Goal: Task Accomplishment & Management: Manage account settings

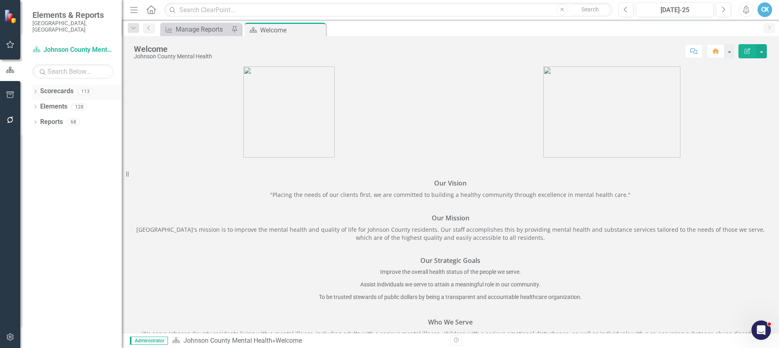
click at [36, 90] on icon "Dropdown" at bounding box center [35, 92] width 6 height 4
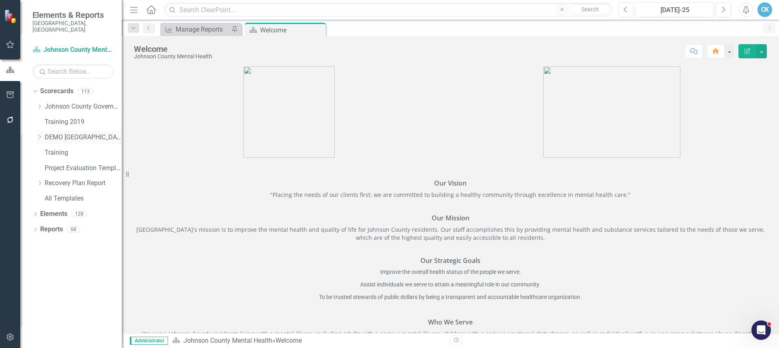
click at [39, 135] on icon "Dropdown" at bounding box center [39, 137] width 6 height 5
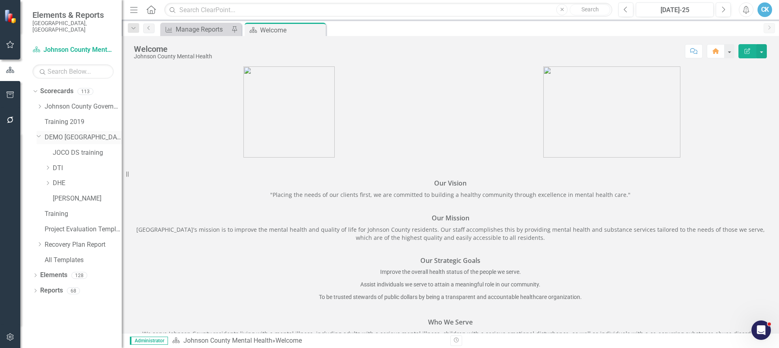
click at [38, 133] on icon "Dropdown" at bounding box center [38, 136] width 5 height 6
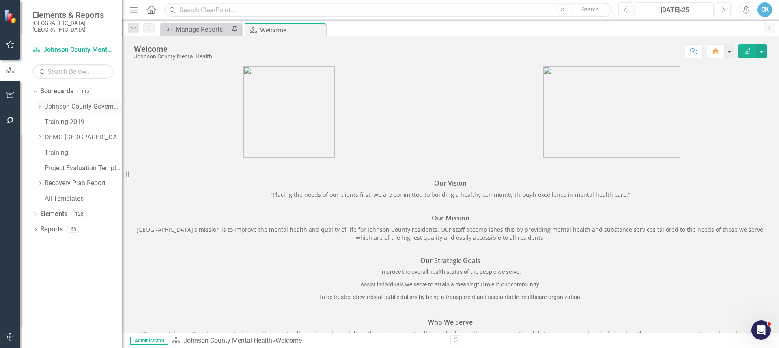
click at [39, 104] on icon "Dropdown" at bounding box center [39, 106] width 6 height 5
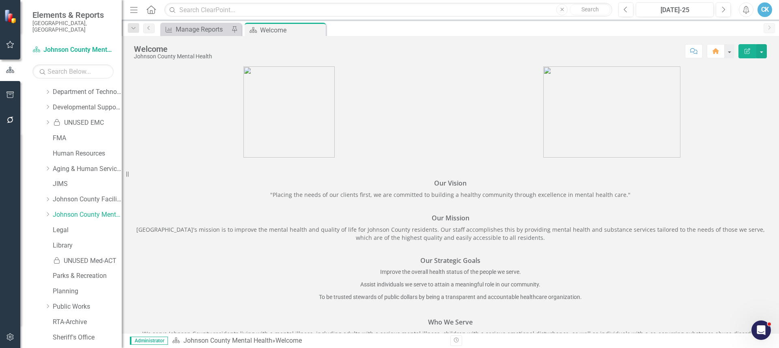
scroll to position [203, 0]
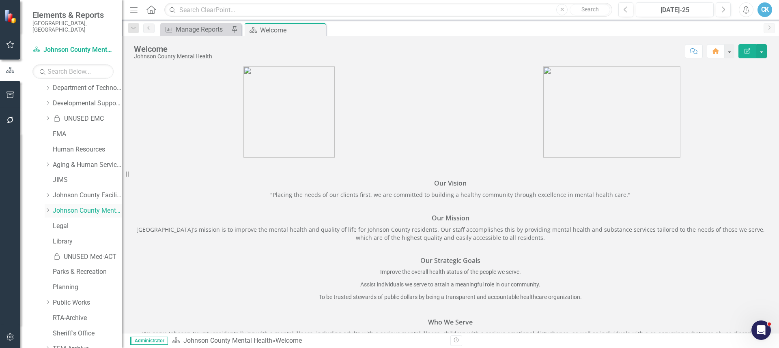
click at [48, 209] on icon at bounding box center [48, 211] width 2 height 4
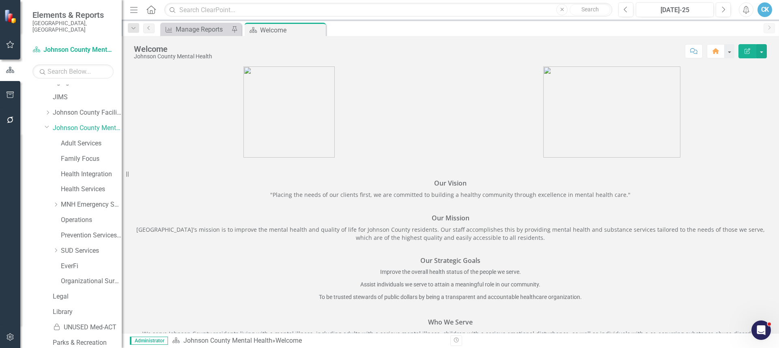
scroll to position [324, 0]
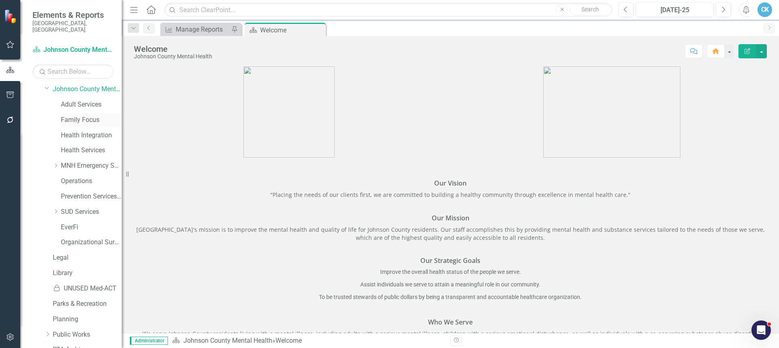
click at [77, 116] on link "Family Focus" at bounding box center [91, 120] width 61 height 9
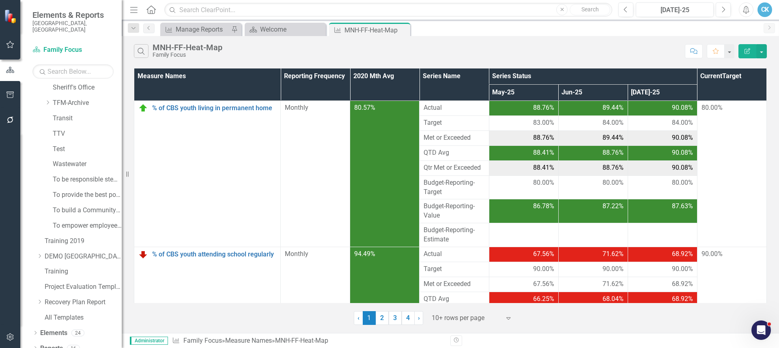
scroll to position [605, 0]
click at [35, 329] on icon "Dropdown" at bounding box center [35, 331] width 6 height 4
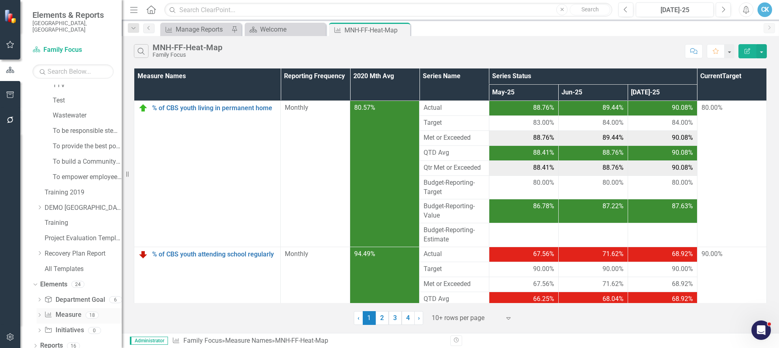
click at [38, 314] on icon "Dropdown" at bounding box center [39, 316] width 6 height 4
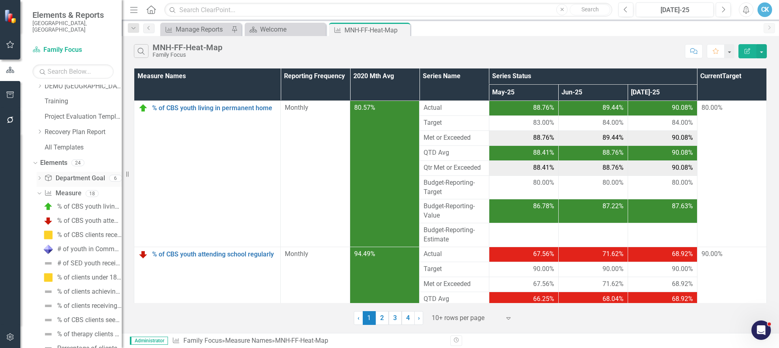
scroll to position [813, 0]
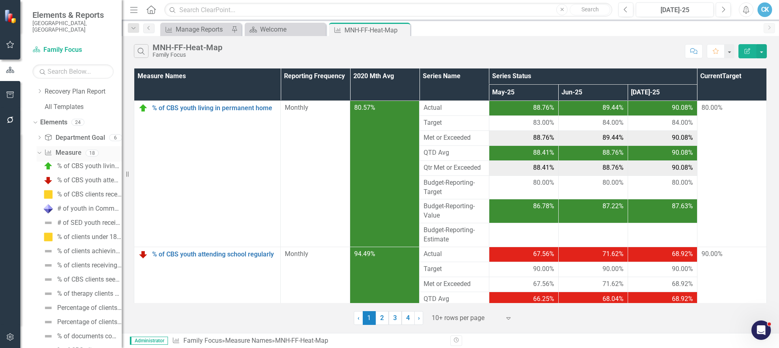
click at [70, 148] on link "Measure Name Measure" at bounding box center [62, 152] width 37 height 9
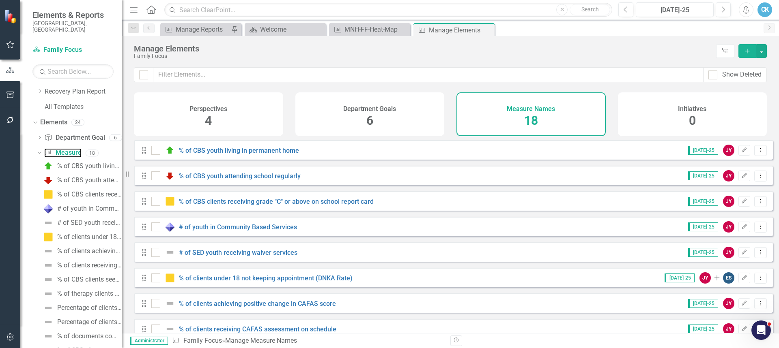
checkbox input "false"
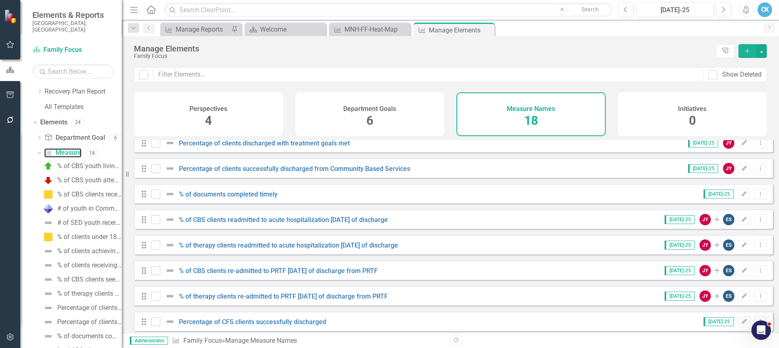
scroll to position [273, 0]
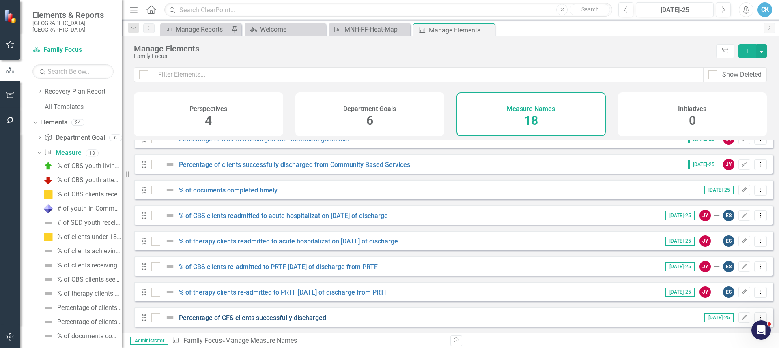
click at [283, 318] on link "Percentage of CFS clients successfully discharged" at bounding box center [252, 318] width 147 height 8
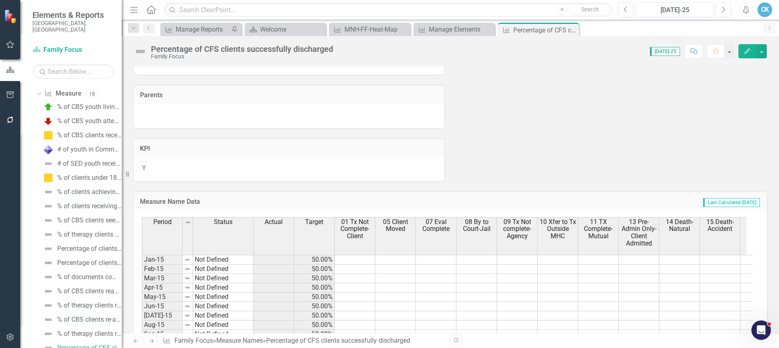
scroll to position [203, 0]
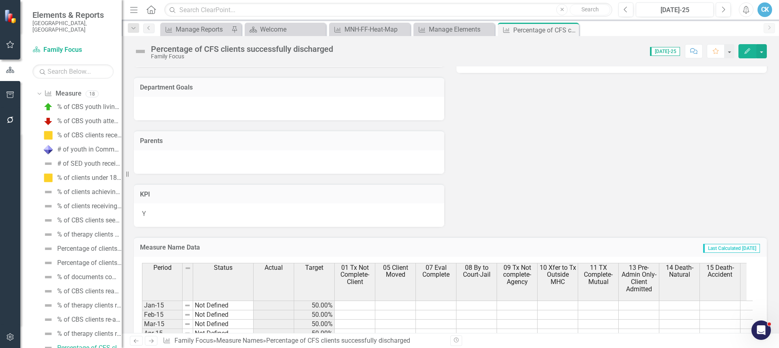
click at [266, 103] on div at bounding box center [289, 109] width 310 height 24
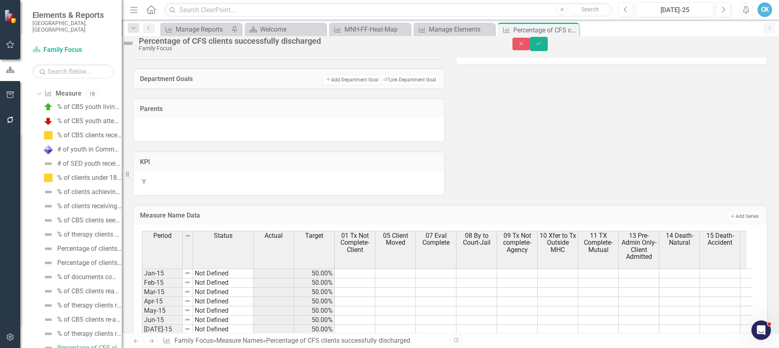
click at [266, 88] on div at bounding box center [289, 88] width 310 height 0
click at [391, 84] on button "Link Tag Link Department Goal" at bounding box center [409, 79] width 58 height 9
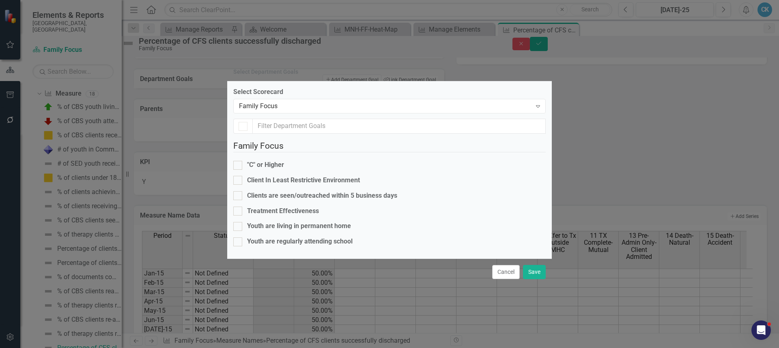
checkbox input "false"
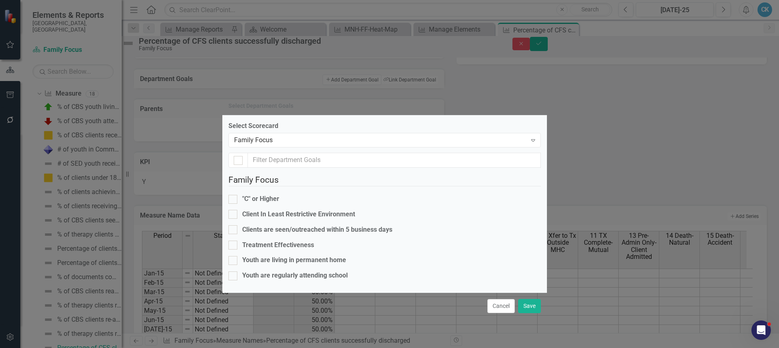
drag, startPoint x: 368, startPoint y: 39, endPoint x: 363, endPoint y: 73, distance: 34.4
click at [363, 97] on div "Select Department Goals" at bounding box center [384, 106] width 324 height 19
click at [237, 241] on div at bounding box center [232, 245] width 9 height 9
click at [234, 241] on input "Treatment Effectiveness" at bounding box center [230, 243] width 5 height 5
checkbox input "true"
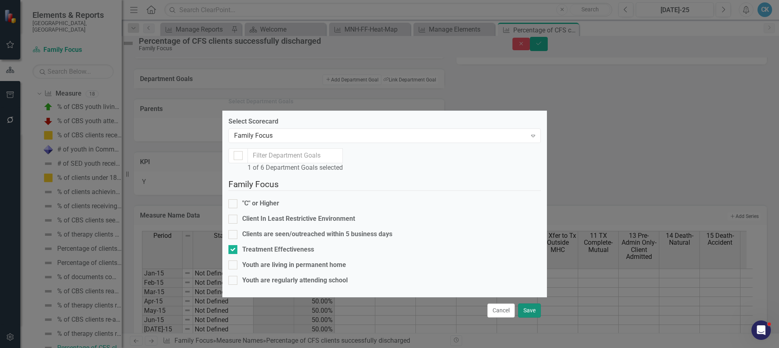
click at [532, 318] on button "Save" at bounding box center [529, 311] width 23 height 14
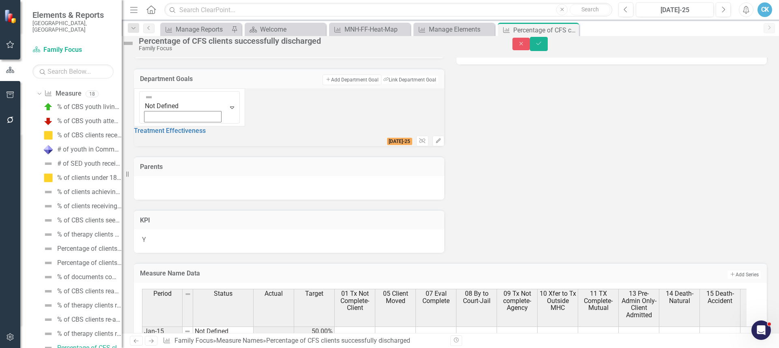
click at [193, 232] on div "Y" at bounding box center [289, 242] width 310 height 24
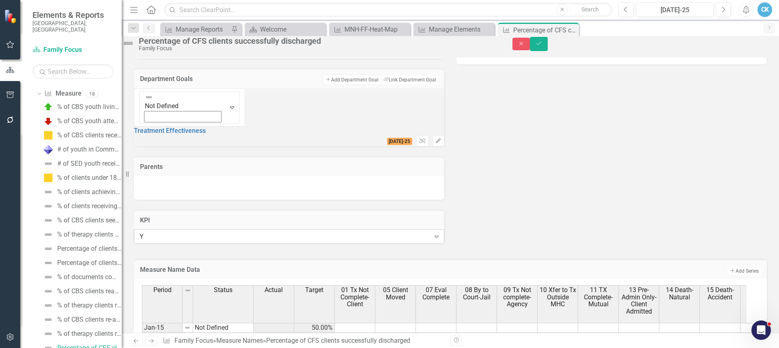
click at [432, 234] on icon "Expand" at bounding box center [436, 237] width 8 height 6
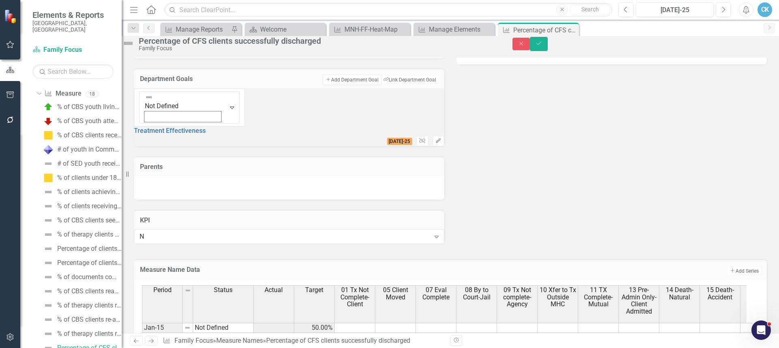
click at [497, 216] on div "Measure Description Why It Matters Analysis Jul-25 Recommendations Jul-25 Depar…" at bounding box center [450, 47] width 645 height 405
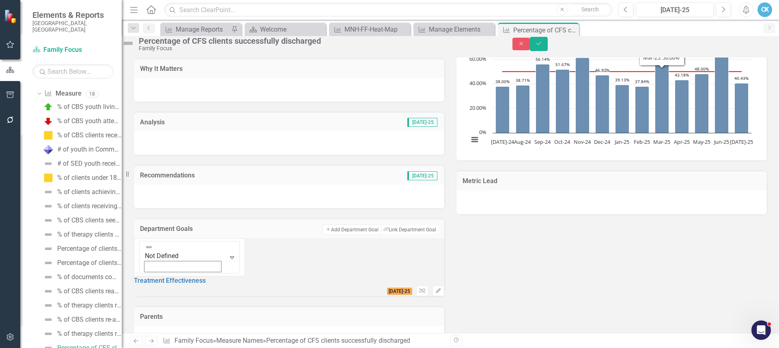
scroll to position [0, 0]
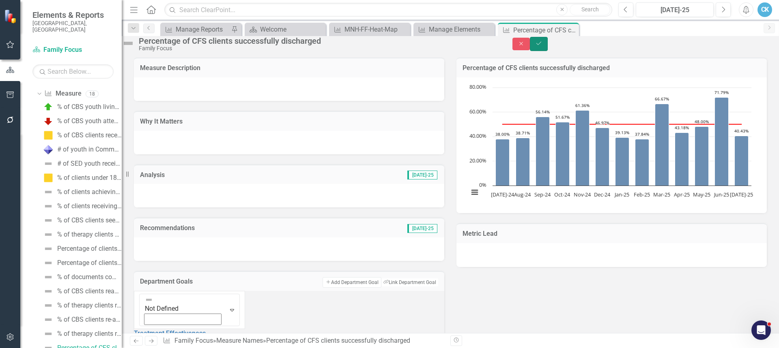
click at [542, 46] on icon "Save" at bounding box center [538, 44] width 7 height 6
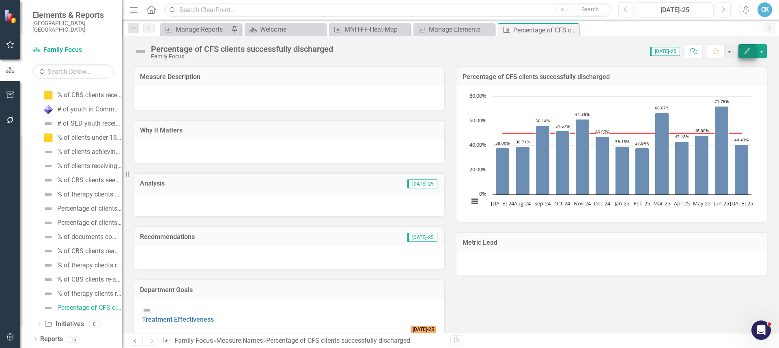
scroll to position [151, 0]
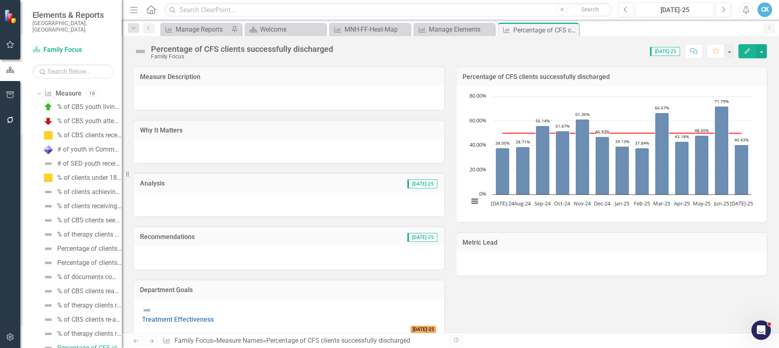
click at [746, 49] on icon "Edit" at bounding box center [746, 51] width 7 height 6
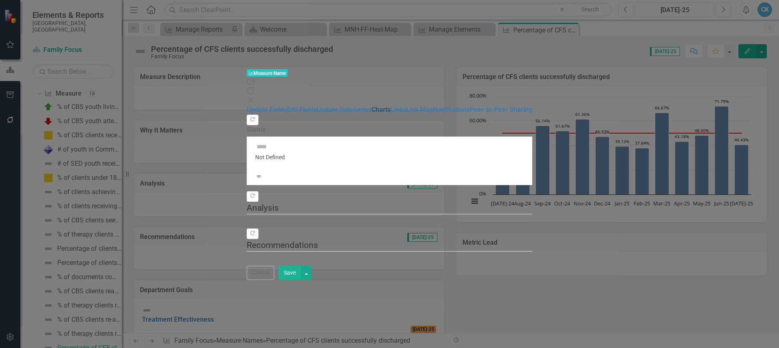
click at [371, 106] on link "Charts" at bounding box center [380, 110] width 19 height 8
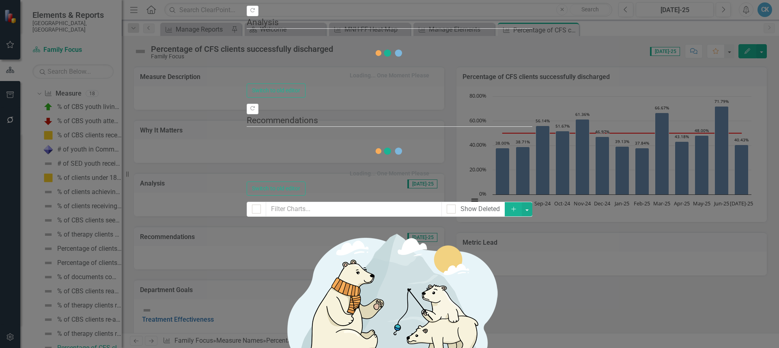
checkbox input "false"
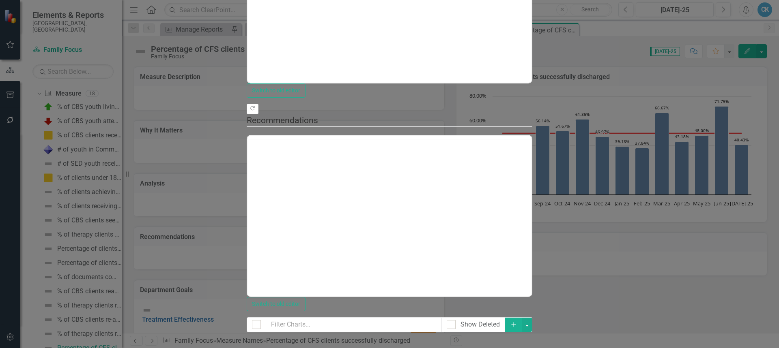
scroll to position [0, 0]
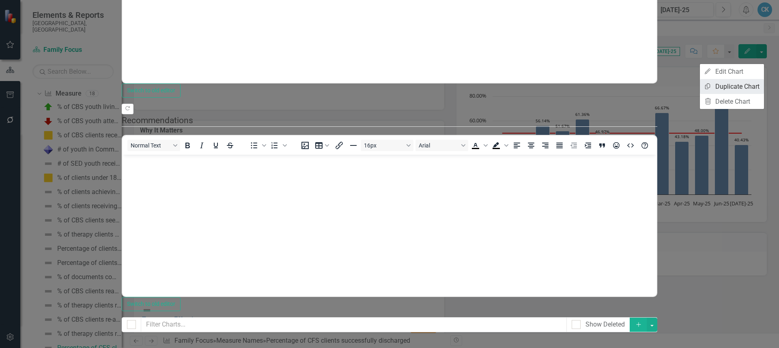
click at [739, 83] on link "Copy Duplicate Chart" at bounding box center [732, 86] width 64 height 15
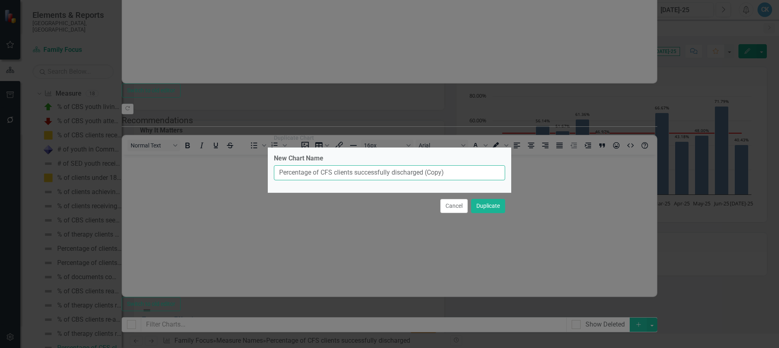
click at [455, 176] on input "Percentage of CFS clients successfully discharged (Copy)" at bounding box center [389, 172] width 231 height 15
click at [452, 173] on input "Percentage of CFS clients successfully discharged (Copy)" at bounding box center [389, 172] width 231 height 15
type input "Percentage of CFS clients successfully discharged Annual"
click at [483, 209] on button "Duplicate" at bounding box center [488, 206] width 34 height 14
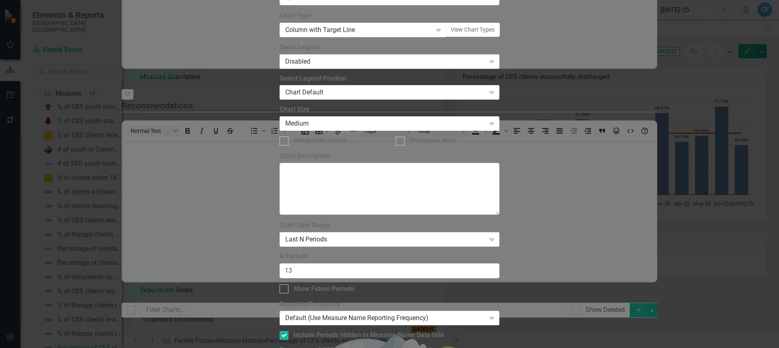
click at [301, 314] on div "Default (Use Measure Name Reporting Frequency)" at bounding box center [385, 318] width 200 height 9
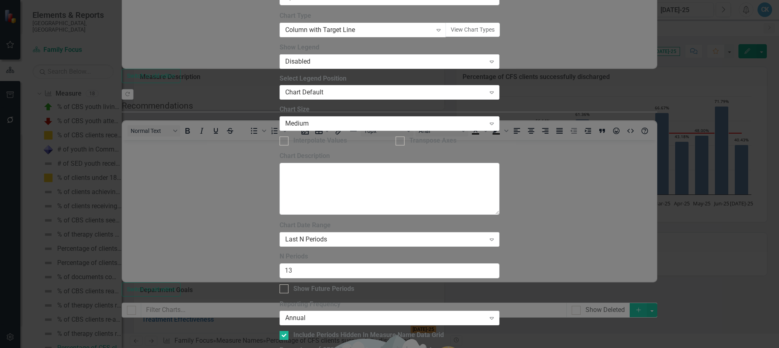
click at [299, 264] on input "13" at bounding box center [389, 271] width 220 height 15
type input "3"
drag, startPoint x: 751, startPoint y: 339, endPoint x: 747, endPoint y: 334, distance: 6.7
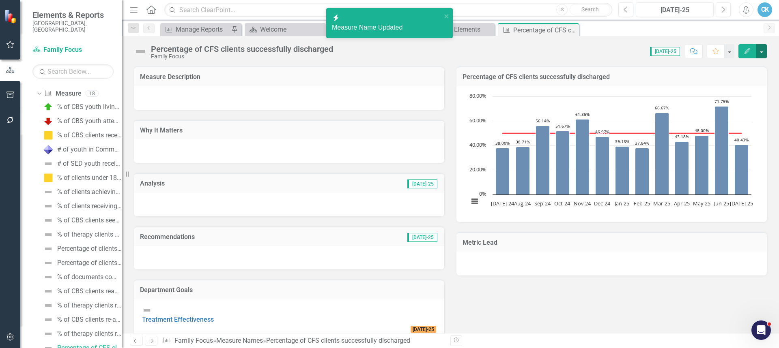
click at [763, 56] on button "button" at bounding box center [761, 51] width 11 height 14
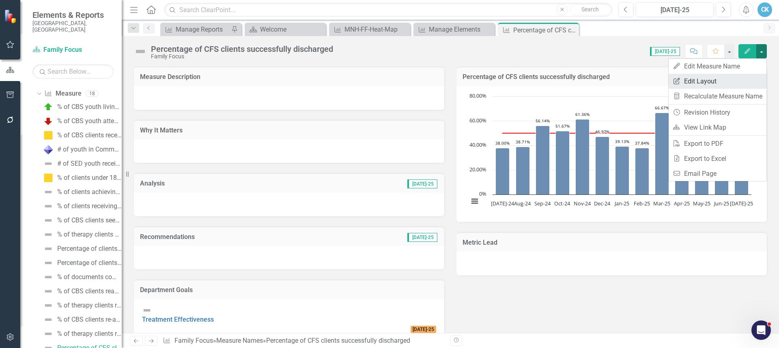
click at [711, 85] on link "Edit Report Edit Layout" at bounding box center [717, 81] width 98 height 15
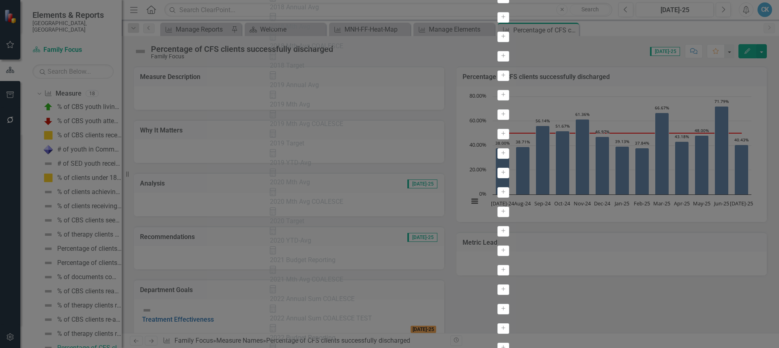
scroll to position [324, 0]
drag, startPoint x: 148, startPoint y: 135, endPoint x: 566, endPoint y: 120, distance: 418.0
click at [509, 120] on div "View All Fields Expand Place Chart Measure Name Measure Name Add Collaborators …" at bounding box center [389, 186] width 239 height 2052
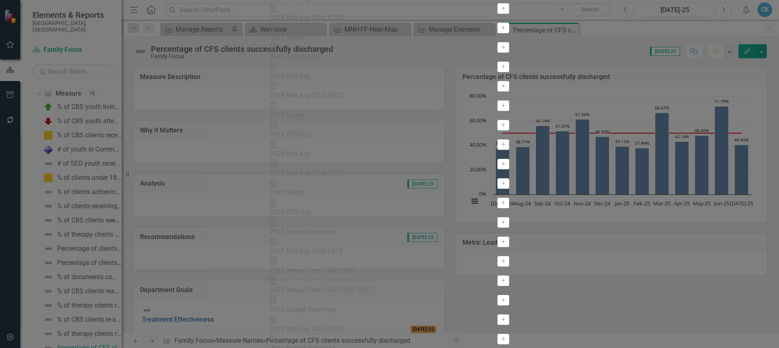
drag, startPoint x: 336, startPoint y: 55, endPoint x: 368, endPoint y: 75, distance: 37.7
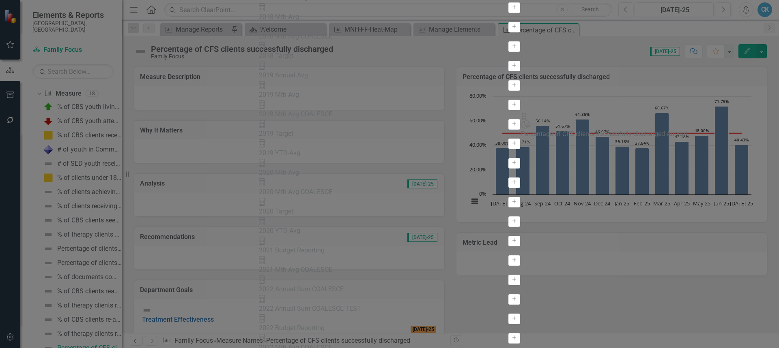
drag, startPoint x: 281, startPoint y: 56, endPoint x: 539, endPoint y: 124, distance: 266.5
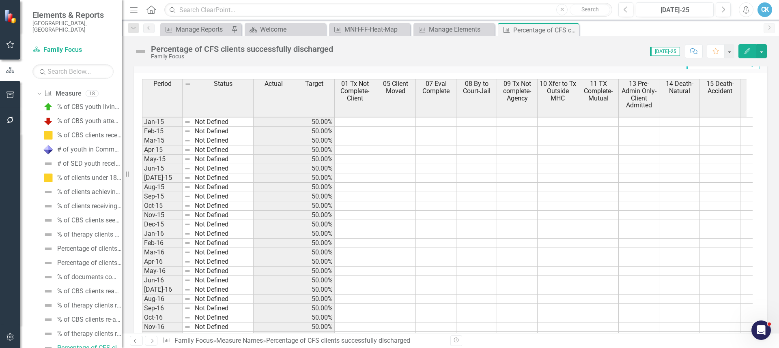
scroll to position [162, 0]
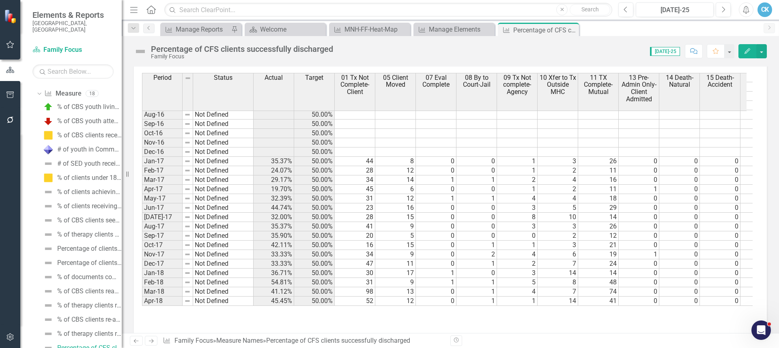
scroll to position [24, 0]
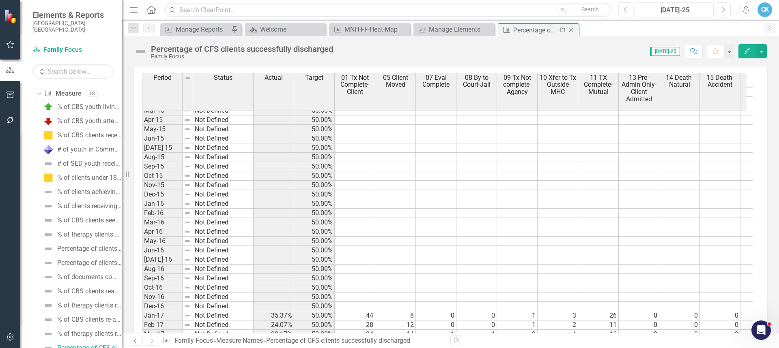
click at [570, 30] on icon "Close" at bounding box center [571, 30] width 8 height 6
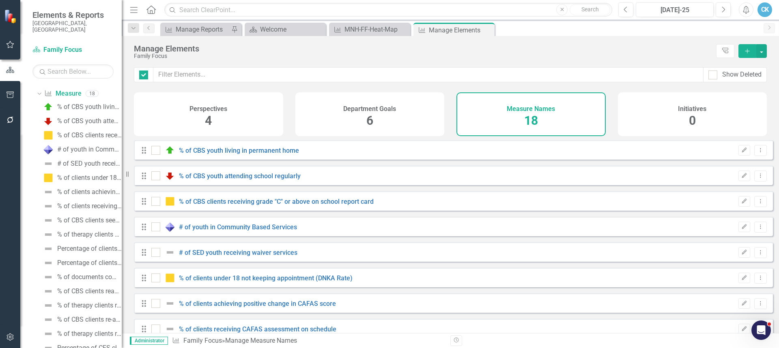
checkbox input "false"
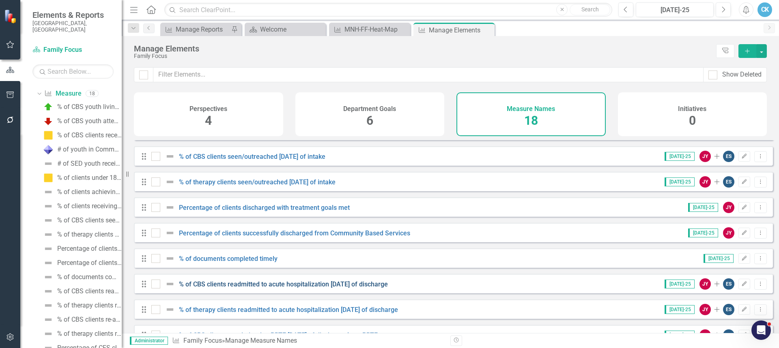
scroll to position [203, 0]
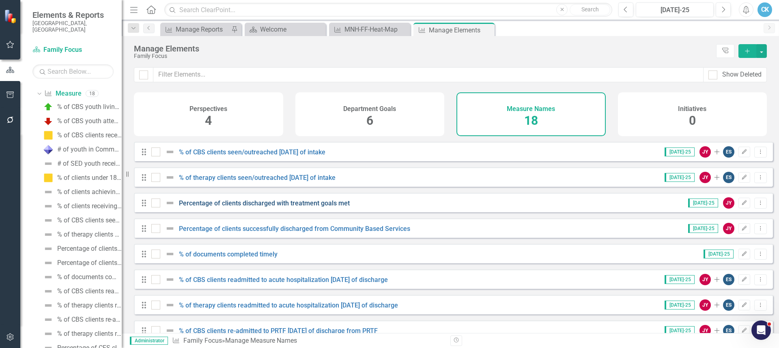
click at [291, 207] on link "Percentage of clients discharged with treatment goals met" at bounding box center [264, 204] width 171 height 8
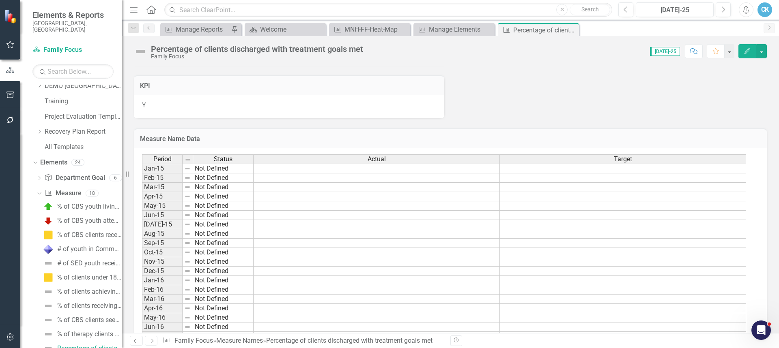
scroll to position [324, 0]
click at [438, 30] on div "Manage Elements" at bounding box center [456, 29] width 54 height 10
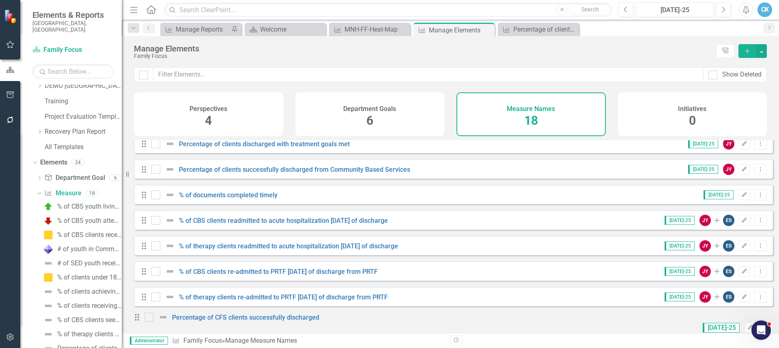
scroll to position [273, 0]
click at [290, 320] on link "Percentage of CFS clients successfully discharged" at bounding box center [245, 318] width 147 height 8
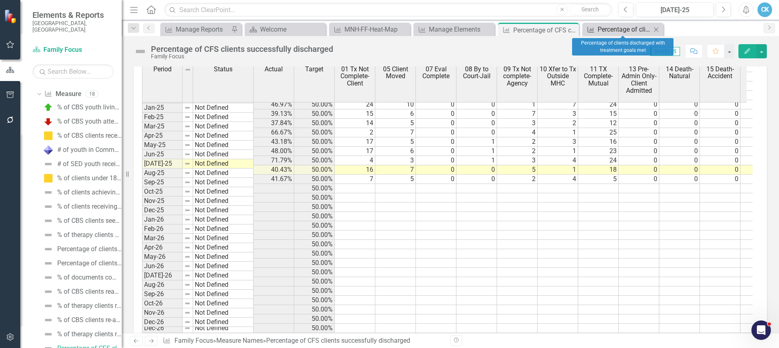
click at [622, 28] on div "Percentage of clients discharged with treatment goals met" at bounding box center [624, 29] width 54 height 10
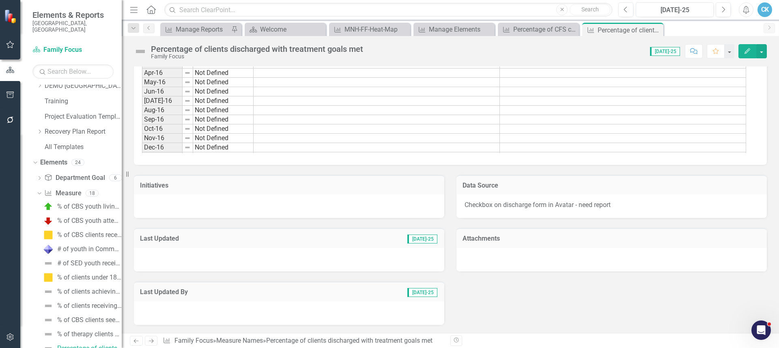
drag, startPoint x: 654, startPoint y: 29, endPoint x: 636, endPoint y: 28, distance: 17.9
click at [0, 0] on icon "Close" at bounding box center [0, 0] width 0 height 0
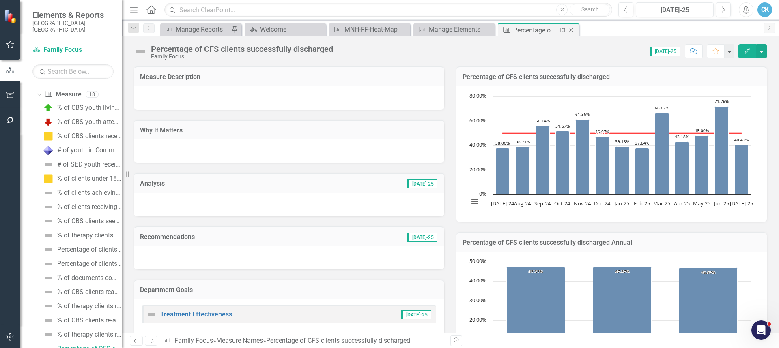
scroll to position [151, 0]
click at [572, 31] on icon at bounding box center [571, 30] width 4 height 4
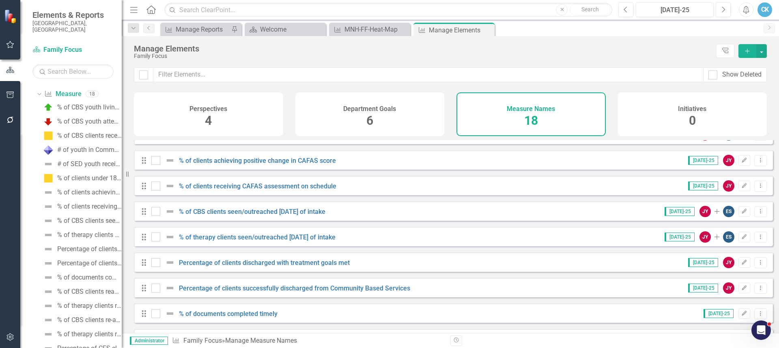
scroll to position [203, 0]
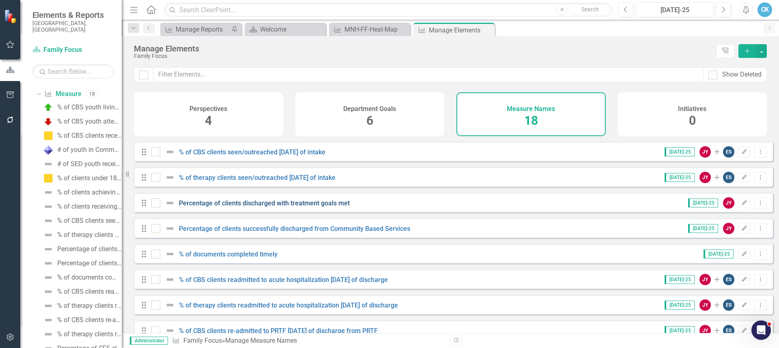
click at [341, 207] on link "Percentage of clients discharged with treatment goals met" at bounding box center [264, 204] width 171 height 8
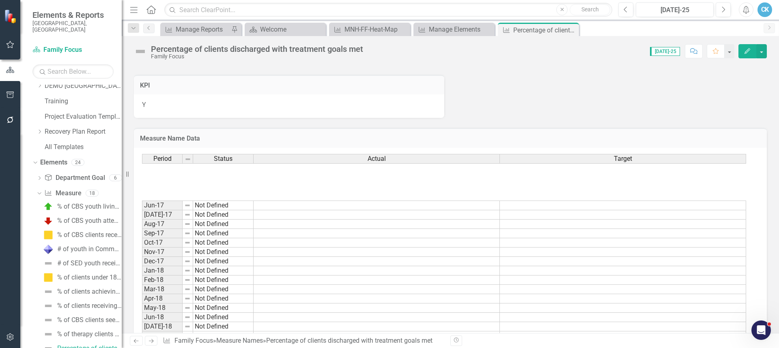
scroll to position [339, 0]
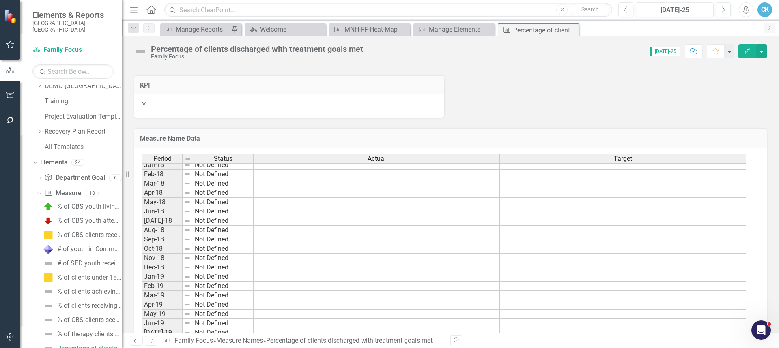
drag, startPoint x: 384, startPoint y: 272, endPoint x: 389, endPoint y: 265, distance: 8.7
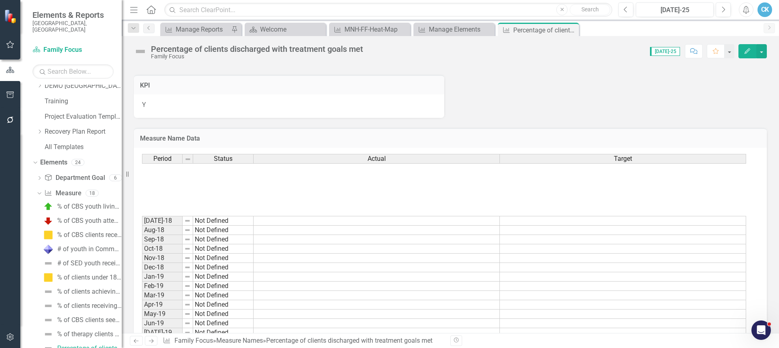
scroll to position [487, 0]
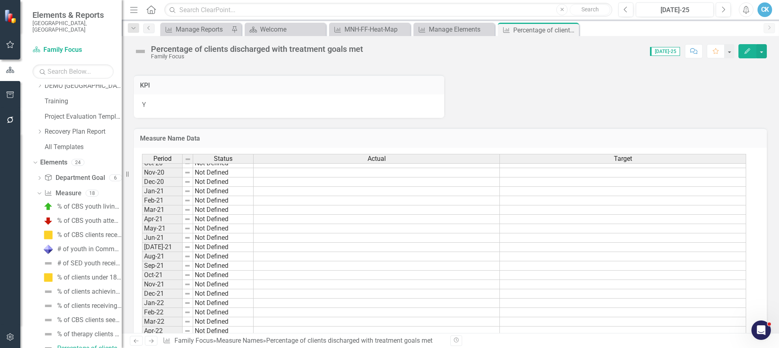
click at [0, 0] on icon "Close" at bounding box center [0, 0] width 0 height 0
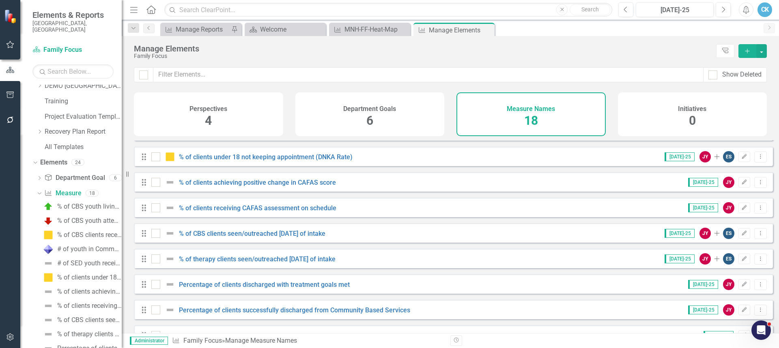
scroll to position [162, 0]
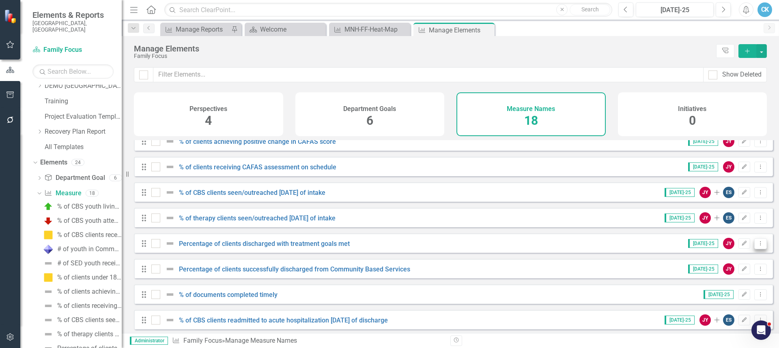
click at [757, 246] on icon "Dropdown Menu" at bounding box center [760, 243] width 7 height 5
click at [718, 308] on link "Trash Delete Measure Name" at bounding box center [714, 308] width 92 height 15
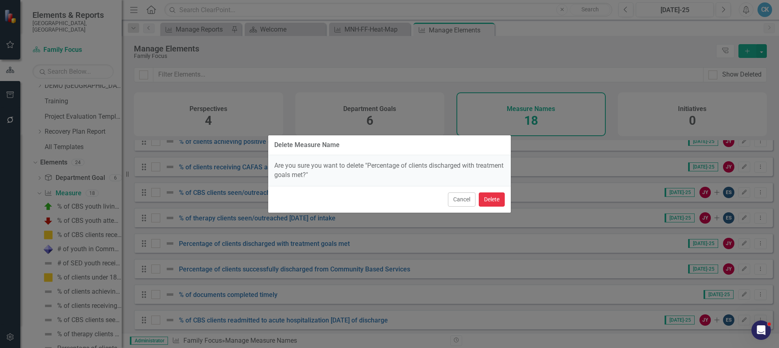
click at [496, 200] on button "Delete" at bounding box center [492, 200] width 26 height 14
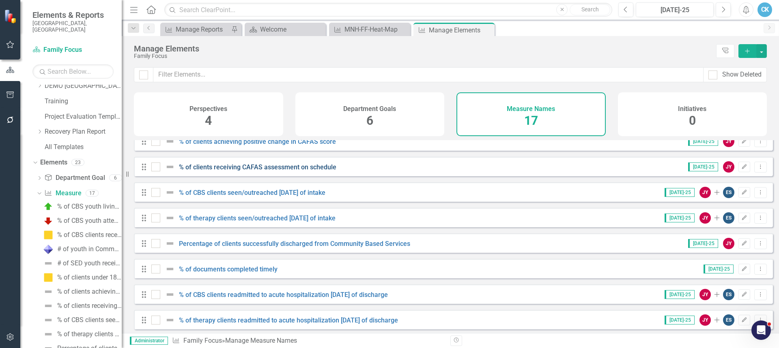
click at [270, 171] on link "% of clients receiving CAFAS assessment on schedule" at bounding box center [257, 167] width 157 height 8
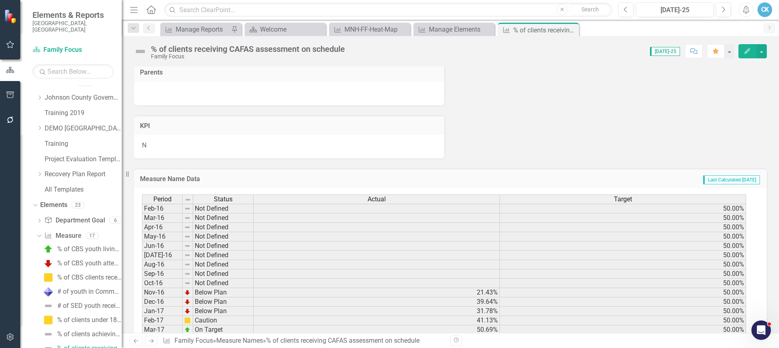
scroll to position [145, 0]
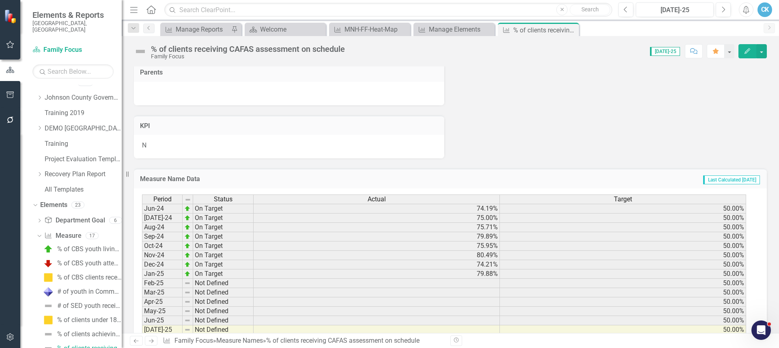
click at [749, 51] on icon "button" at bounding box center [747, 51] width 6 height 6
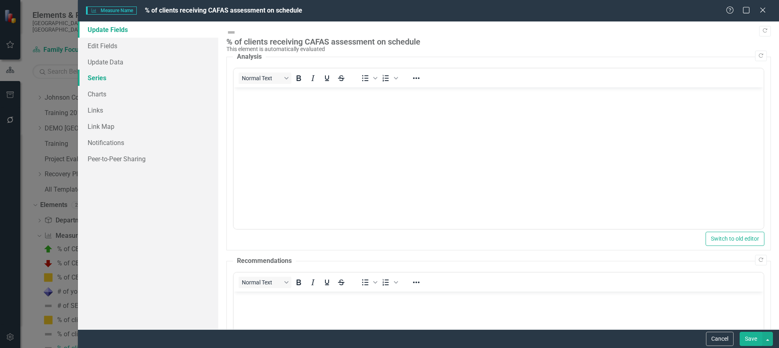
click at [107, 77] on link "Series" at bounding box center [148, 78] width 140 height 16
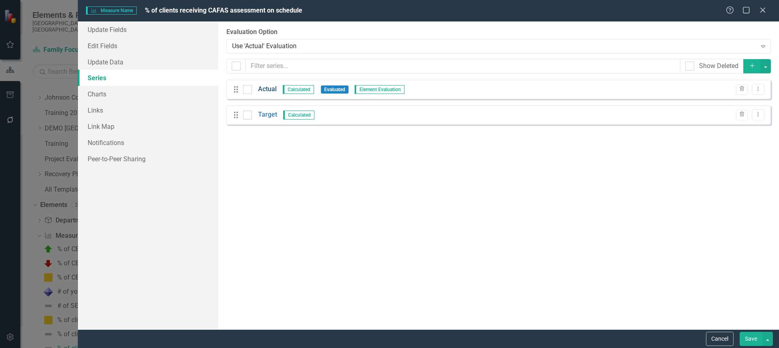
click at [267, 91] on link "Actual" at bounding box center [267, 89] width 19 height 9
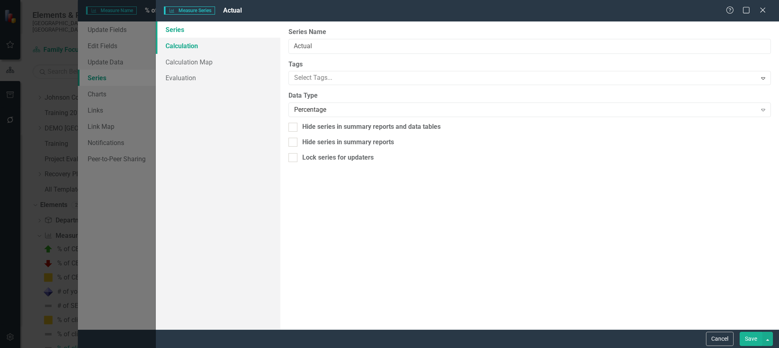
click at [173, 49] on link "Calculation" at bounding box center [218, 46] width 124 height 16
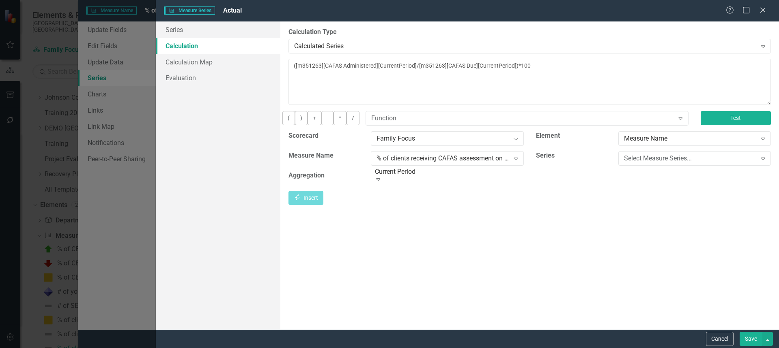
click at [726, 122] on button "Test" at bounding box center [735, 118] width 70 height 14
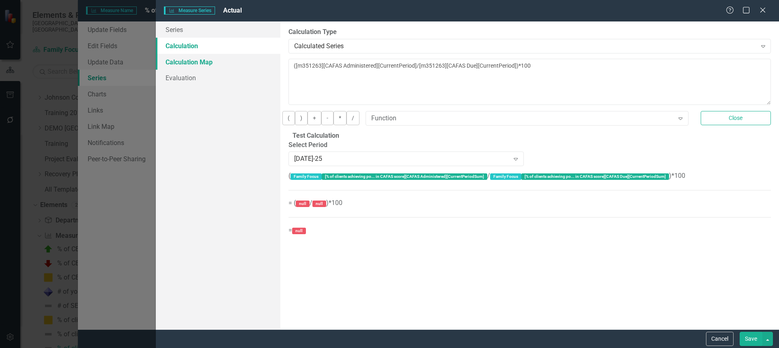
click at [186, 66] on link "Calculation Map" at bounding box center [218, 62] width 124 height 16
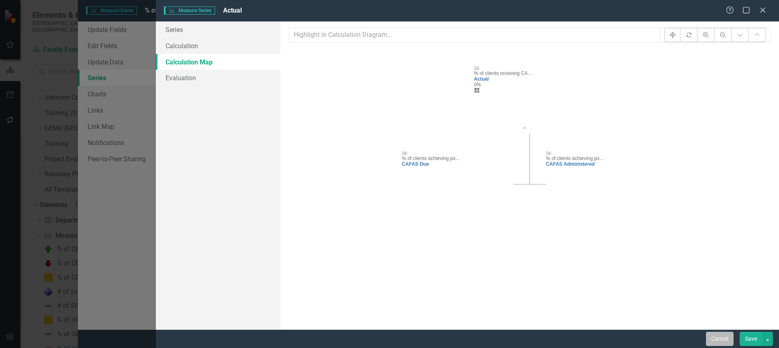
click at [713, 339] on button "Cancel" at bounding box center [720, 339] width 28 height 14
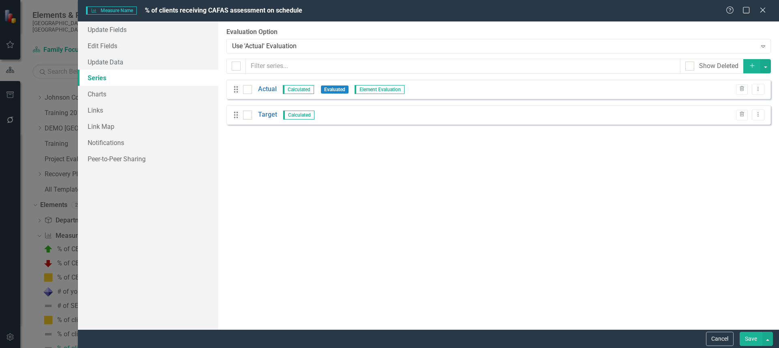
click at [384, 187] on div "From this page, you can add, edit, delete, or duplicate the measure series for …" at bounding box center [498, 175] width 560 height 308
click at [720, 339] on button "Cancel" at bounding box center [720, 339] width 28 height 14
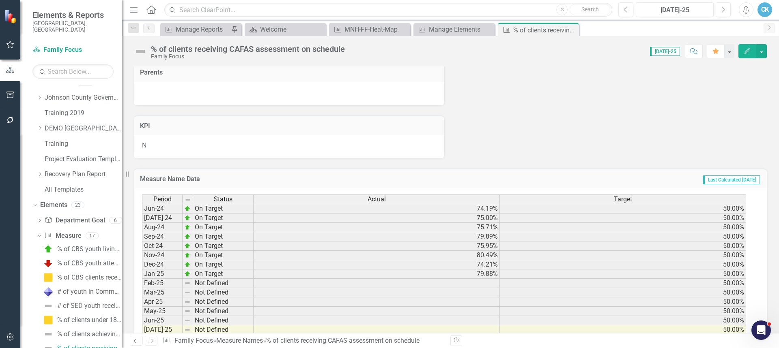
drag, startPoint x: 521, startPoint y: 103, endPoint x: 533, endPoint y: 82, distance: 23.8
click at [291, 67] on div "Parents" at bounding box center [289, 72] width 310 height 20
click at [572, 30] on icon "Close" at bounding box center [571, 30] width 8 height 6
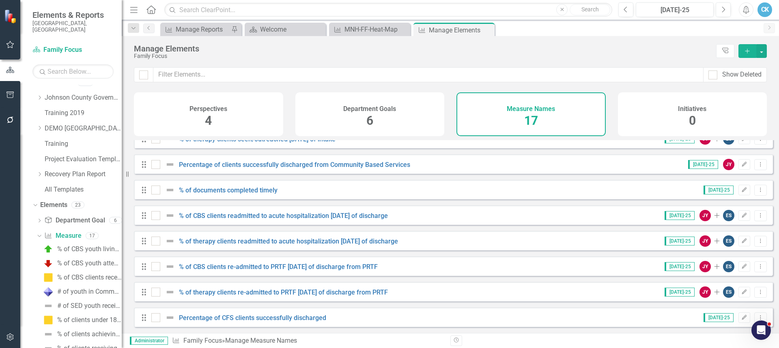
scroll to position [247, 0]
click at [757, 319] on icon "Dropdown Menu" at bounding box center [760, 317] width 7 height 5
click at [732, 291] on link "Copy Duplicate Measure Name" at bounding box center [714, 289] width 92 height 15
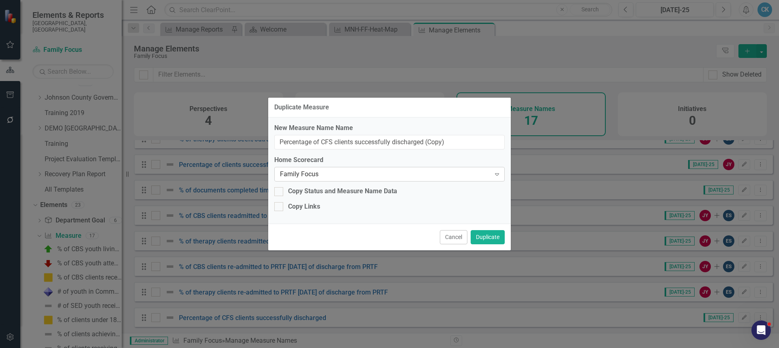
click at [360, 174] on div "Family Focus" at bounding box center [385, 174] width 210 height 9
click at [338, 332] on div "Adult Services" at bounding box center [391, 336] width 766 height 9
click at [332, 143] on input "Percentage of CFS clients successfully discharged (Copy)" at bounding box center [389, 142] width 230 height 15
type input "Percentage of Adult clients successfully discharged"
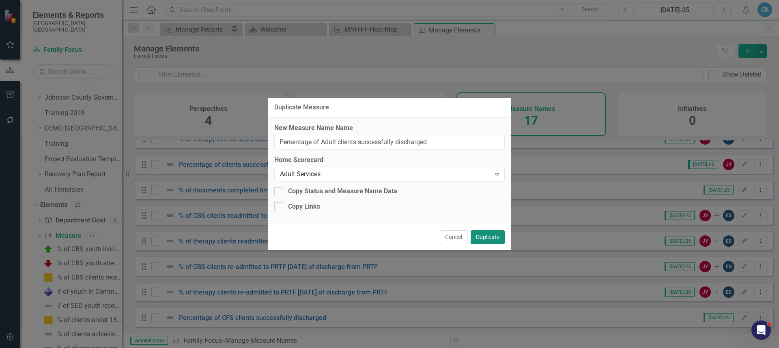
click at [491, 237] on button "Duplicate" at bounding box center [487, 237] width 34 height 14
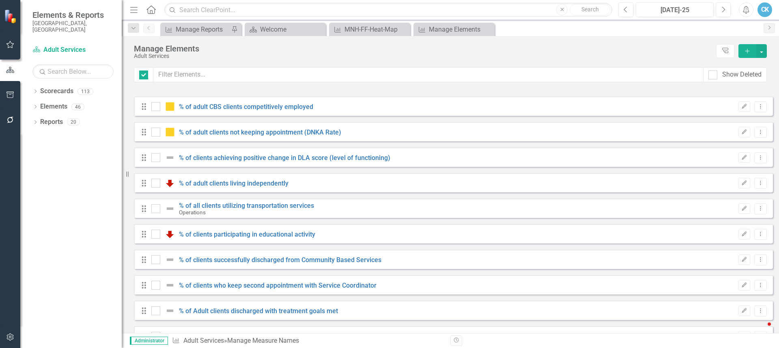
checkbox input "false"
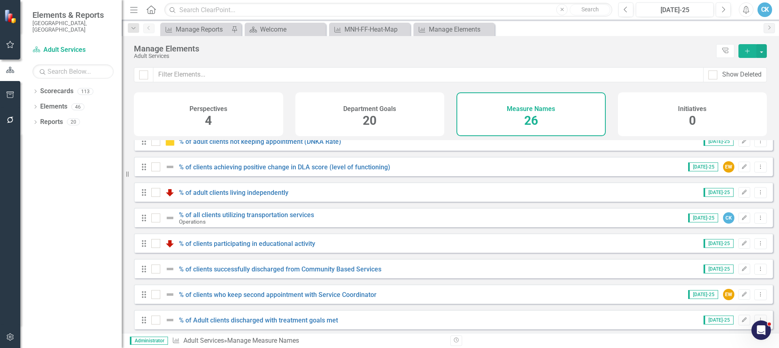
scroll to position [31, 0]
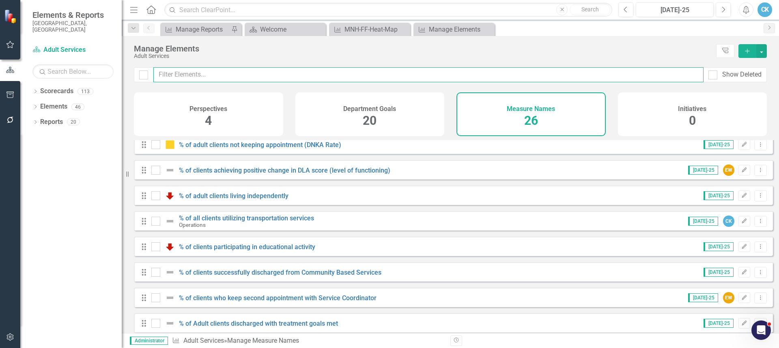
click at [240, 74] on input "text" at bounding box center [428, 74] width 550 height 15
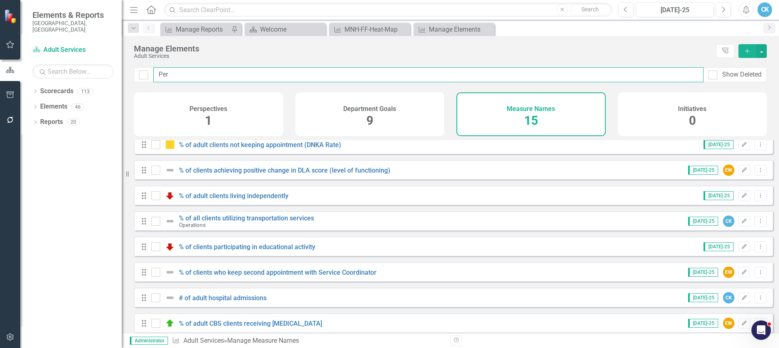
scroll to position [0, 0]
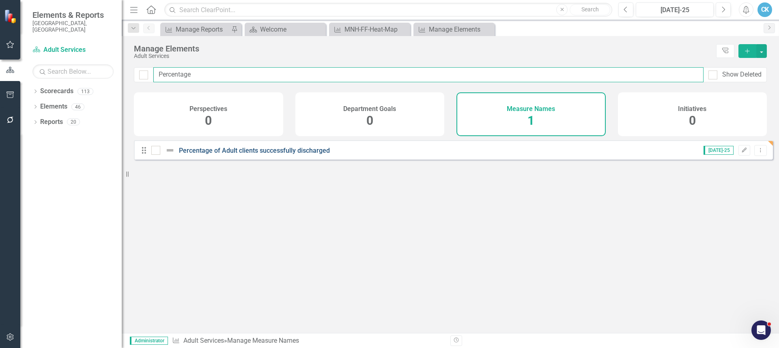
type input "Percentage"
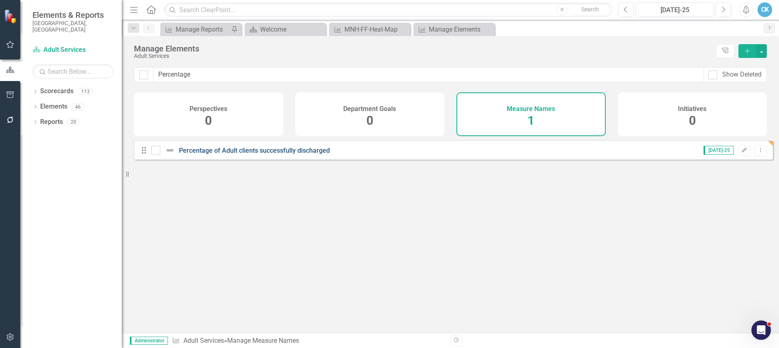
click at [312, 155] on link "Percentage of Adult clients successfully discharged" at bounding box center [254, 151] width 151 height 8
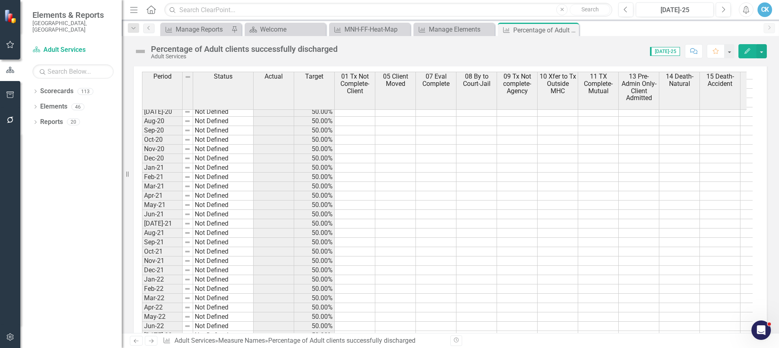
scroll to position [532, 0]
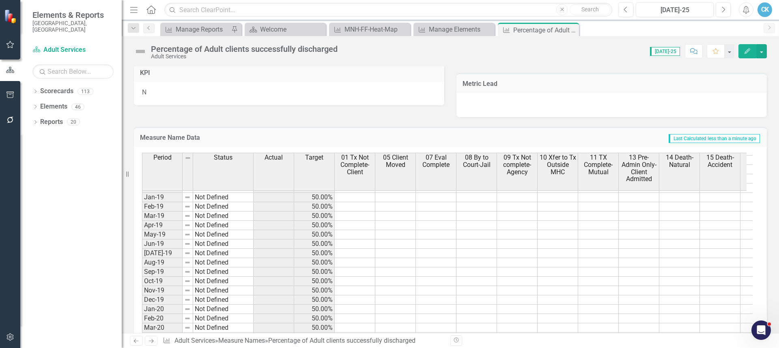
click at [750, 48] on icon "Edit" at bounding box center [746, 51] width 7 height 6
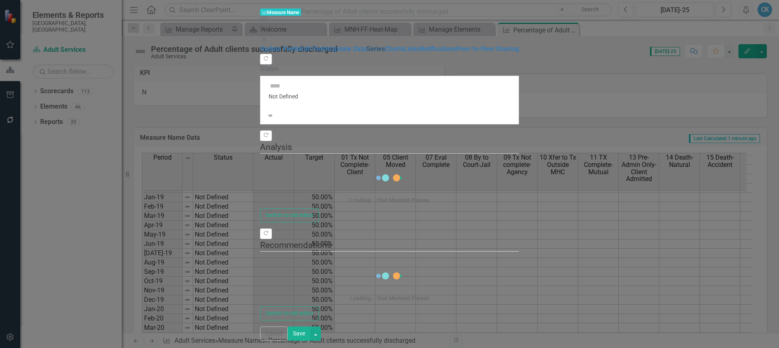
click at [366, 53] on link "Series" at bounding box center [375, 49] width 19 height 8
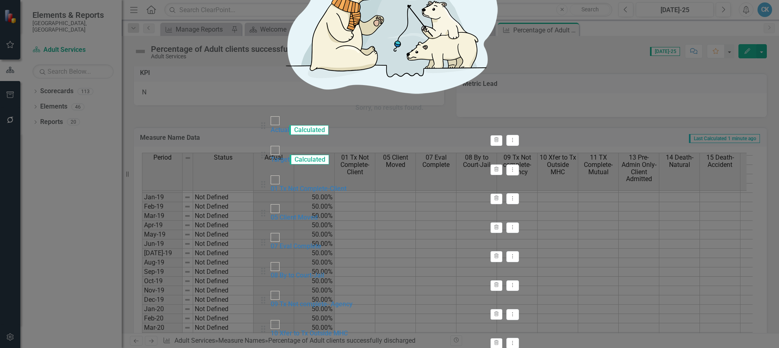
checkbox input "false"
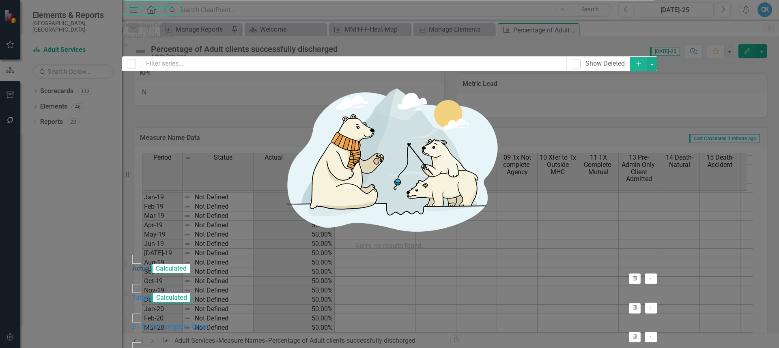
click at [151, 265] on link "Actual" at bounding box center [141, 269] width 19 height 8
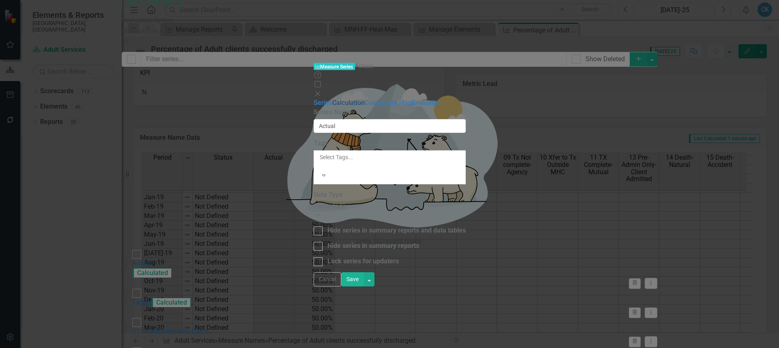
click at [332, 99] on link "Calculation" at bounding box center [348, 103] width 32 height 8
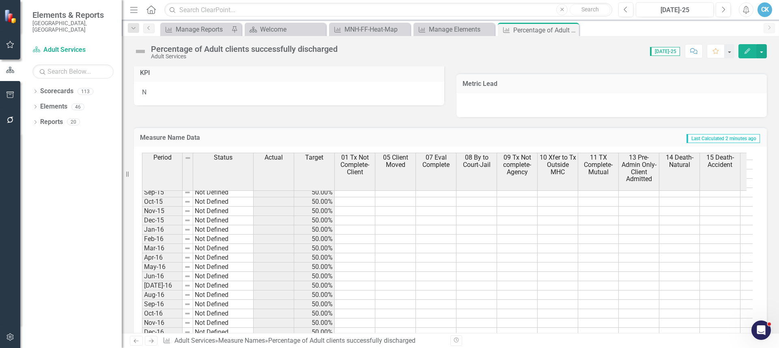
scroll to position [0, 0]
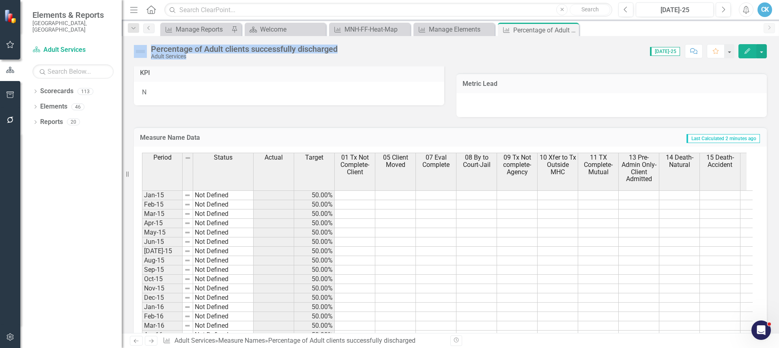
drag, startPoint x: 343, startPoint y: 47, endPoint x: 148, endPoint y: 48, distance: 194.2
click at [148, 48] on div "Percentage of Adult clients successfully discharged Adult Services Score: N/A J…" at bounding box center [450, 48] width 657 height 24
copy div "Percentage of Adult clients successfully discharged Adult Services Score: N/A"
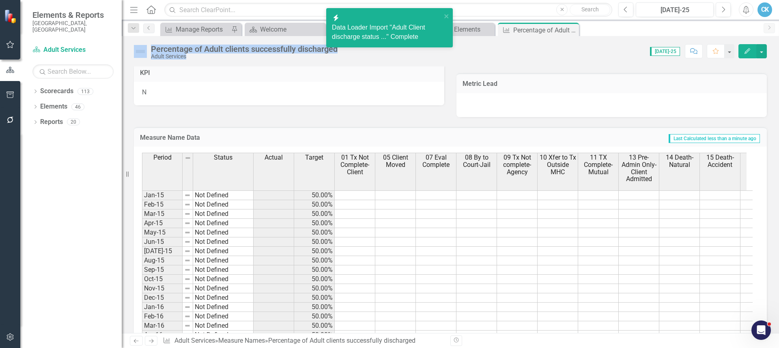
click at [344, 72] on h3 "KPI" at bounding box center [289, 72] width 298 height 7
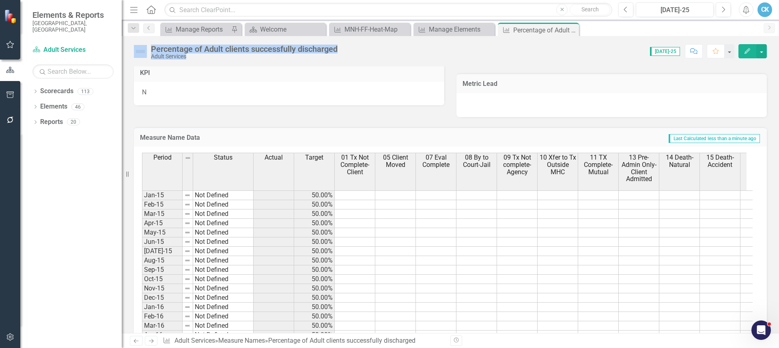
click at [247, 94] on div "N" at bounding box center [289, 94] width 310 height 24
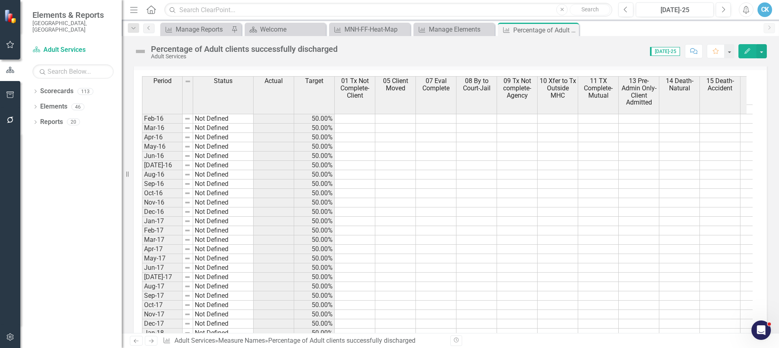
scroll to position [402, 0]
click at [357, 221] on tbody "Jan-16 Not Defined 50.00% Feb-16 Not Defined 50.00% Mar-16 Not Defined 50.00% A…" at bounding box center [623, 257] width 963 height 308
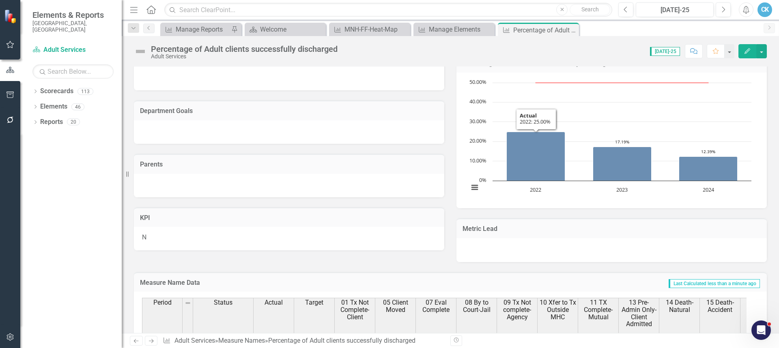
scroll to position [203, 0]
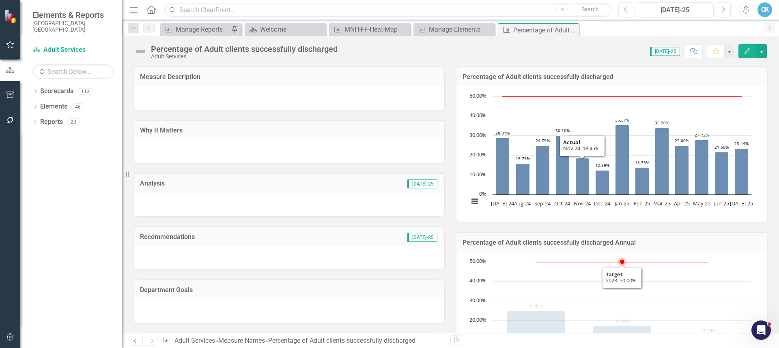
click at [622, 282] on rect "Interactive chart" at bounding box center [609, 319] width 291 height 122
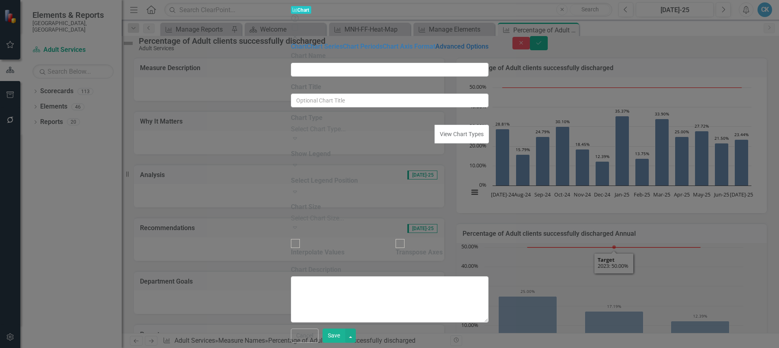
type input "Percentage of Adult clients successfully discharged Annual"
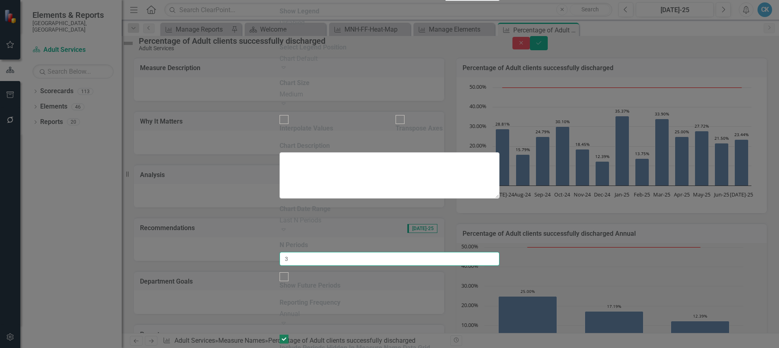
click at [299, 252] on input "3" at bounding box center [389, 259] width 220 height 14
drag, startPoint x: 298, startPoint y: 77, endPoint x: 288, endPoint y: 74, distance: 9.7
click at [288, 252] on input "6" at bounding box center [389, 259] width 220 height 14
type input "9"
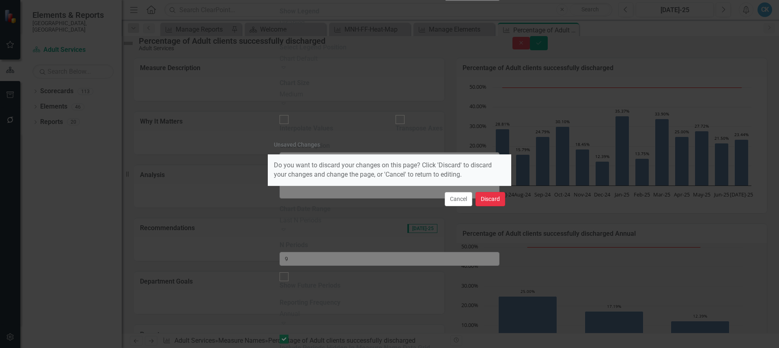
click at [487, 200] on button "Discard" at bounding box center [490, 199] width 30 height 14
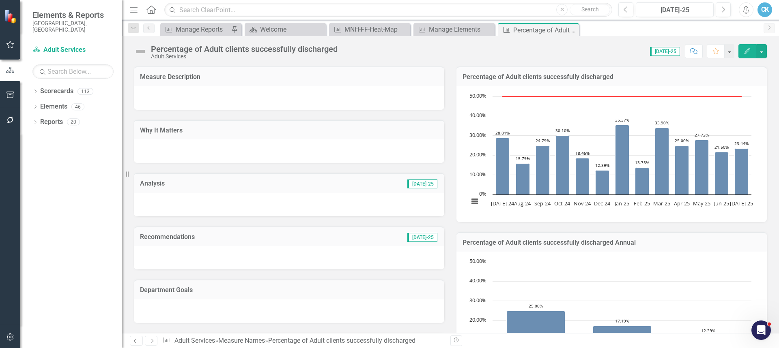
drag, startPoint x: 570, startPoint y: 29, endPoint x: 550, endPoint y: 30, distance: 20.3
click at [0, 0] on icon at bounding box center [0, 0] width 0 height 0
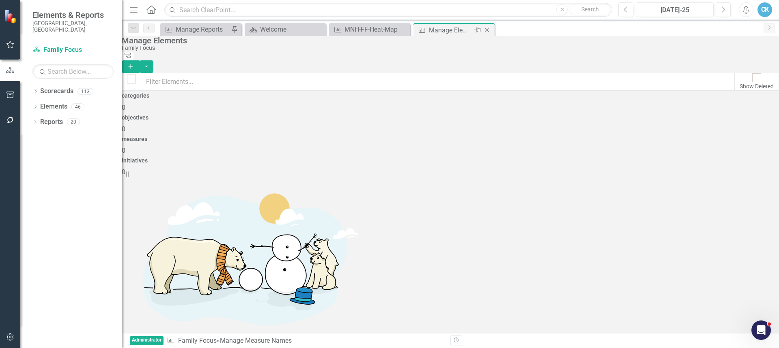
checkbox input "false"
click at [449, 31] on div "Manage Elements" at bounding box center [450, 30] width 43 height 10
click at [33, 90] on icon "Dropdown" at bounding box center [35, 92] width 6 height 4
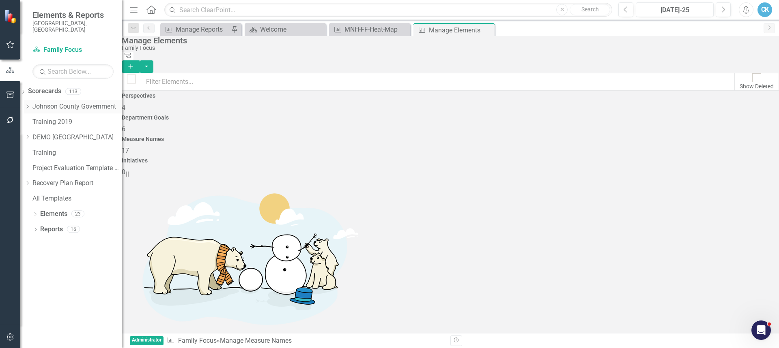
click at [30, 104] on icon "Dropdown" at bounding box center [27, 106] width 6 height 5
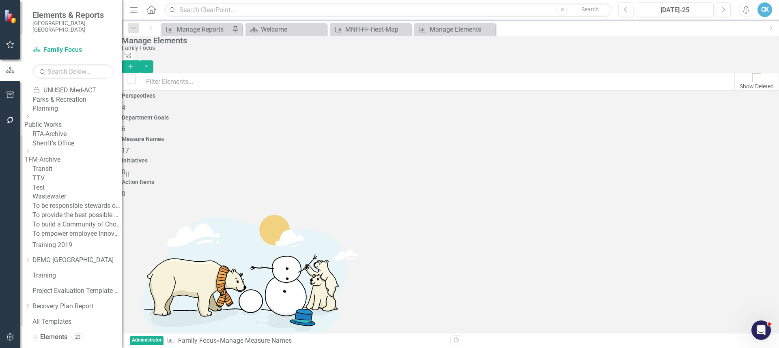
scroll to position [208, 0]
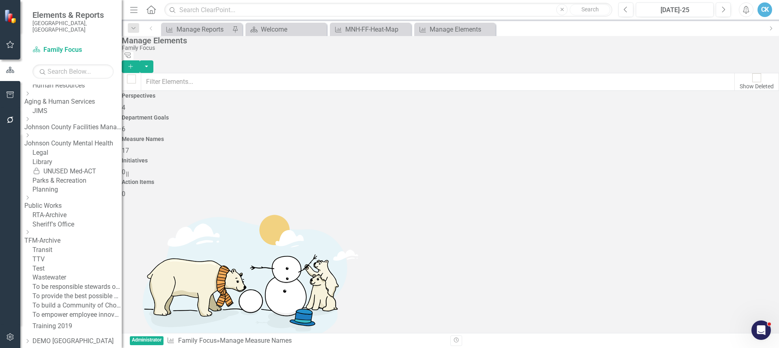
click at [30, 138] on icon "Dropdown" at bounding box center [27, 135] width 6 height 5
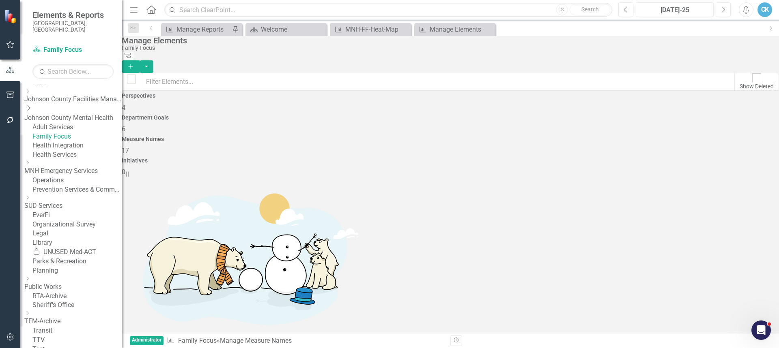
scroll to position [249, 0]
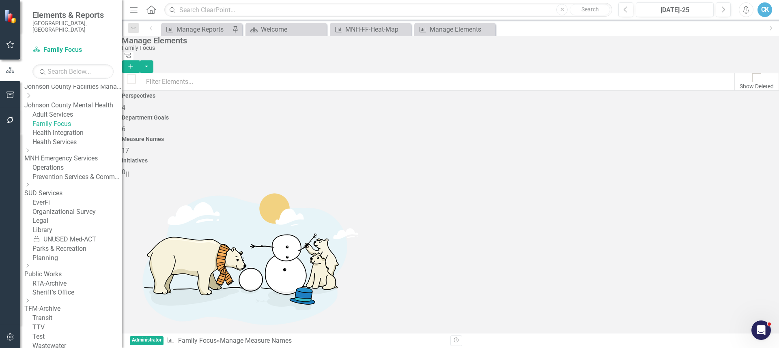
click at [84, 120] on link "Adult Services" at bounding box center [76, 114] width 89 height 9
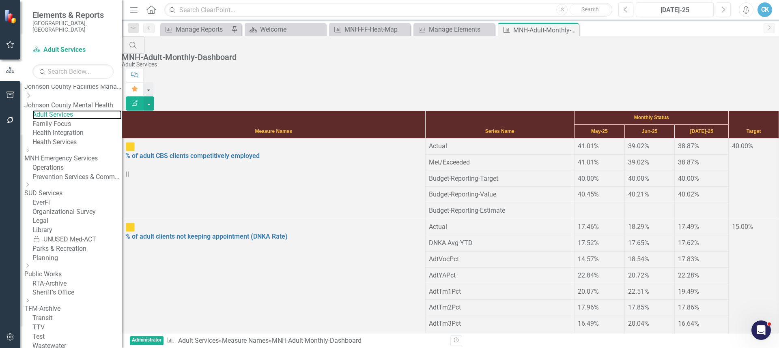
scroll to position [41, 0]
click at [452, 30] on div "Manage Elements" at bounding box center [456, 29] width 54 height 10
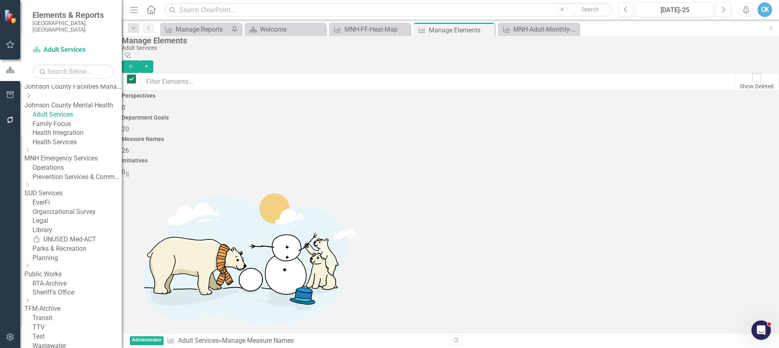
checkbox input "false"
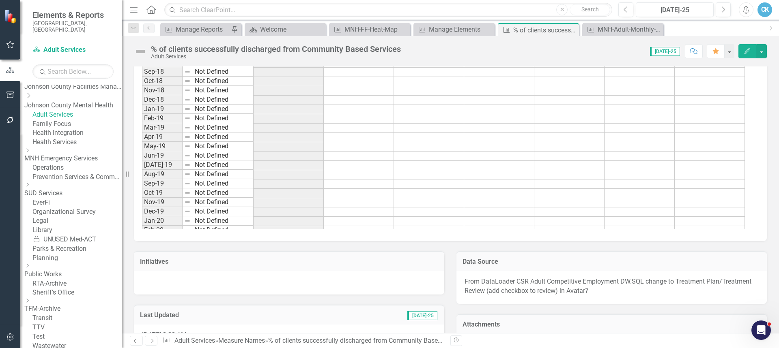
scroll to position [249, 0]
click at [750, 53] on icon "Edit" at bounding box center [746, 51] width 7 height 6
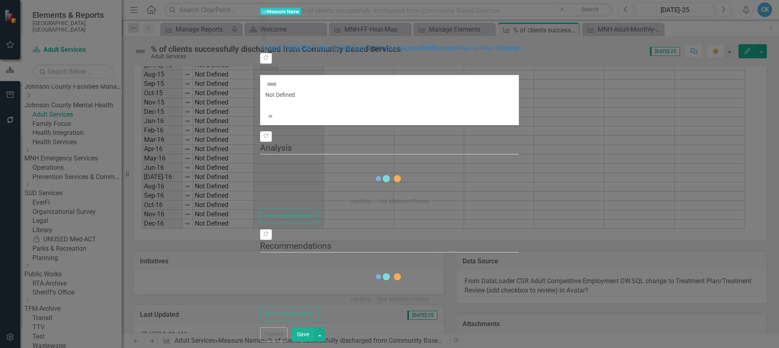
drag, startPoint x: 108, startPoint y: 77, endPoint x: 116, endPoint y: 77, distance: 8.5
click at [366, 52] on link "Series" at bounding box center [375, 48] width 19 height 8
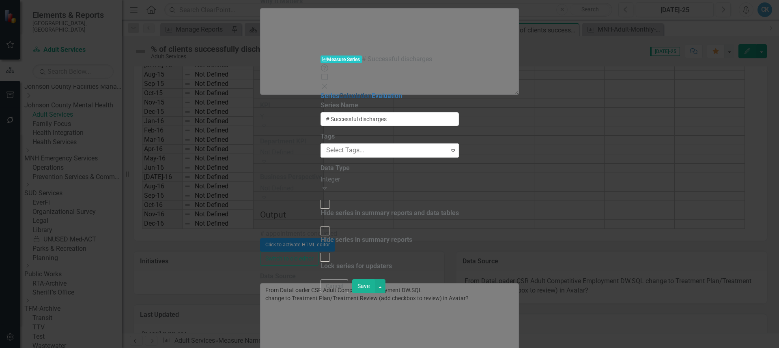
click at [339, 92] on link "Calculation" at bounding box center [355, 96] width 32 height 8
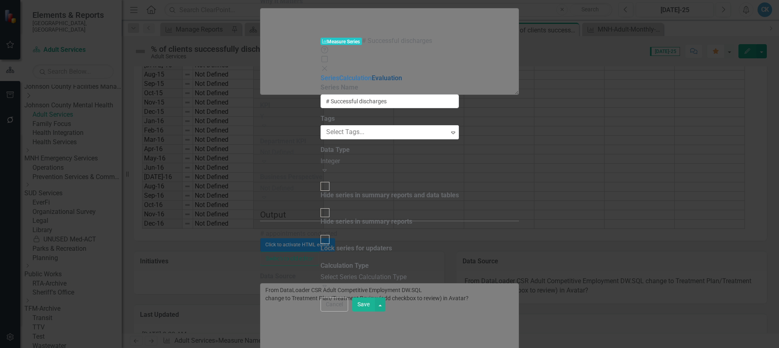
click at [371, 74] on link "Evaluation" at bounding box center [386, 78] width 30 height 8
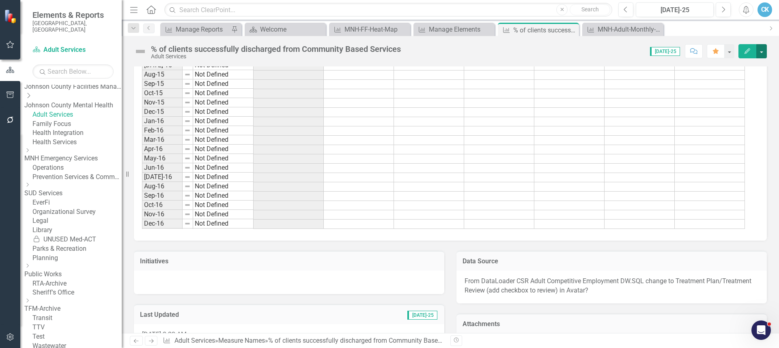
click at [762, 52] on button "button" at bounding box center [761, 51] width 11 height 14
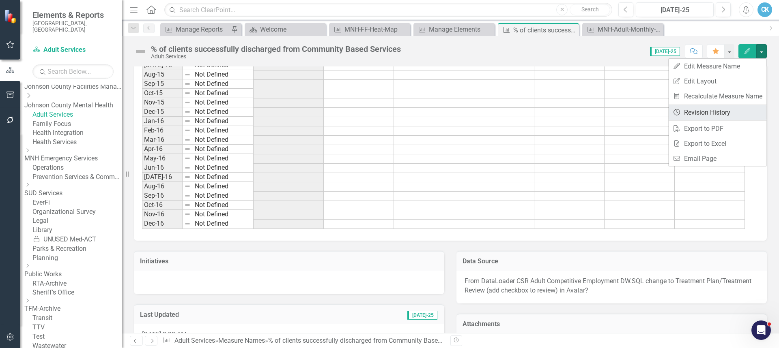
click at [710, 116] on link "Revision History Revision History" at bounding box center [717, 112] width 98 height 15
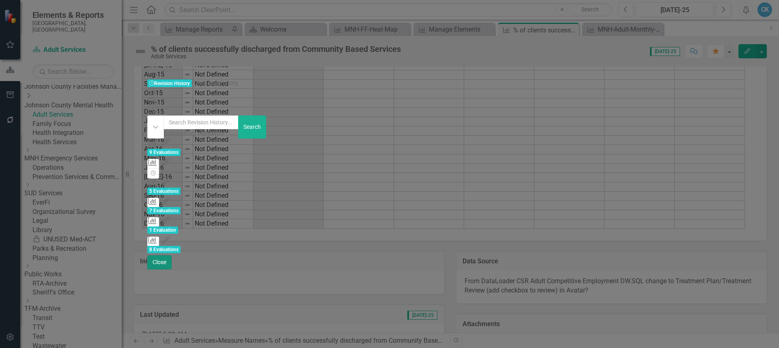
click at [172, 270] on button "Close" at bounding box center [159, 262] width 24 height 14
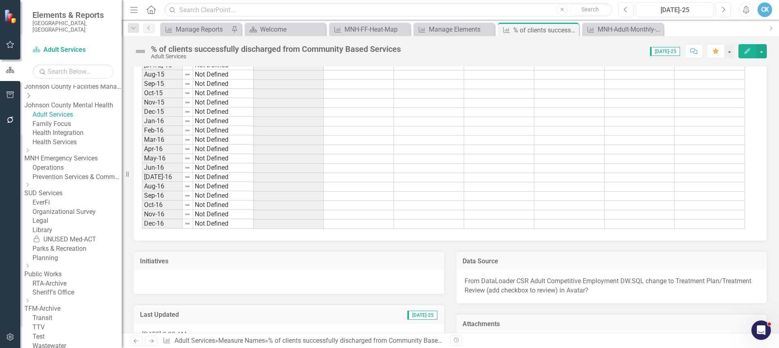
click at [532, 280] on span "From DataLoader CSR Adult Competitive Employment DW.SQL change to Treatment Pla…" at bounding box center [607, 285] width 287 height 17
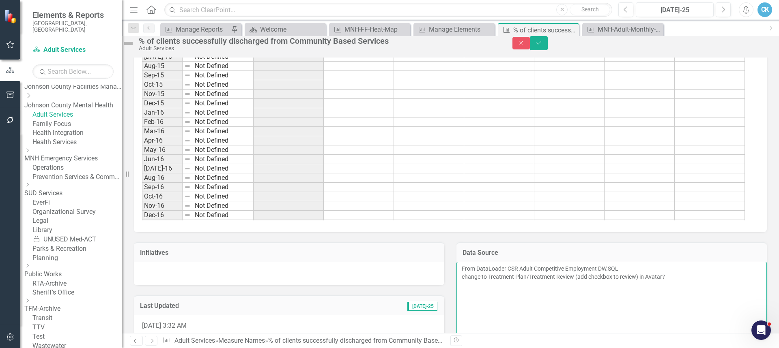
drag, startPoint x: 645, startPoint y: 282, endPoint x: 487, endPoint y: 285, distance: 157.8
click at [487, 286] on textarea "From DataLoader CSR Adult Competitive Employment DW.SQL change to Treatment Pla…" at bounding box center [611, 305] width 310 height 87
type textarea "From D???? change to Treatment Plan/Treatment Review (add checkbox to review) i…"
click at [542, 46] on icon "Save" at bounding box center [538, 43] width 7 height 6
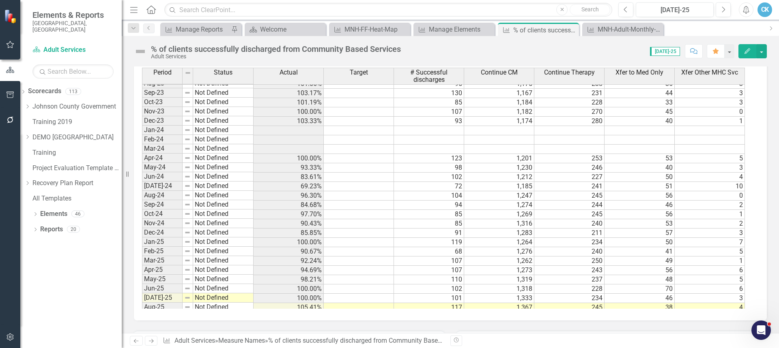
scroll to position [957, 0]
click at [228, 52] on div "% of clients successfully discharged from Community Based Services" at bounding box center [276, 49] width 250 height 9
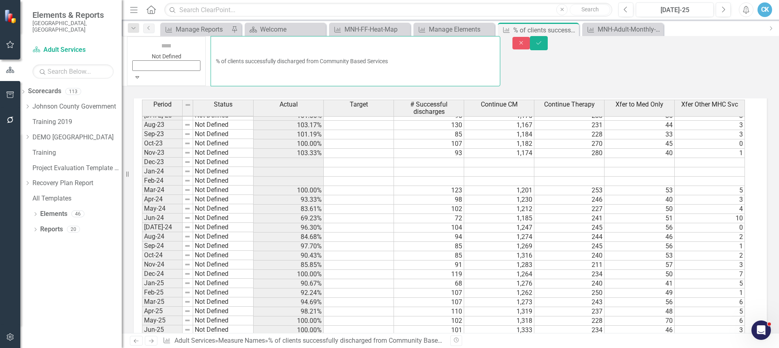
drag, startPoint x: 234, startPoint y: 47, endPoint x: 195, endPoint y: 49, distance: 38.6
click at [210, 49] on input "% of clients successfully discharged from Community Based Services" at bounding box center [355, 61] width 290 height 50
type input "% of adult clients discharged from Community Based Services"
click at [542, 46] on icon "Save" at bounding box center [538, 43] width 7 height 6
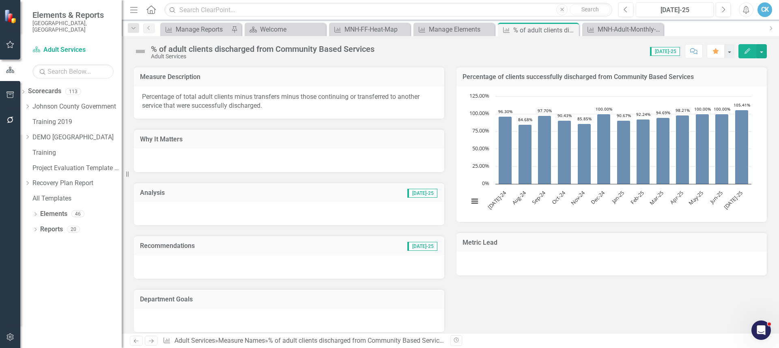
click at [559, 103] on rect "Interactive chart" at bounding box center [609, 153] width 291 height 122
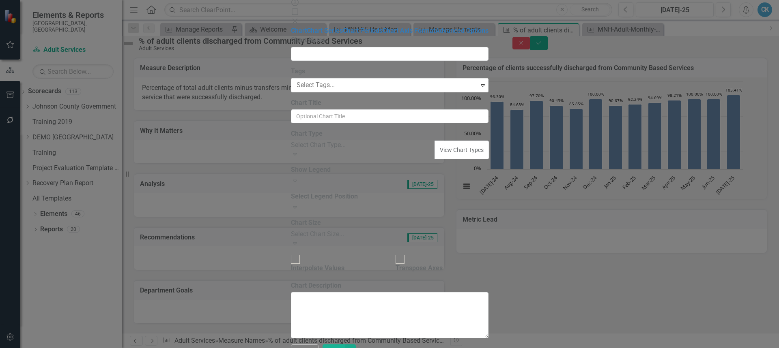
type input "Percentage of clients successfully discharged from Community Based Services"
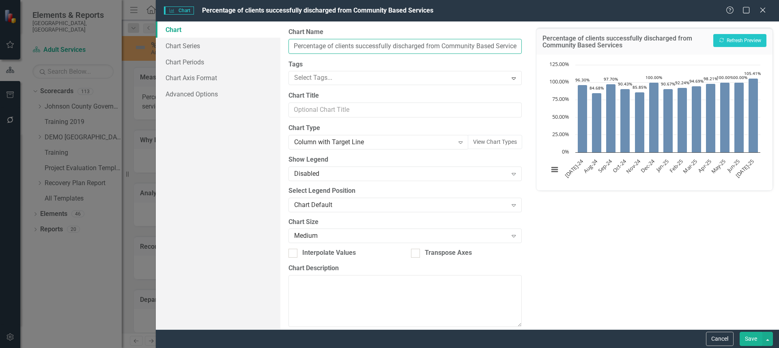
drag, startPoint x: 391, startPoint y: 47, endPoint x: 357, endPoint y: 46, distance: 34.1
click at [357, 46] on input "Percentage of clients successfully discharged from Community Based Services" at bounding box center [404, 46] width 233 height 15
type input "Percentage of clients discharged from Community Based Services"
click at [743, 335] on button "Save" at bounding box center [750, 339] width 23 height 14
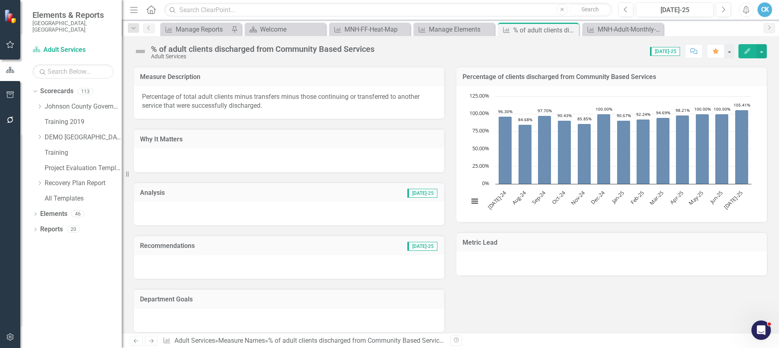
click at [747, 53] on icon "Edit" at bounding box center [746, 51] width 7 height 6
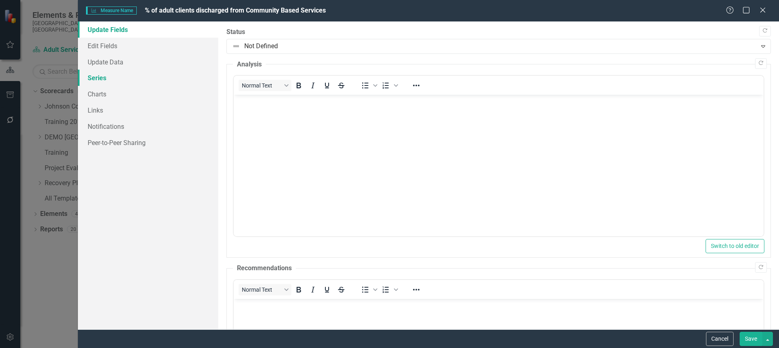
click at [109, 76] on link "Series" at bounding box center [148, 78] width 140 height 16
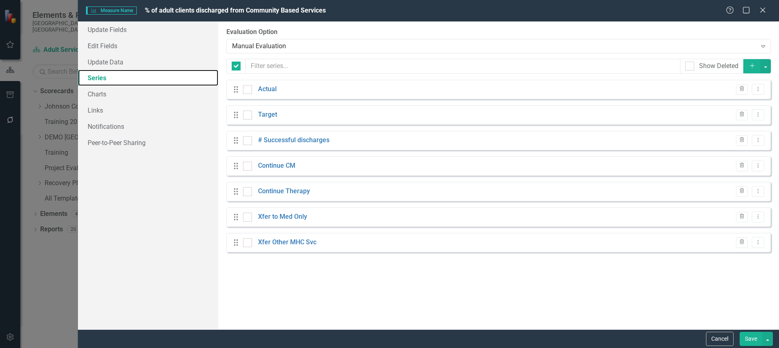
checkbox input "false"
click at [318, 141] on link "# Successful discharges" at bounding box center [293, 140] width 71 height 9
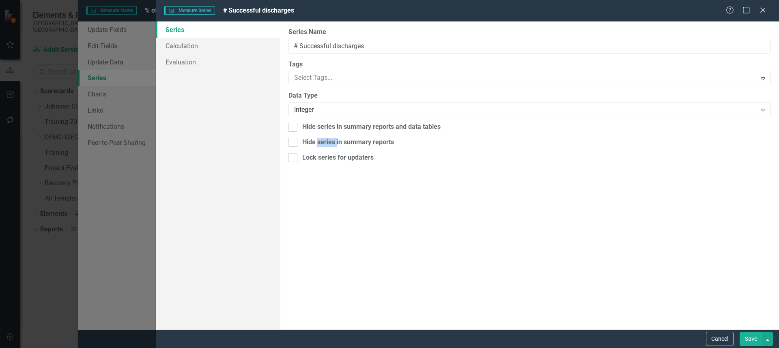
click at [318, 141] on div "Measure Series Measure Series # Successful discharges Help Maximize Close Serie…" at bounding box center [389, 174] width 779 height 348
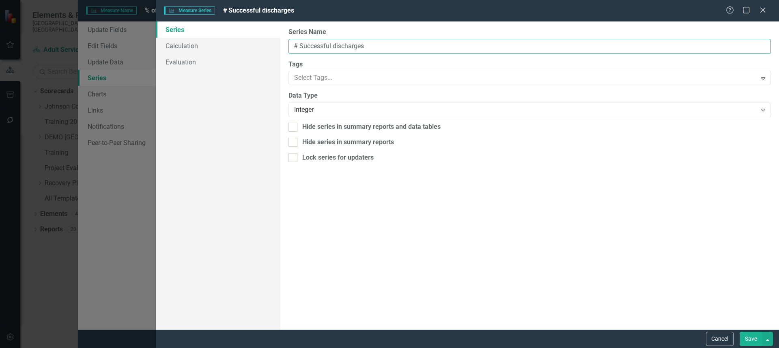
drag, startPoint x: 332, startPoint y: 46, endPoint x: 299, endPoint y: 46, distance: 32.8
click at [299, 46] on input "# Successful discharges" at bounding box center [529, 46] width 482 height 15
type input "# discharged"
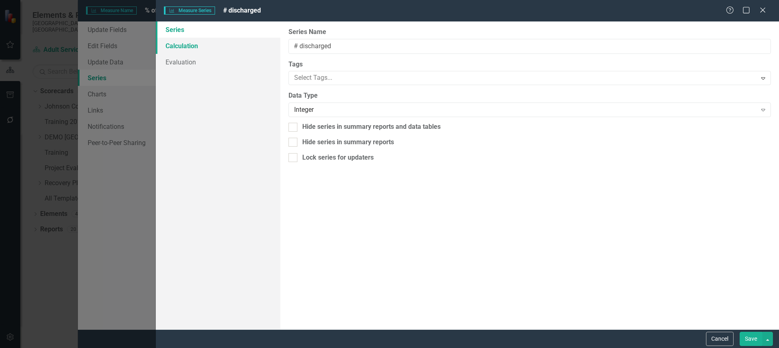
click at [193, 48] on link "Calculation" at bounding box center [218, 46] width 124 height 16
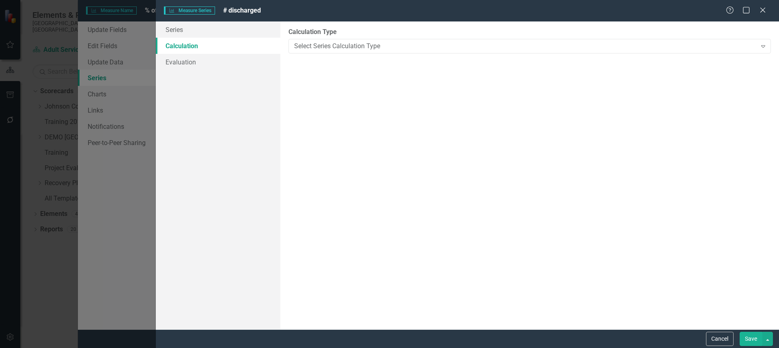
click at [748, 338] on button "Save" at bounding box center [750, 339] width 23 height 14
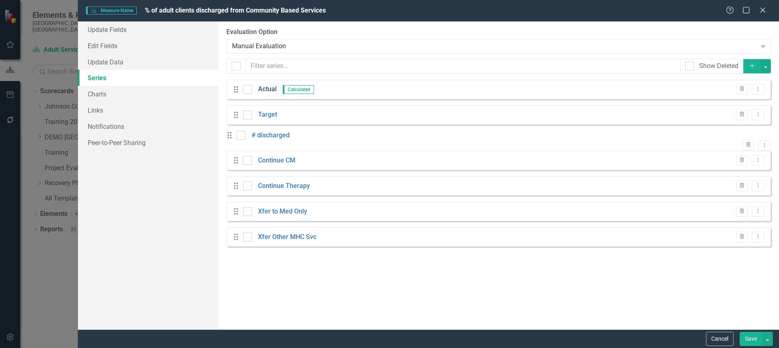
click at [268, 90] on link "Actual" at bounding box center [267, 89] width 19 height 9
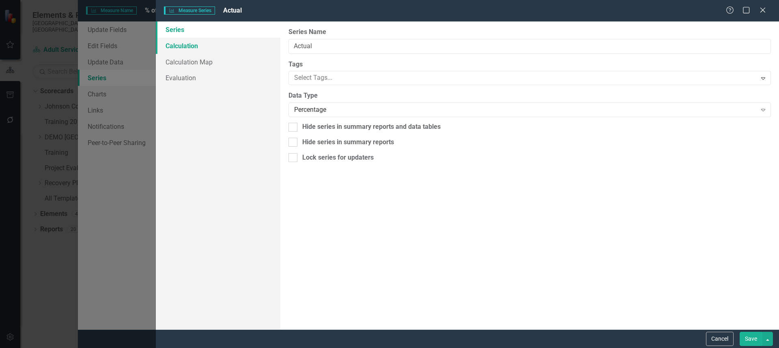
click at [190, 47] on link "Calculation" at bounding box center [218, 46] width 124 height 16
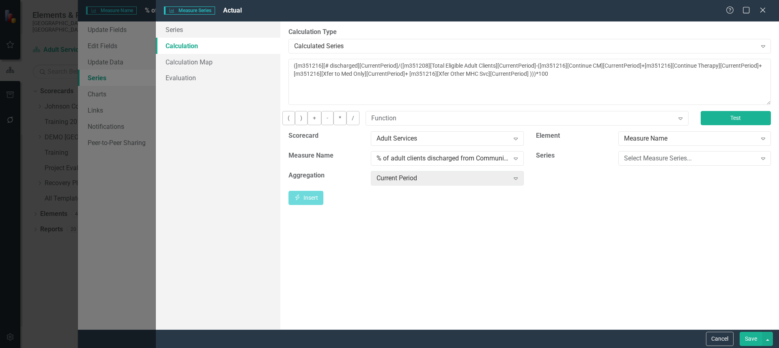
click at [730, 125] on button "Test" at bounding box center [735, 118] width 70 height 14
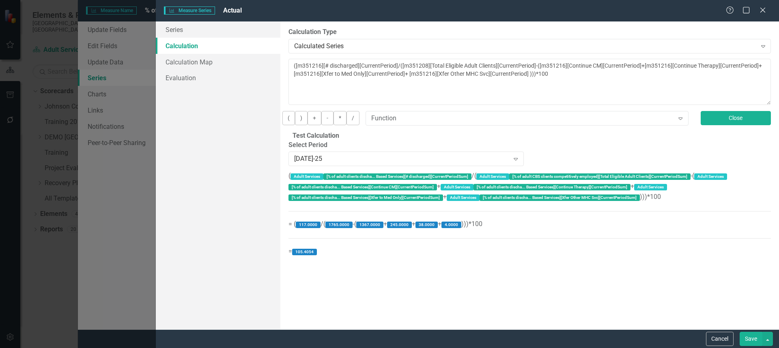
click at [715, 124] on button "Close" at bounding box center [735, 118] width 70 height 14
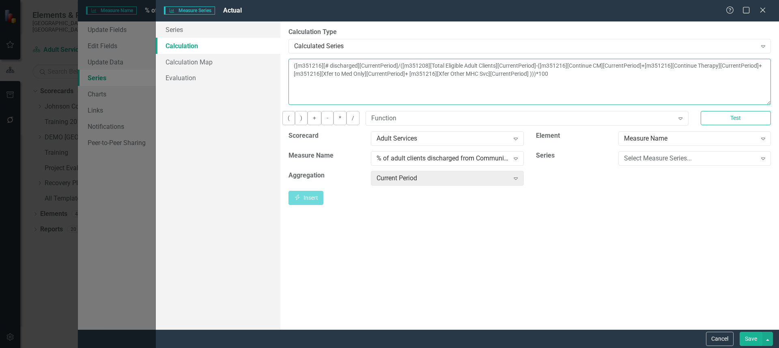
drag, startPoint x: 433, startPoint y: 64, endPoint x: 283, endPoint y: 67, distance: 149.2
click at [283, 67] on div "By default, series in ClearPoint are not calculated. So, if you leave the form …" at bounding box center [529, 175] width 498 height 308
click at [437, 67] on textarea "([m351216][# discharged][CurrentPeriod]/([m351208][Total Eligible Adult Clients…" at bounding box center [529, 82] width 482 height 46
click at [440, 68] on textarea "([m351216][# discharged][CurrentPeriod]/([m351208][Total Eligible Adult Clients…" at bounding box center [529, 82] width 482 height 46
paste textarea "([m351216][# discharged][CurrentPeriod]"
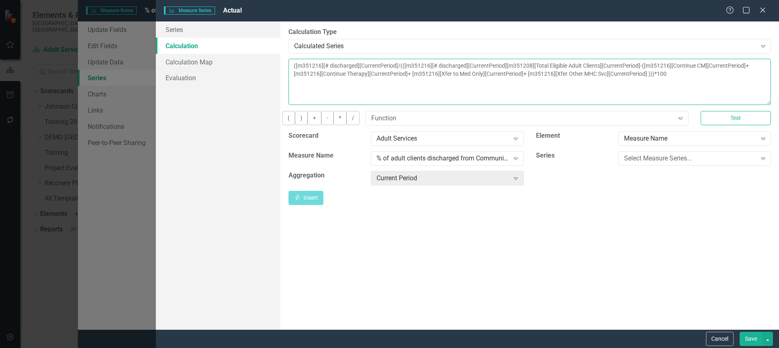
click at [443, 66] on textarea "([m351216][# discharged][CurrentPeriod]/(([m351216][# discharged][CurrentPeriod…" at bounding box center [529, 82] width 482 height 46
click at [574, 65] on textarea "([m351216][# discharged][CurrentPeriod]/([m351216][# discharged][CurrentPeriod]…" at bounding box center [529, 82] width 482 height 46
type textarea "([m351216][# discharged][CurrentPeriod]/([m351216][# discharged][CurrentPeriod]…"
click at [718, 335] on button "Cancel" at bounding box center [720, 339] width 28 height 14
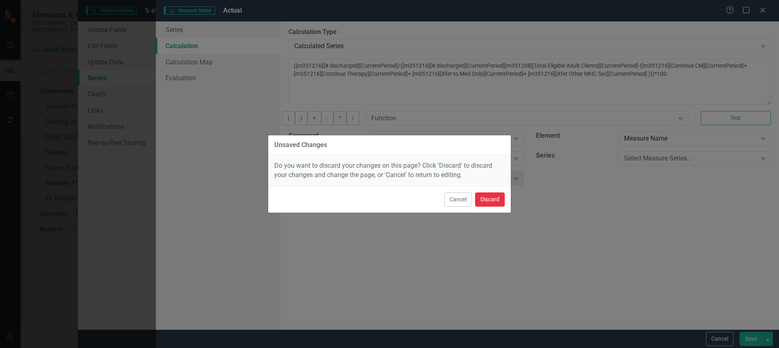
click at [487, 195] on button "Discard" at bounding box center [490, 200] width 30 height 14
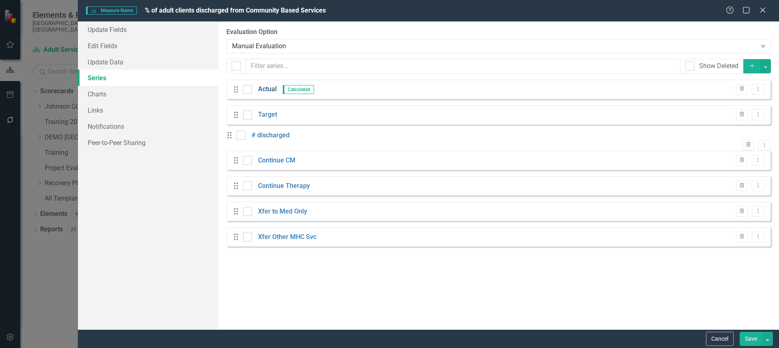
click at [264, 89] on link "Actual" at bounding box center [267, 89] width 19 height 9
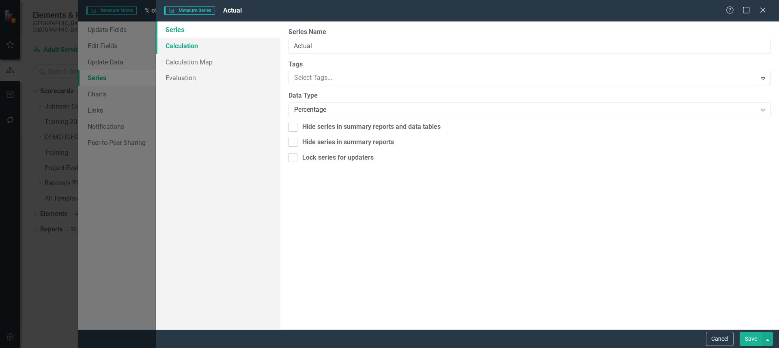
click at [197, 48] on link "Calculation" at bounding box center [218, 46] width 124 height 16
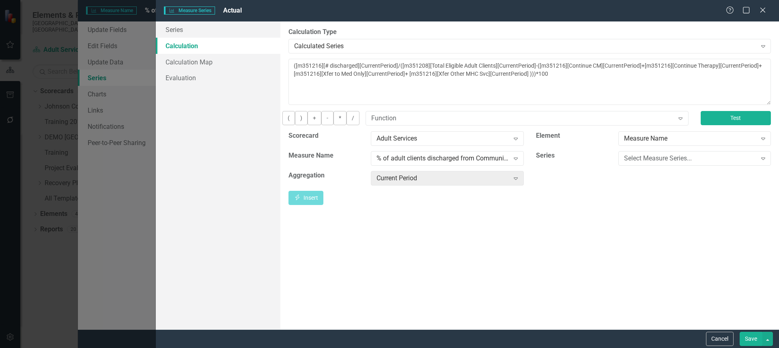
click at [722, 122] on button "Test" at bounding box center [735, 118] width 70 height 14
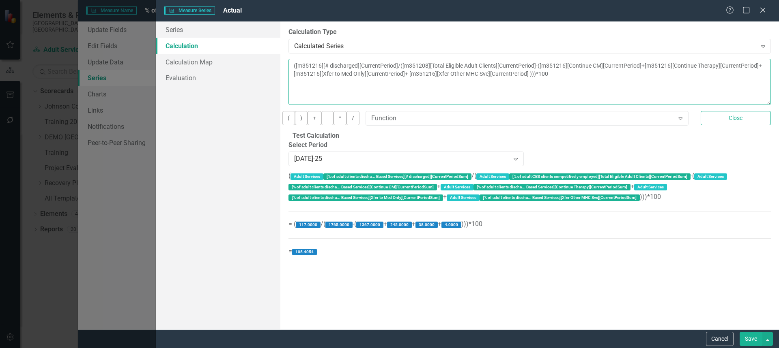
drag, startPoint x: 431, startPoint y: 66, endPoint x: 297, endPoint y: 68, distance: 134.2
click at [297, 68] on textarea "([m351216][# discharged][CurrentPeriod]/([m351208][Total Eligible Adult Clients…" at bounding box center [529, 82] width 482 height 46
drag, startPoint x: 439, startPoint y: 66, endPoint x: 630, endPoint y: 63, distance: 190.6
click at [631, 64] on textarea "([m351216][# discharged][CurrentPeriod]/([m351208][Total Eligible Adult Clients…" at bounding box center [529, 82] width 482 height 46
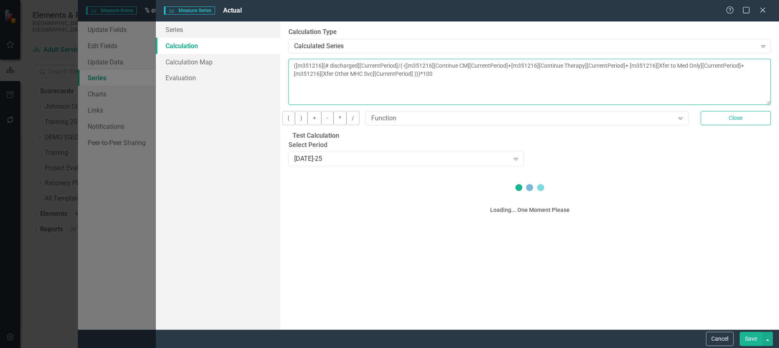
paste textarea "[m351216][# discharged][CurrentPeriod]"
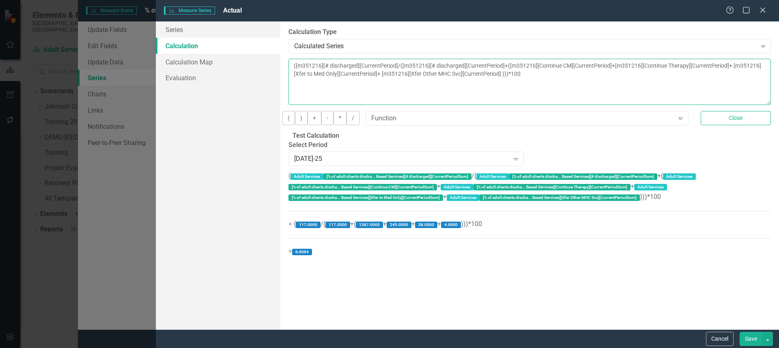
click at [583, 68] on textarea "([m351216][# discharged][CurrentPeriod]/([m351216][# discharged][CurrentPeriod]…" at bounding box center [529, 82] width 482 height 46
click at [737, 77] on textarea "([m351216][# discharged][CurrentPeriod]/([m351216][# discharged][CurrentPeriod]…" at bounding box center [529, 82] width 482 height 46
click at [433, 68] on textarea "([m351216][# discharged][CurrentPeriod]/([m351216][# discharged][CurrentPeriod]…" at bounding box center [529, 82] width 482 height 46
click at [740, 75] on textarea "([m351216][# discharged][CurrentPeriod])/([m351216][# discharged][CurrentPeriod…" at bounding box center [529, 82] width 482 height 46
click at [293, 66] on textarea "([m351216][# discharged][CurrentPeriod])/([m351216][# discharged][CurrentPeriod…" at bounding box center [529, 82] width 482 height 46
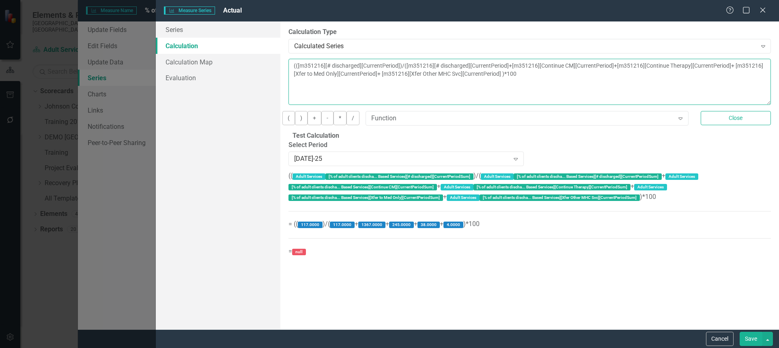
click at [739, 76] on textarea "(([m351216][# discharged][CurrentPeriod])/([m351216][# discharged][CurrentPerio…" at bounding box center [529, 82] width 482 height 46
type textarea "(([m351216][# discharged][CurrentPeriod])/([m351216][# discharged][CurrentPerio…"
click at [751, 338] on button "Save" at bounding box center [750, 339] width 23 height 14
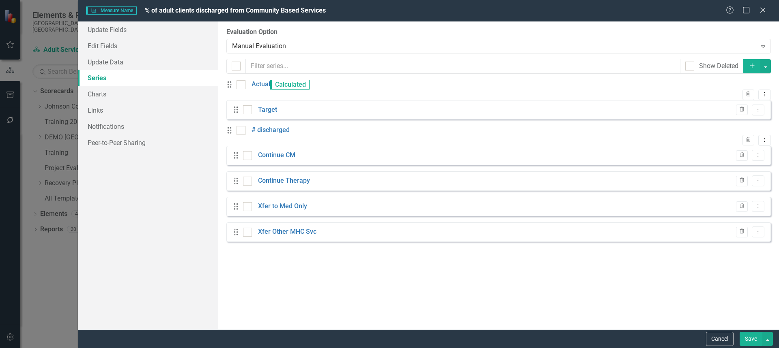
click at [752, 340] on button "Save" at bounding box center [750, 339] width 23 height 14
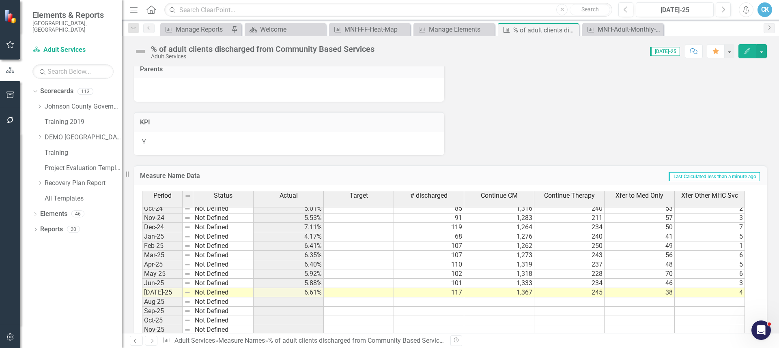
scroll to position [1111, 0]
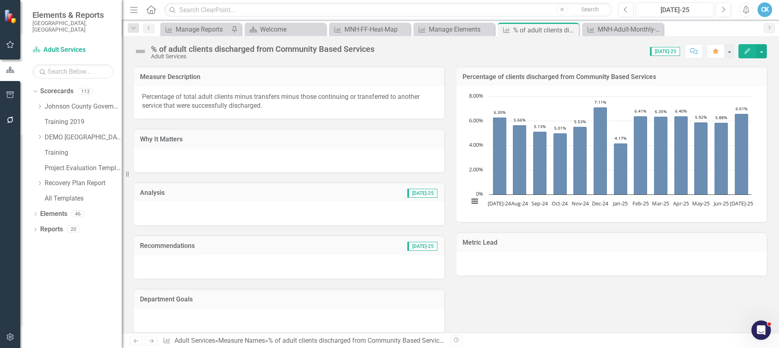
click at [458, 58] on div "% of adult clients discharged from Community Based Services Adult Services Scor…" at bounding box center [450, 48] width 657 height 24
click at [571, 29] on icon "Close" at bounding box center [571, 30] width 8 height 6
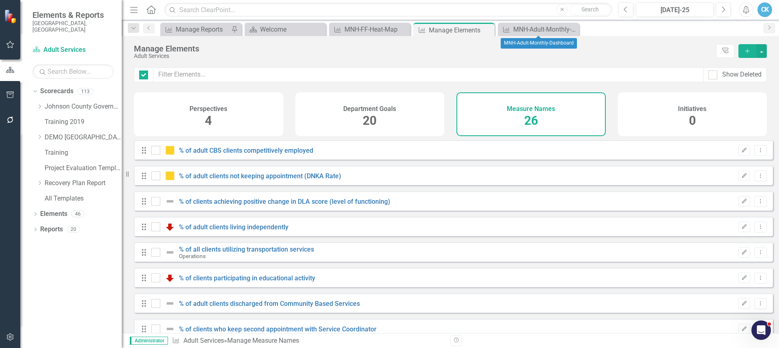
checkbox input "false"
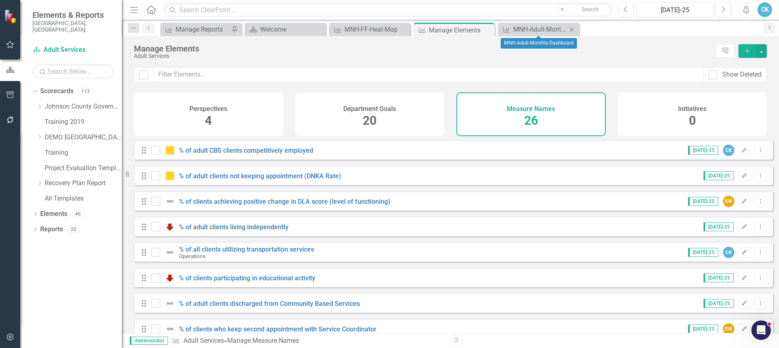
click at [571, 29] on icon "Close" at bounding box center [571, 29] width 8 height 6
click at [373, 54] on div "Adult Services" at bounding box center [423, 56] width 578 height 6
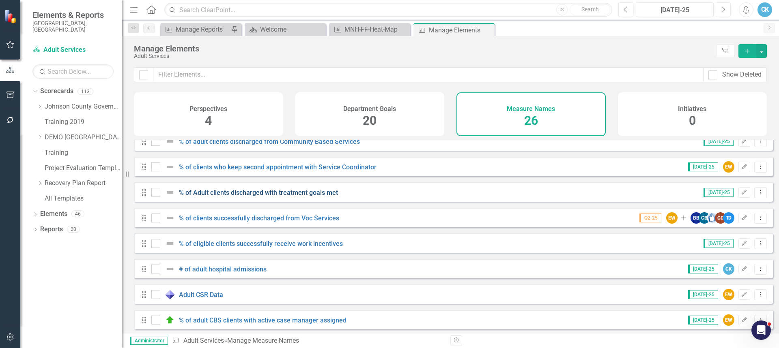
click at [268, 197] on link "% of Adult clients discharged with treatment goals met" at bounding box center [258, 193] width 159 height 8
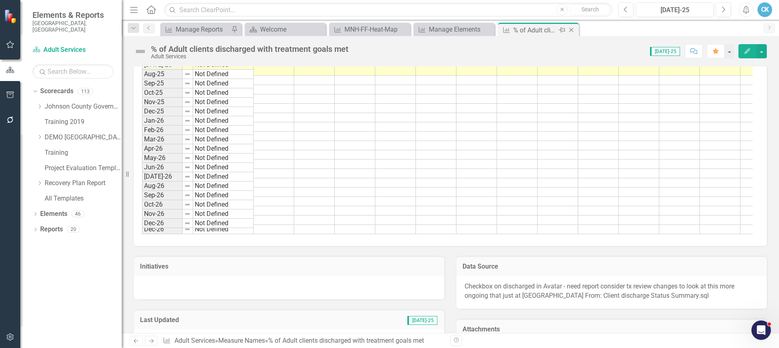
click at [571, 30] on icon "Close" at bounding box center [571, 30] width 8 height 6
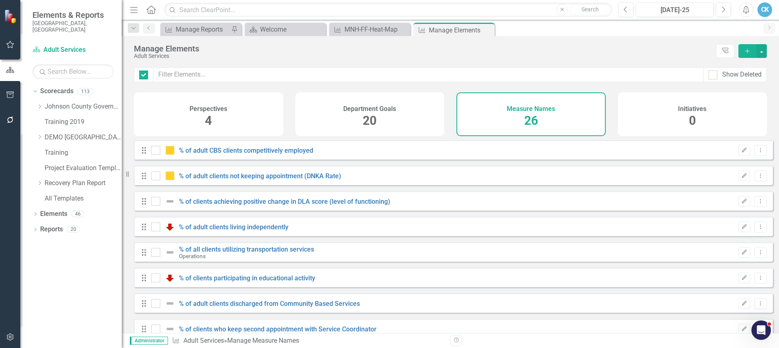
checkbox input "false"
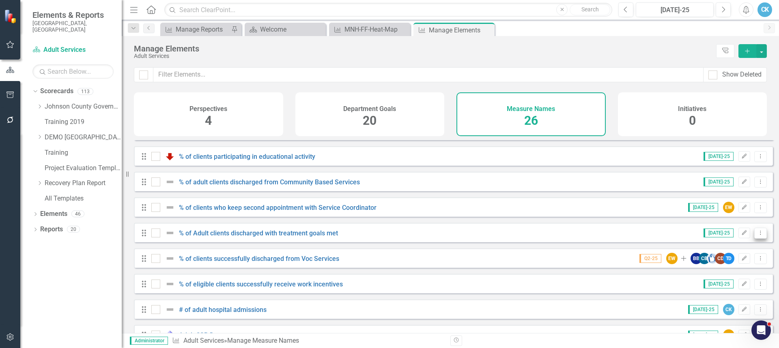
click at [757, 236] on icon "Dropdown Menu" at bounding box center [760, 232] width 7 height 5
click at [710, 298] on link "Trash Delete Measure Name" at bounding box center [714, 297] width 92 height 15
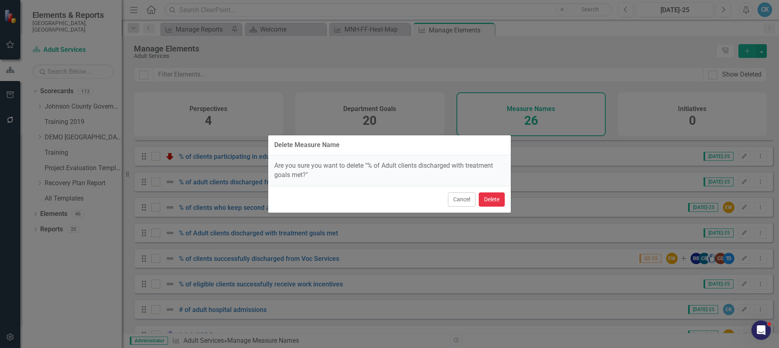
click at [493, 199] on button "Delete" at bounding box center [492, 200] width 26 height 14
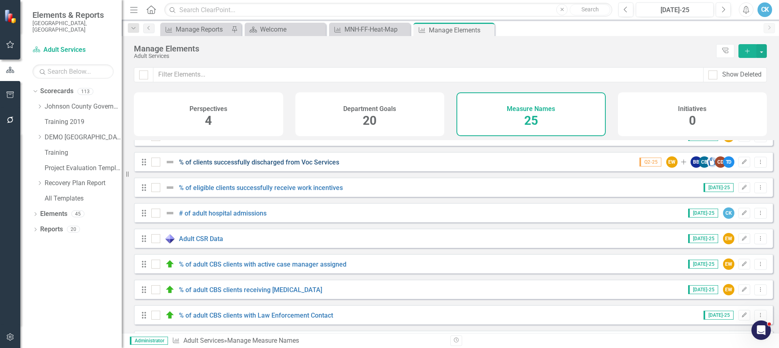
scroll to position [203, 0]
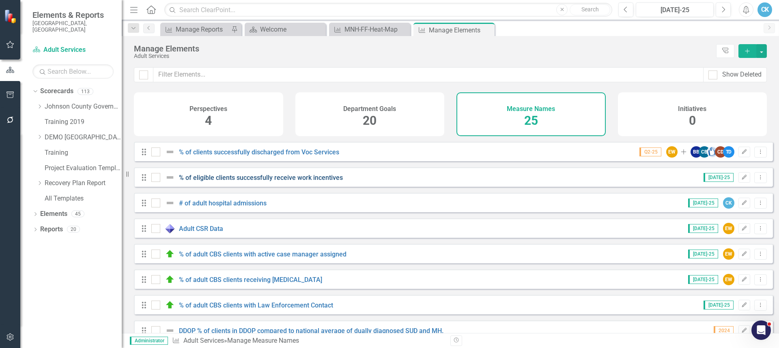
click at [300, 182] on link "% of eligible clients successfully receive work incentives" at bounding box center [261, 178] width 164 height 8
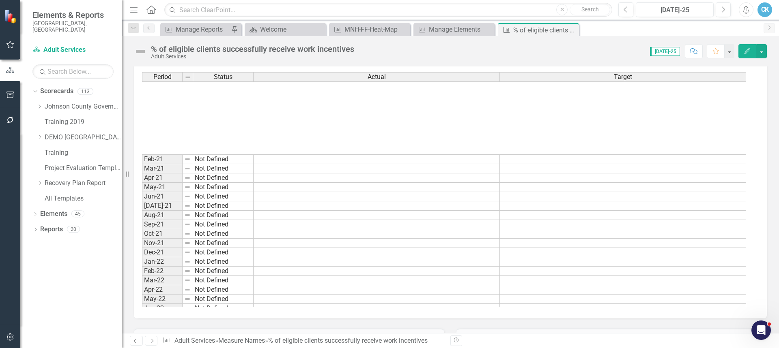
scroll to position [772, 0]
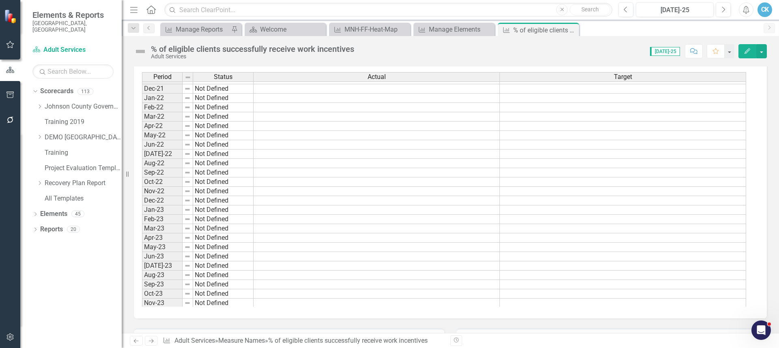
drag, startPoint x: 464, startPoint y: 258, endPoint x: 506, endPoint y: 197, distance: 73.4
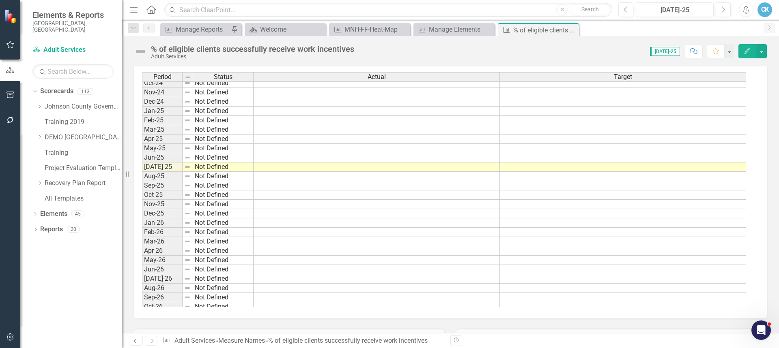
scroll to position [1107, 0]
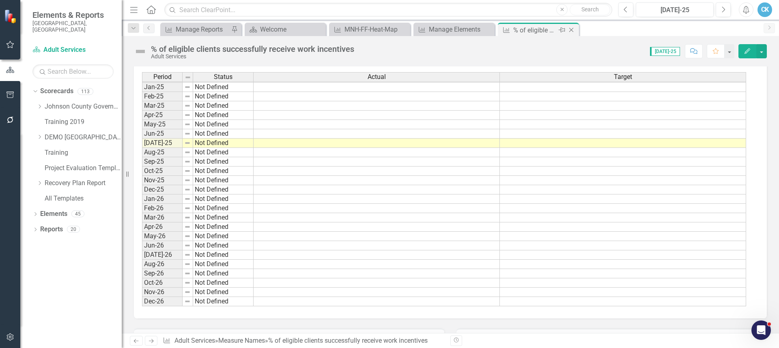
click at [571, 31] on icon "Close" at bounding box center [571, 30] width 8 height 6
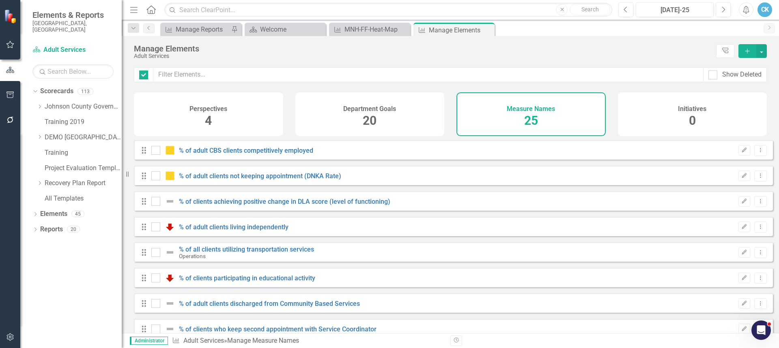
checkbox input "false"
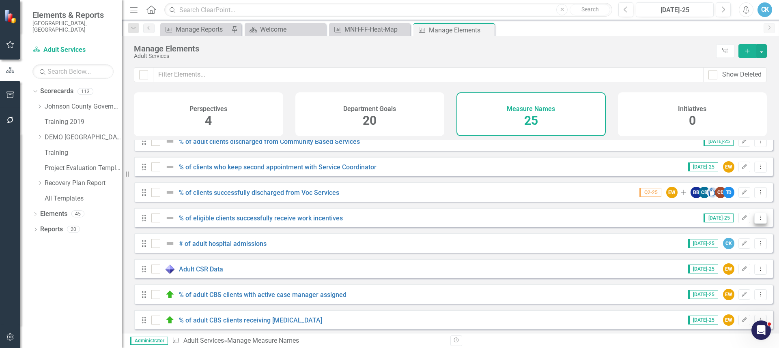
click at [757, 221] on icon "Dropdown Menu" at bounding box center [760, 217] width 7 height 5
click at [712, 285] on link "Trash Delete Measure Name" at bounding box center [714, 282] width 92 height 15
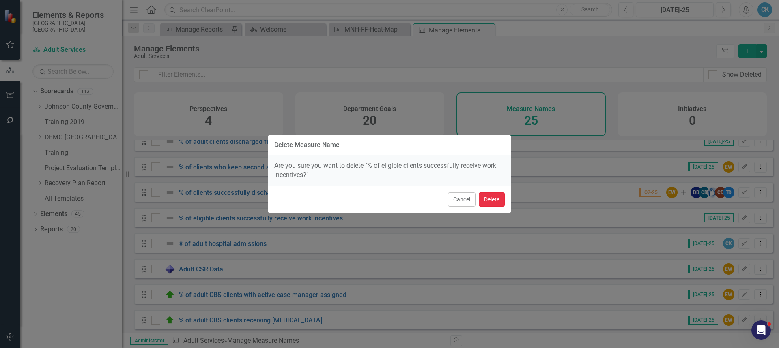
click at [495, 197] on button "Delete" at bounding box center [492, 200] width 26 height 14
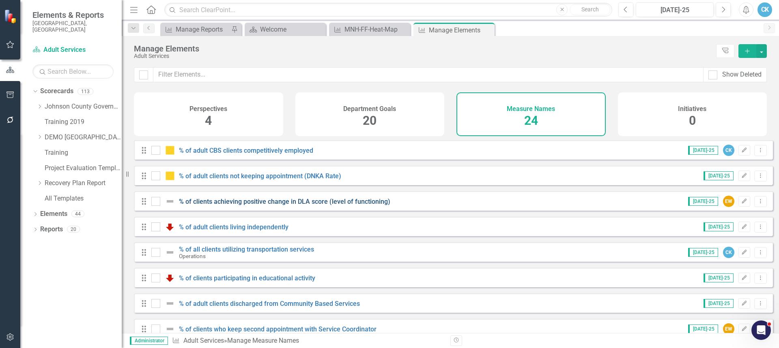
click at [319, 206] on link "% of clients achieving positive change in DLA score (level of functioning)" at bounding box center [284, 202] width 211 height 8
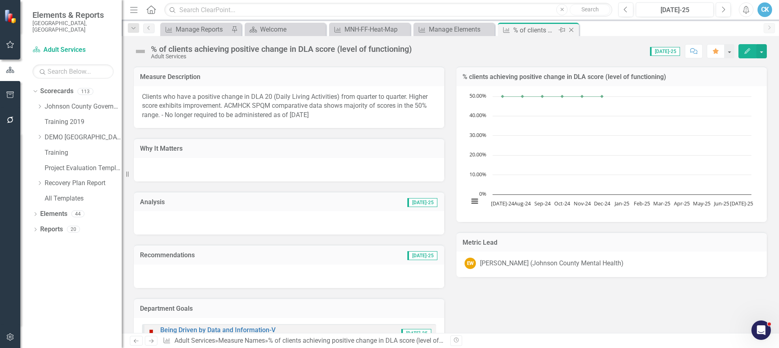
click at [573, 32] on icon at bounding box center [571, 30] width 4 height 4
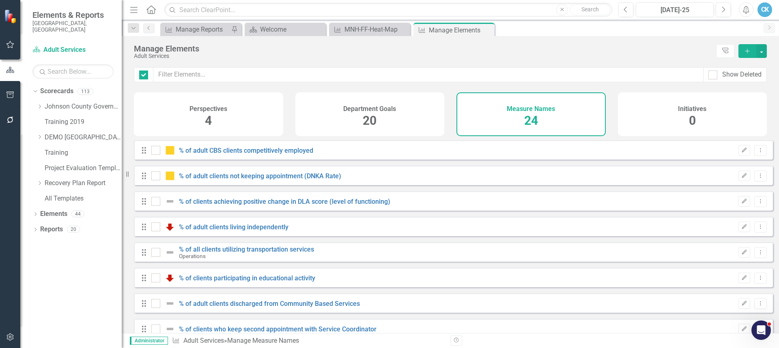
checkbox input "false"
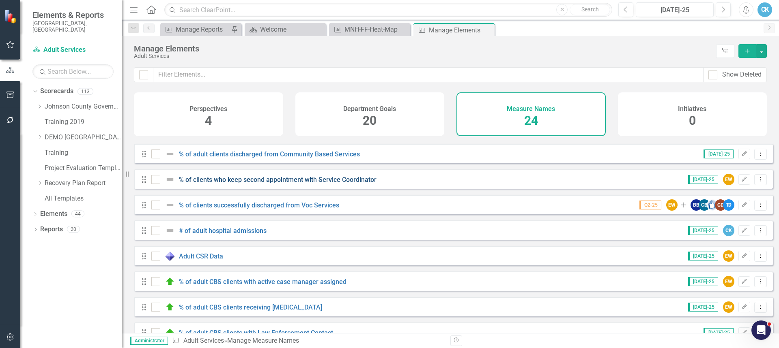
scroll to position [162, 0]
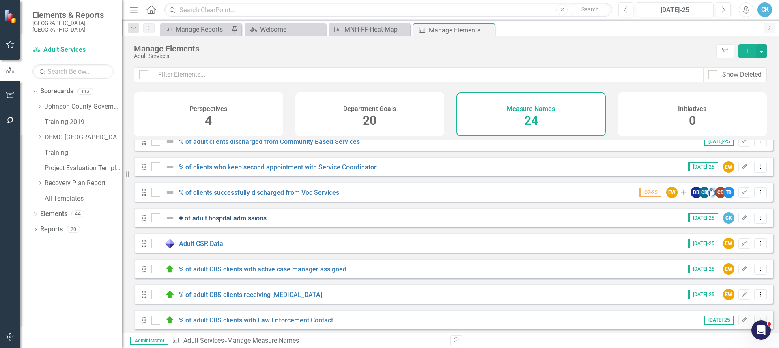
click at [243, 222] on link "# of adult hospital admissions" at bounding box center [223, 219] width 88 height 8
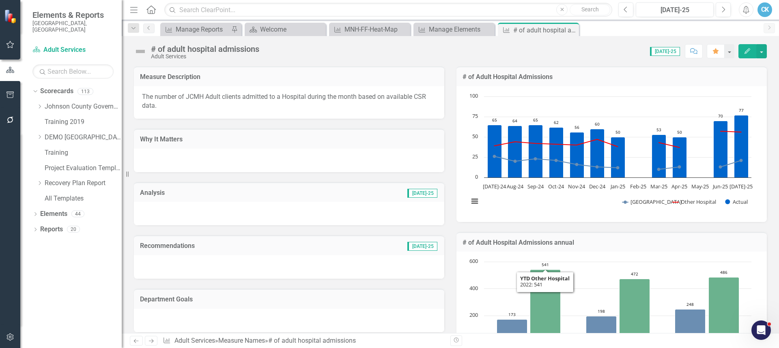
scroll to position [162, 0]
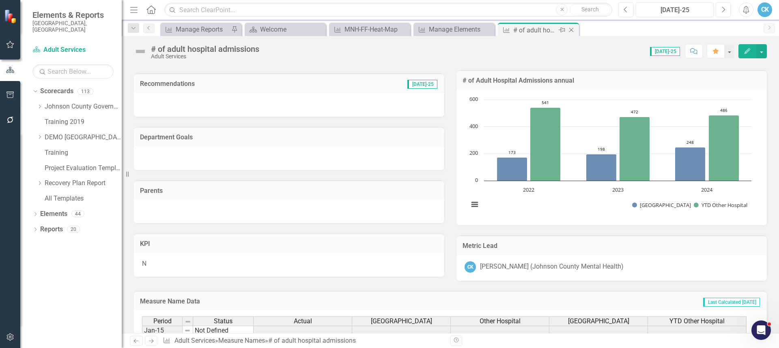
click at [573, 31] on icon "Close" at bounding box center [571, 30] width 8 height 6
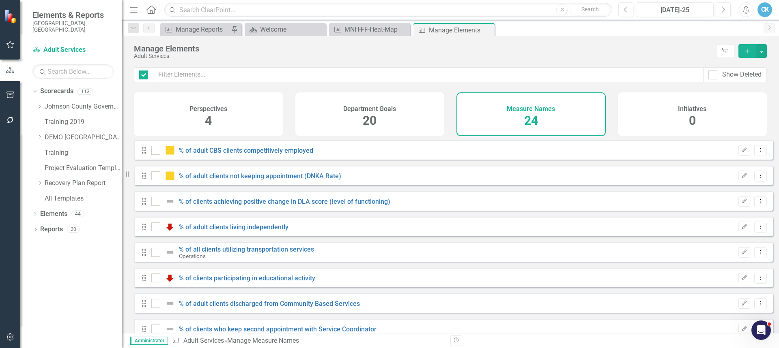
checkbox input "false"
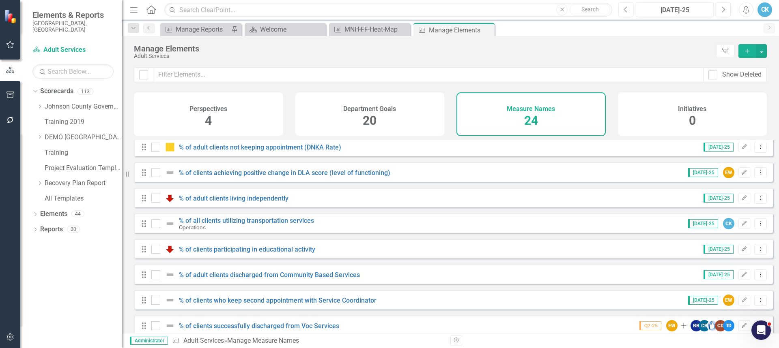
scroll to position [21, 0]
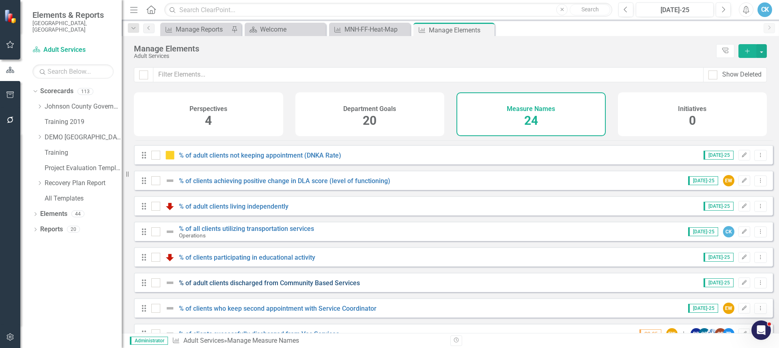
click at [292, 287] on link "% of adult clients discharged from Community Based Services" at bounding box center [269, 283] width 181 height 8
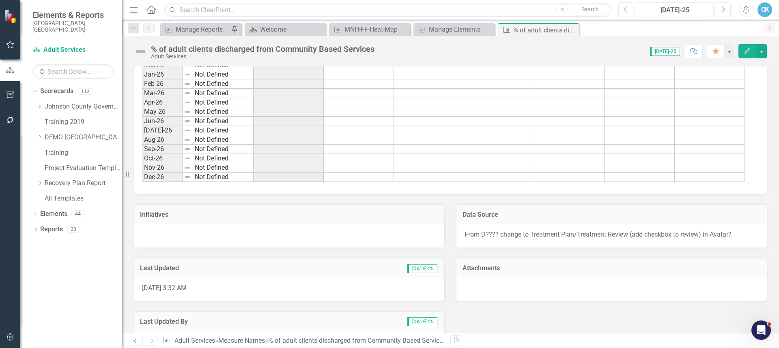
click at [483, 235] on span "From D???? change to Treatment Plan/Treatment Review (add checkbox to review) i…" at bounding box center [597, 235] width 267 height 8
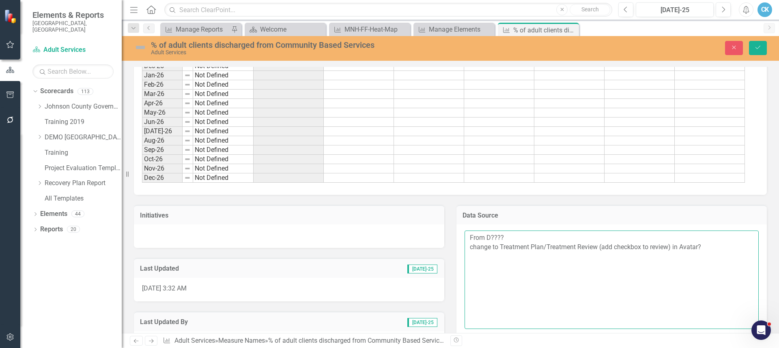
click at [499, 239] on textarea "From D???? change to Treatment Plan/Treatment Review (add checkbox to review) i…" at bounding box center [611, 280] width 294 height 98
drag, startPoint x: 499, startPoint y: 238, endPoint x: 483, endPoint y: 238, distance: 15.8
click at [483, 238] on textarea "From D???? change to Treatment Plan/Treatment Review (add checkbox to review) i…" at bounding box center [611, 280] width 294 height 98
type textarea "From CSR Adult Competitive Employment.sql change to Treatment Plan/Treatment Re…"
click at [762, 44] on button "Save" at bounding box center [758, 48] width 18 height 14
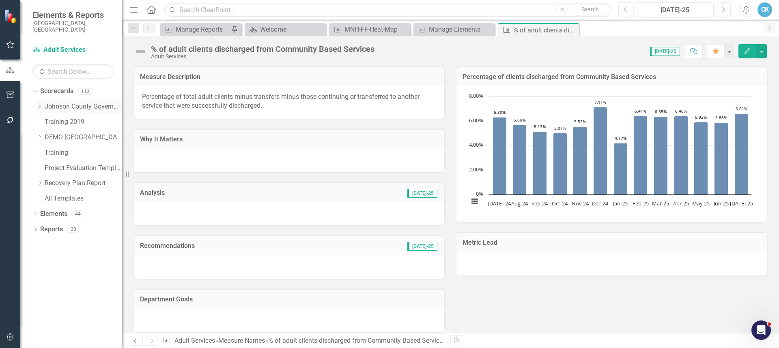
click at [41, 104] on icon "Dropdown" at bounding box center [39, 106] width 6 height 5
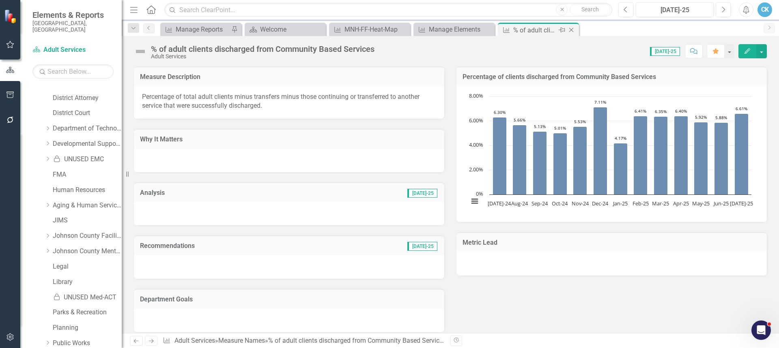
click at [570, 30] on icon "Close" at bounding box center [571, 30] width 8 height 6
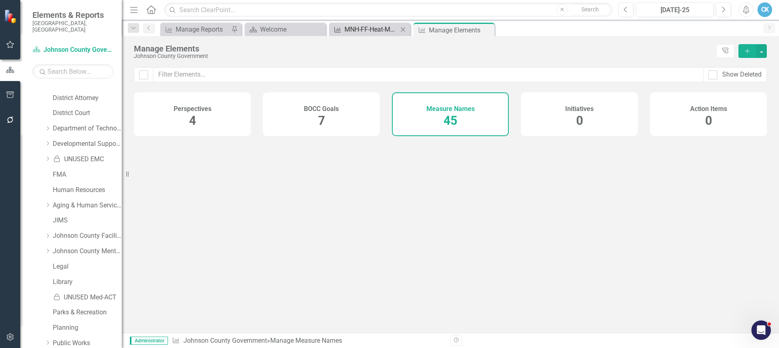
click at [378, 31] on div "MNH-FF-Heat-Map" at bounding box center [371, 29] width 54 height 10
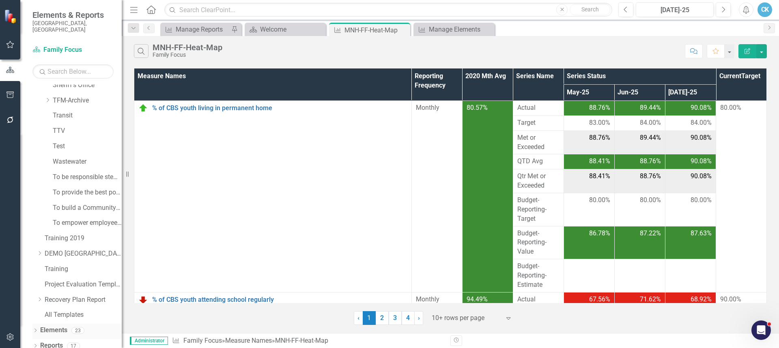
click at [35, 329] on icon "Dropdown" at bounding box center [35, 331] width 6 height 4
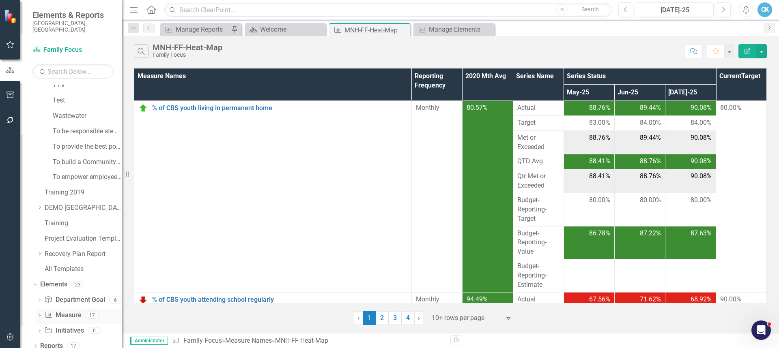
click at [73, 313] on link "Measure Name Measure" at bounding box center [62, 315] width 37 height 9
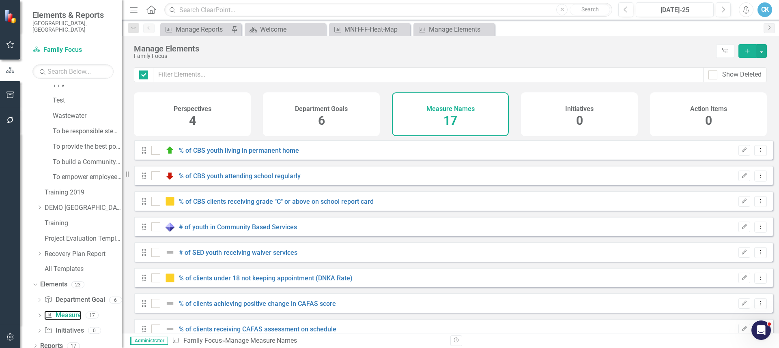
checkbox input "false"
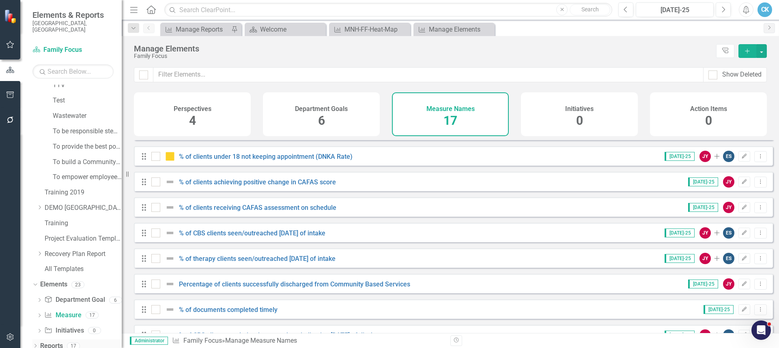
click at [60, 342] on link "Reports" at bounding box center [51, 346] width 23 height 9
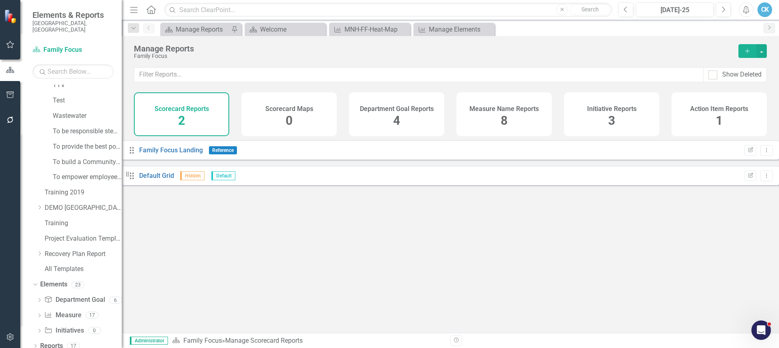
click at [197, 155] on div "Family Focus Landing" at bounding box center [171, 150] width 64 height 9
click at [201, 154] on link "Family Focus Landing" at bounding box center [171, 150] width 64 height 8
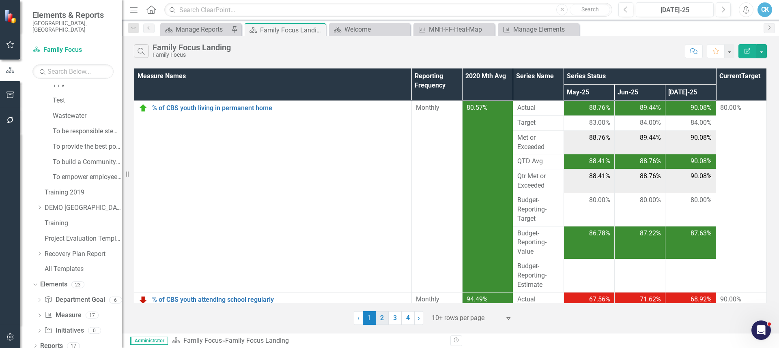
click at [381, 322] on link "2" at bounding box center [382, 318] width 13 height 14
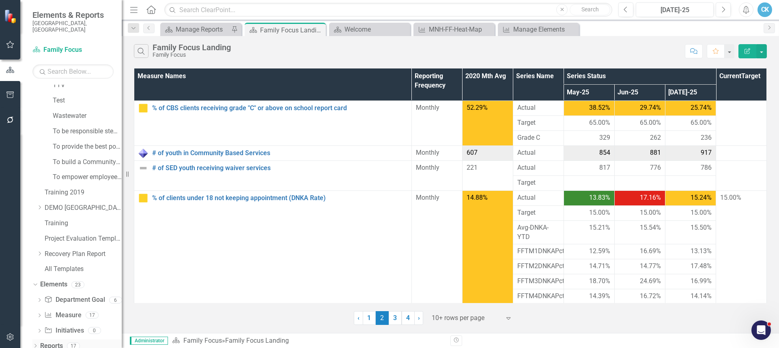
click at [59, 342] on link "Reports" at bounding box center [51, 346] width 23 height 9
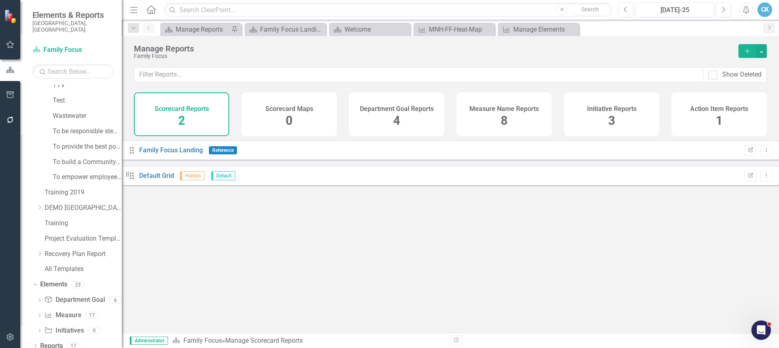
click at [489, 113] on div "Measure Name Reports 8" at bounding box center [503, 114] width 95 height 44
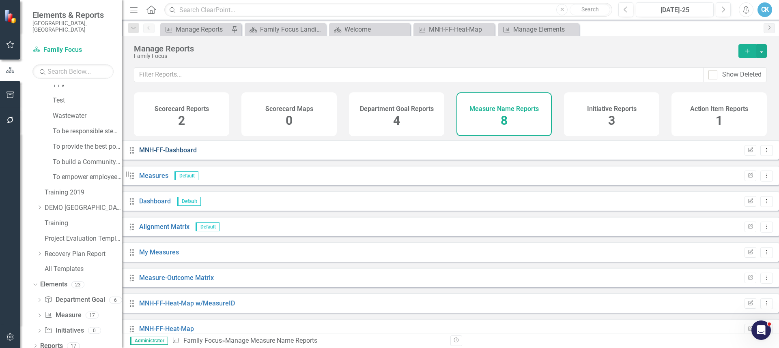
click at [193, 154] on link "MNH-FF-Dashboard" at bounding box center [168, 150] width 58 height 8
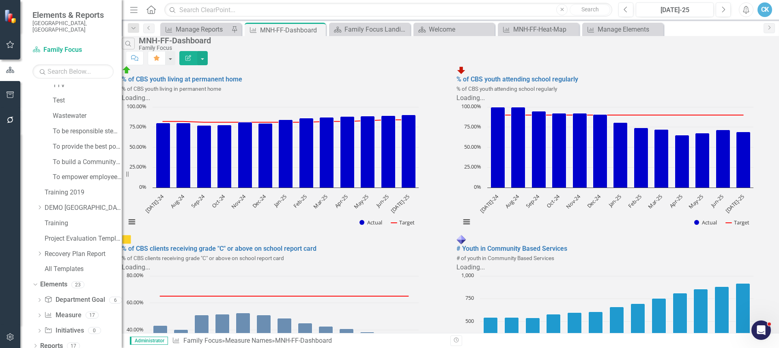
click at [192, 55] on icon "Edit Report" at bounding box center [188, 58] width 7 height 6
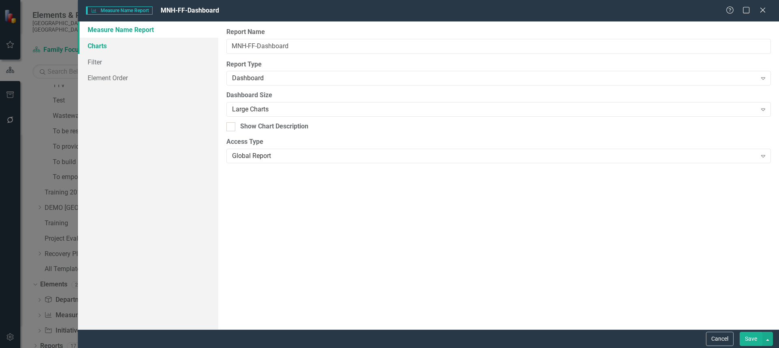
click at [98, 45] on link "Charts" at bounding box center [148, 46] width 140 height 16
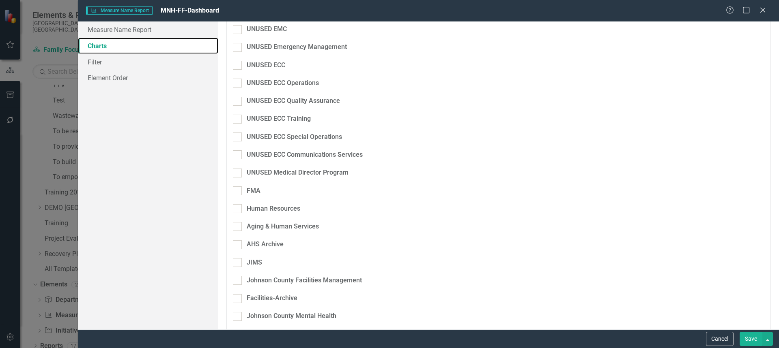
scroll to position [811, 0]
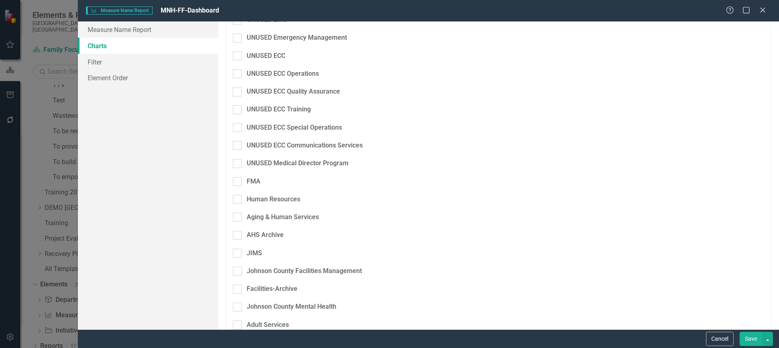
click at [274, 339] on div "Family Focus" at bounding box center [266, 343] width 39 height 9
click at [238, 339] on input "Family Focus" at bounding box center [235, 341] width 5 height 5
click at [274, 339] on div "Family Focus" at bounding box center [266, 343] width 39 height 9
click at [238, 339] on input "Family Focus" at bounding box center [235, 341] width 5 height 5
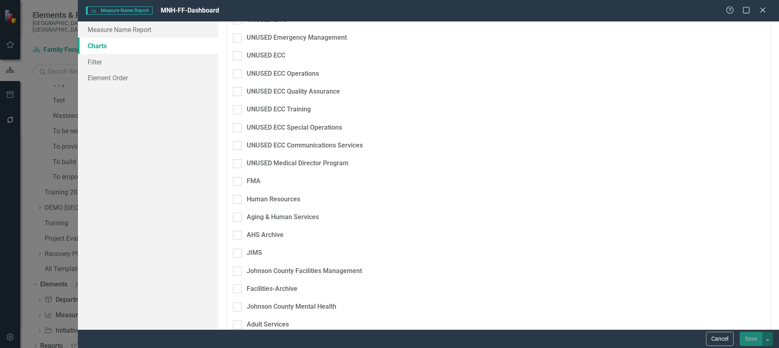
checkbox input "true"
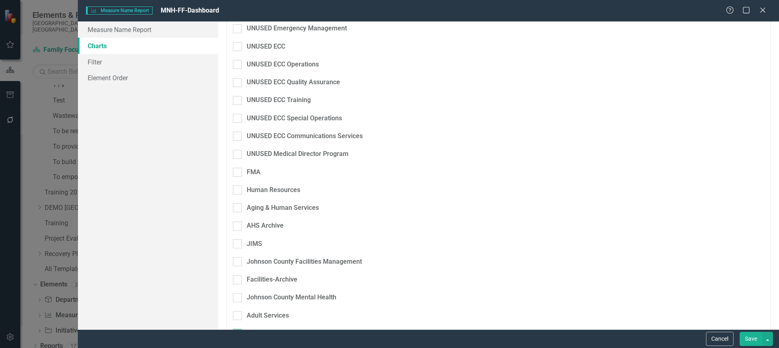
scroll to position [811, 0]
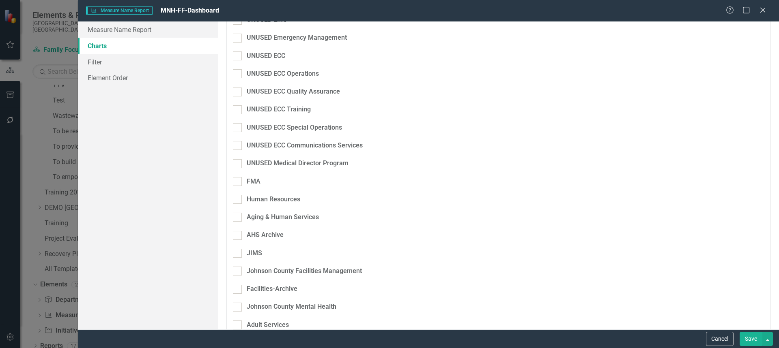
click at [553, 339] on button "Specific elements selected. Click here to view and change selection." at bounding box center [634, 344] width 260 height 11
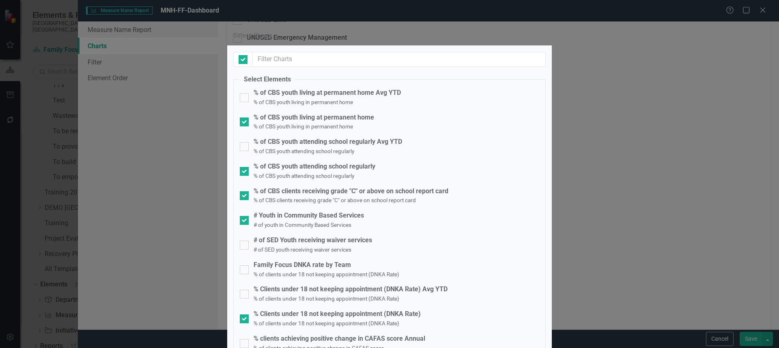
checkbox input "false"
checkbox input "true"
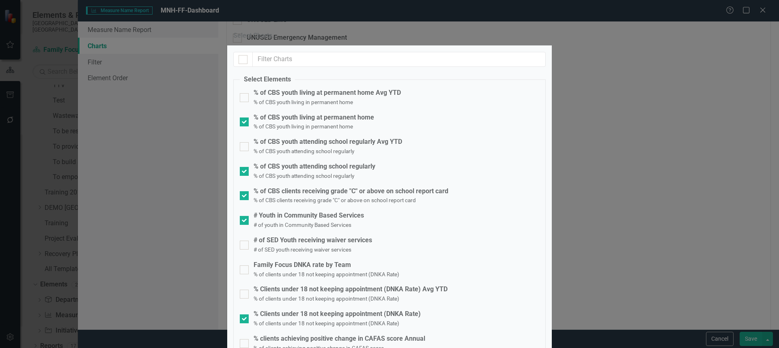
checkbox input "true"
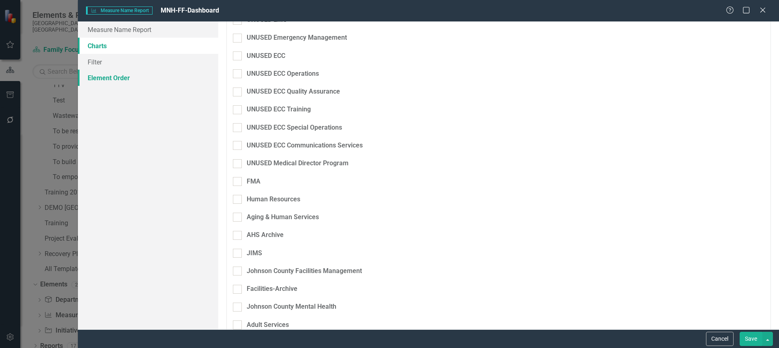
click at [128, 79] on link "Element Order" at bounding box center [148, 78] width 140 height 16
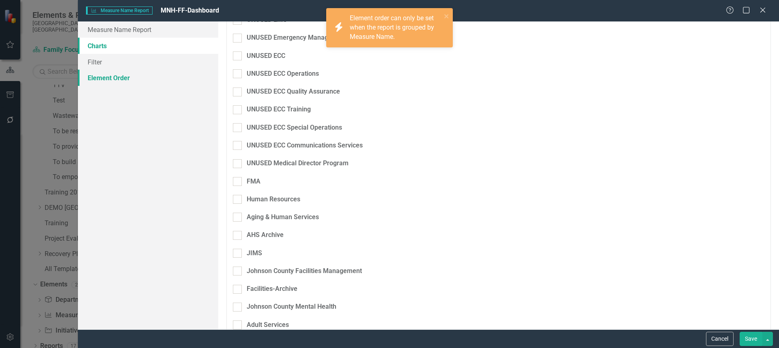
click at [126, 79] on link "Element Order" at bounding box center [148, 78] width 140 height 16
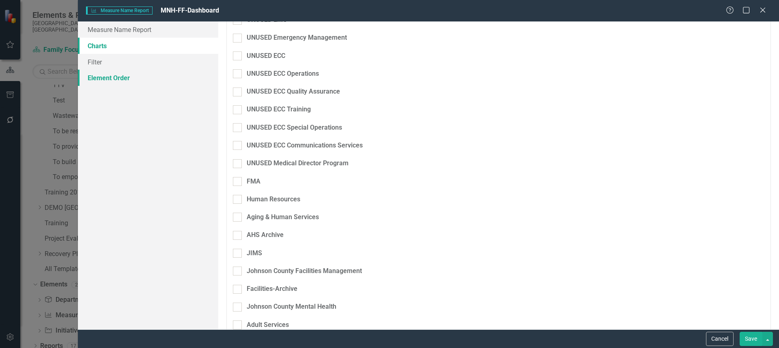
click at [119, 79] on link "Element Order" at bounding box center [148, 78] width 140 height 16
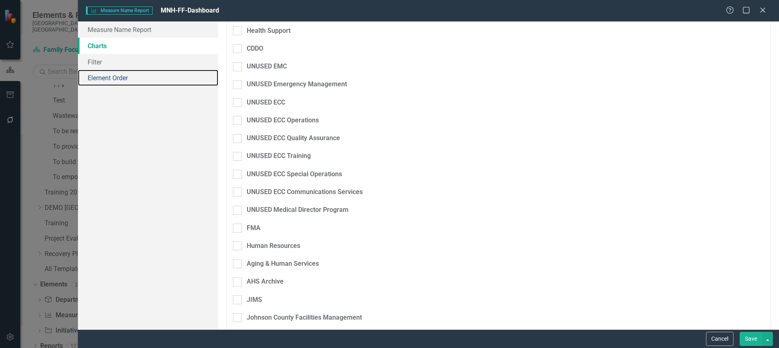
scroll to position [689, 0]
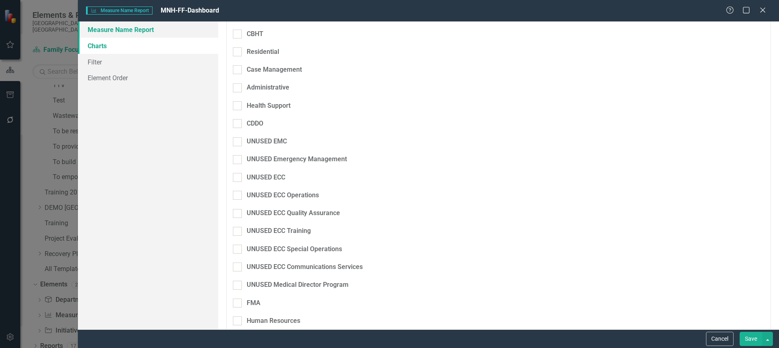
click at [160, 30] on link "Measure Name Report" at bounding box center [148, 29] width 140 height 16
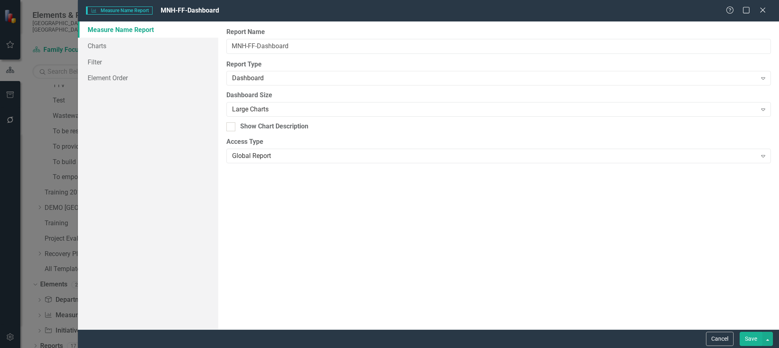
click at [747, 339] on button "Save" at bounding box center [750, 339] width 23 height 14
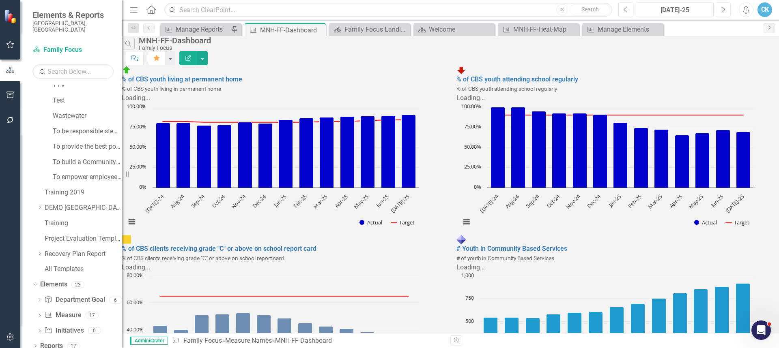
scroll to position [793, 0]
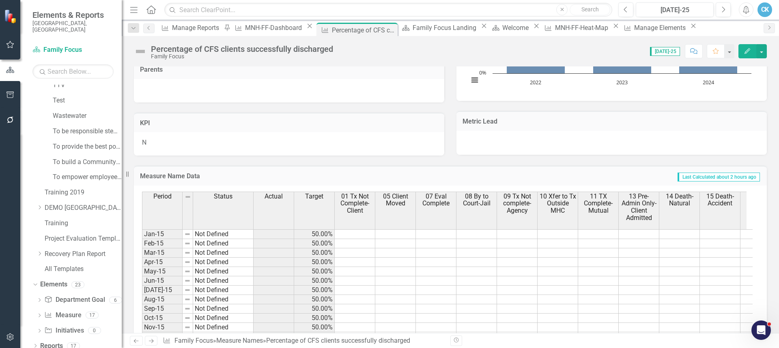
scroll to position [284, 0]
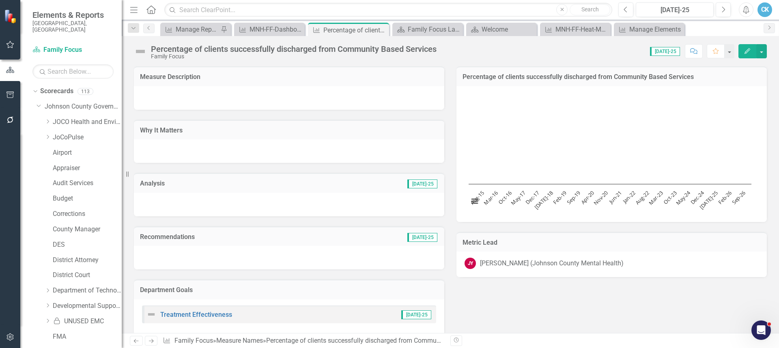
scroll to position [551, 0]
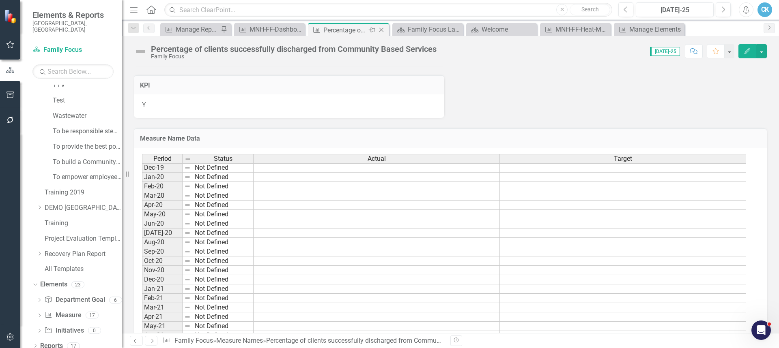
click at [384, 28] on icon "Close" at bounding box center [381, 30] width 8 height 6
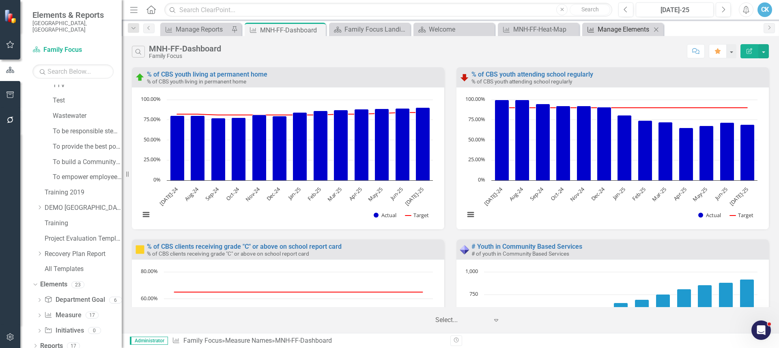
click at [612, 27] on div "Manage Elements" at bounding box center [624, 29] width 54 height 10
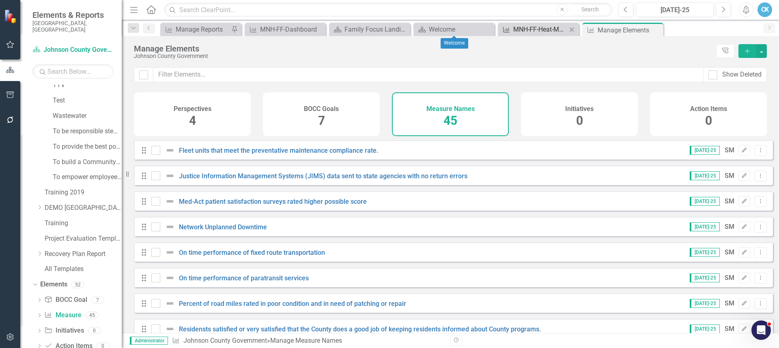
click at [514, 31] on div "MNH-FF-Heat-Map" at bounding box center [540, 29] width 54 height 10
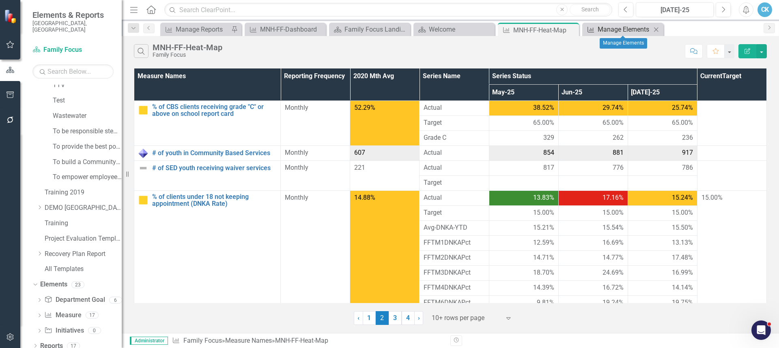
click at [639, 31] on div "Manage Elements" at bounding box center [624, 29] width 54 height 10
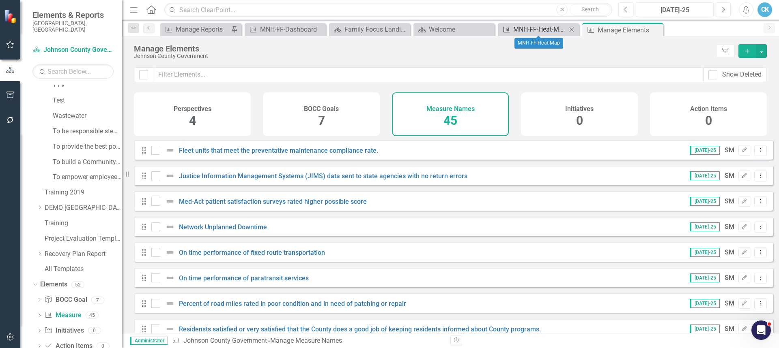
click at [542, 30] on div "MNH-FF-Heat-Map" at bounding box center [540, 29] width 54 height 10
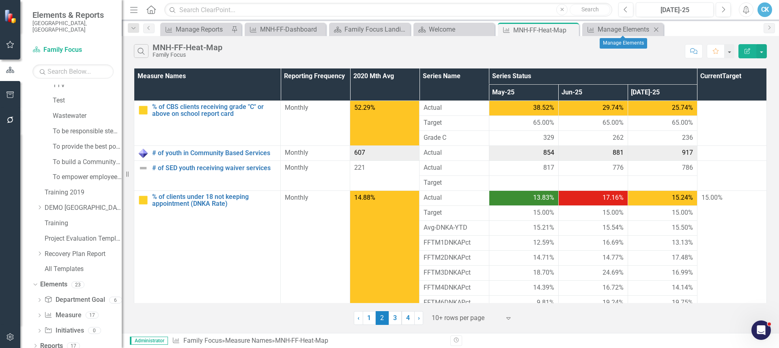
click at [655, 30] on icon at bounding box center [656, 29] width 4 height 4
click at [74, 311] on link "Measure Name Measure" at bounding box center [62, 315] width 37 height 9
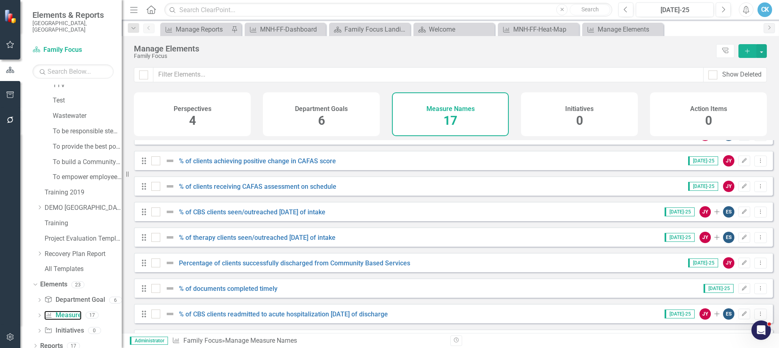
scroll to position [162, 0]
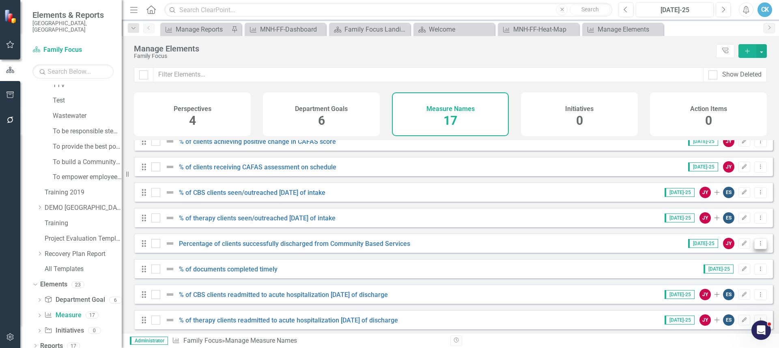
click at [757, 246] on icon "Dropdown Menu" at bounding box center [760, 243] width 7 height 5
click at [728, 308] on link "Trash Delete Measure Name" at bounding box center [714, 308] width 92 height 15
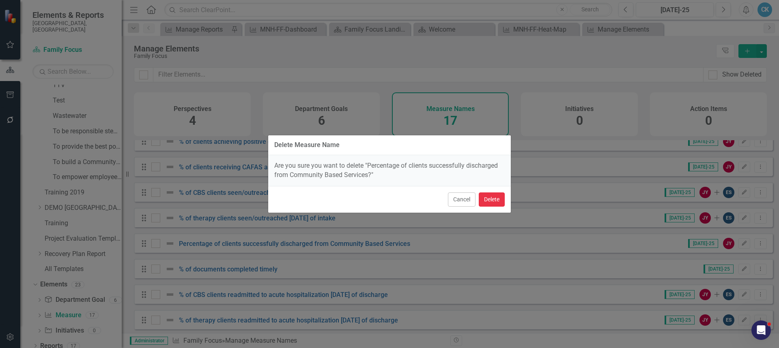
click at [488, 197] on button "Delete" at bounding box center [492, 200] width 26 height 14
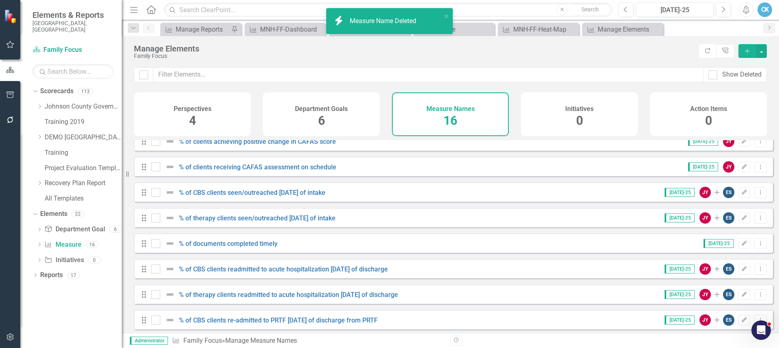
scroll to position [222, 0]
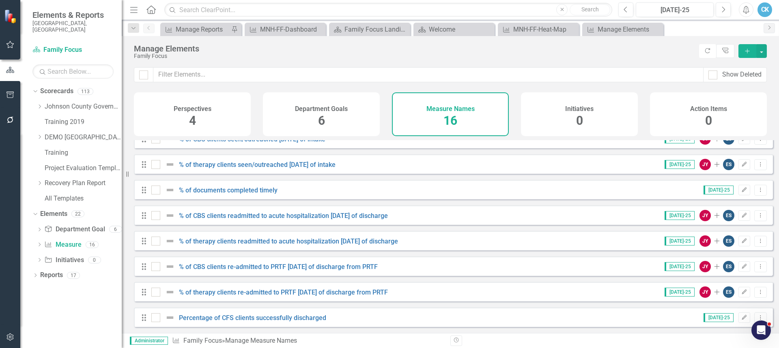
click at [424, 59] on div "Family Focus" at bounding box center [414, 56] width 561 height 6
click at [534, 29] on div "MNH-FF-Heat-Map" at bounding box center [540, 29] width 54 height 10
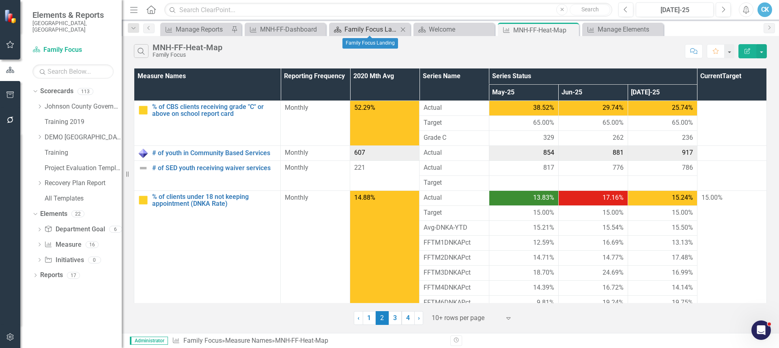
click at [379, 30] on div "Family Focus Landing" at bounding box center [371, 29] width 54 height 10
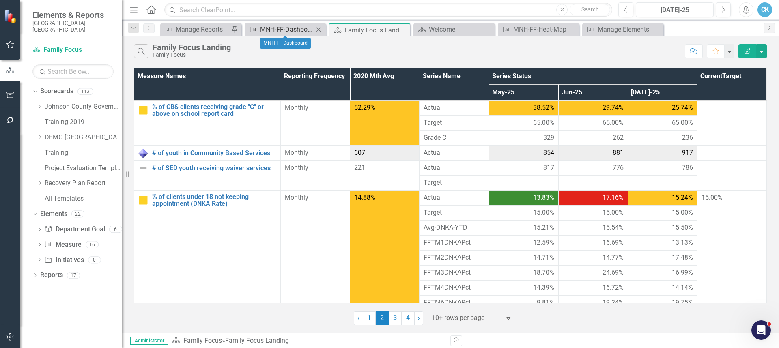
click at [298, 30] on div "MNH-FF-Dashboard" at bounding box center [287, 29] width 54 height 10
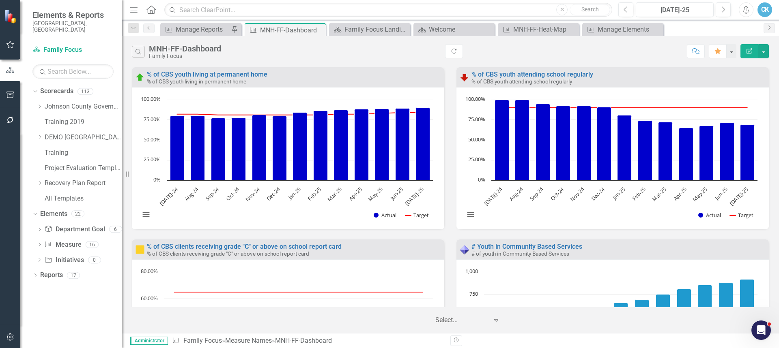
click at [749, 49] on icon "button" at bounding box center [749, 51] width 6 height 6
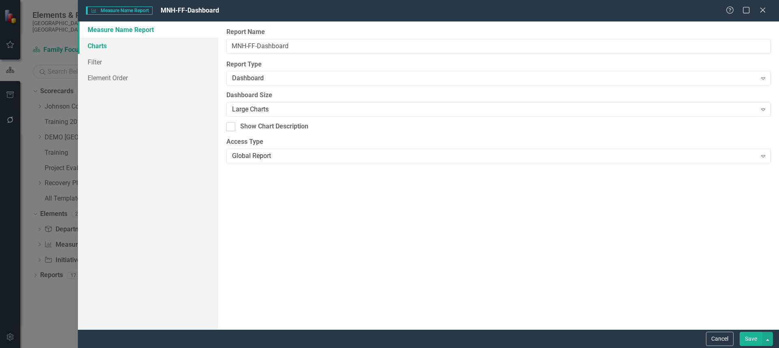
click at [103, 48] on link "Charts" at bounding box center [148, 46] width 140 height 16
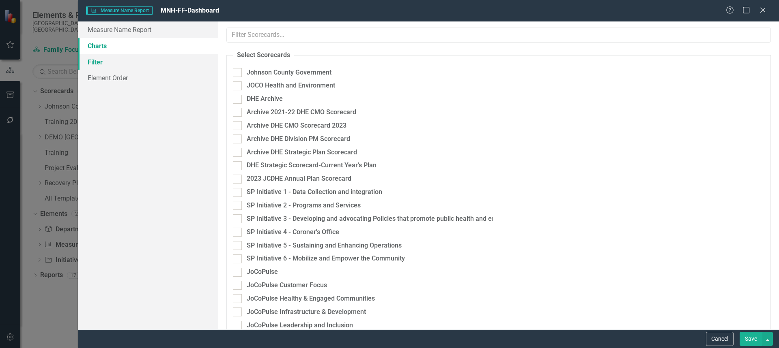
click at [115, 67] on link "Filter" at bounding box center [148, 62] width 140 height 16
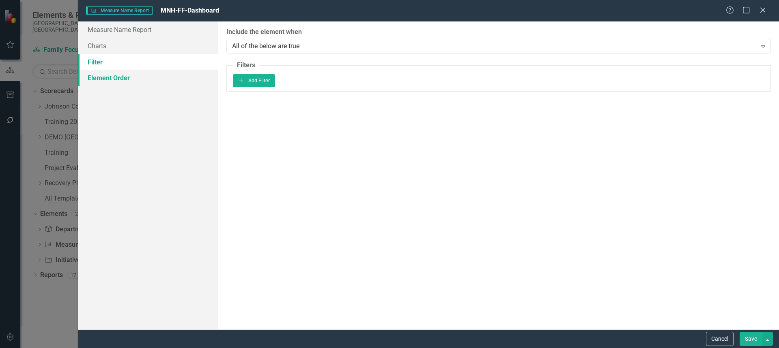
click at [107, 79] on link "Element Order" at bounding box center [148, 78] width 140 height 16
click at [130, 30] on link "Measure Name Report" at bounding box center [148, 29] width 140 height 16
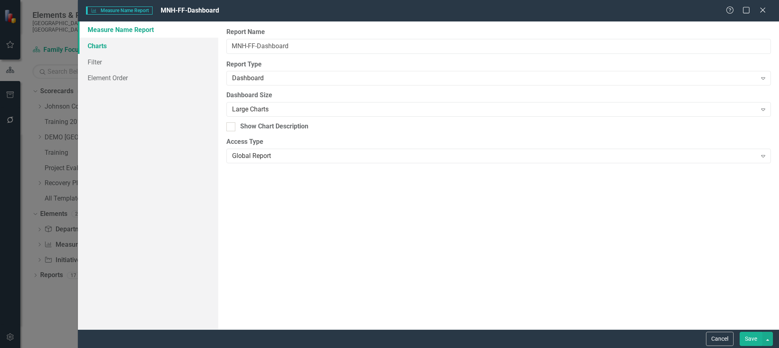
click at [109, 47] on link "Charts" at bounding box center [148, 46] width 140 height 16
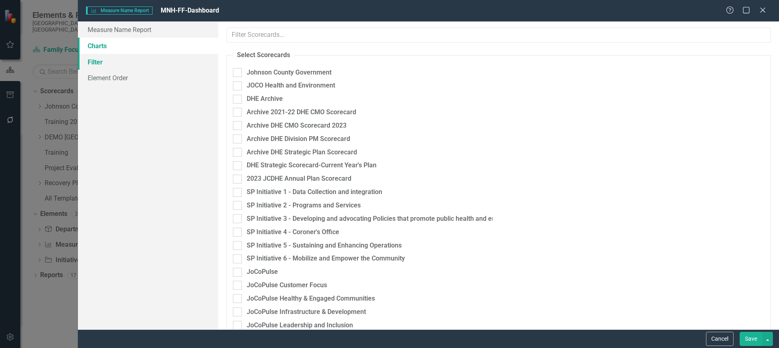
click at [114, 64] on link "Filter" at bounding box center [148, 62] width 140 height 16
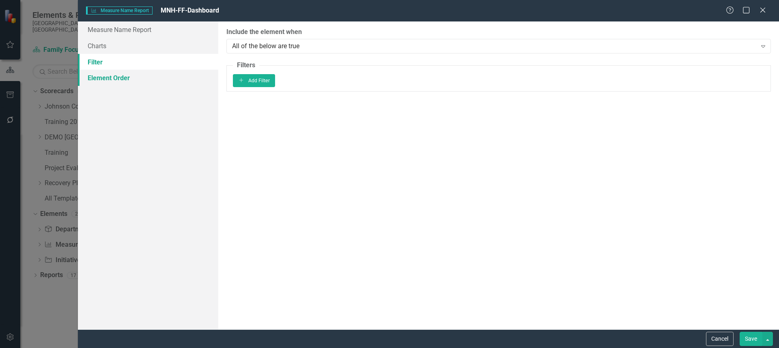
click at [117, 79] on link "Element Order" at bounding box center [148, 78] width 140 height 16
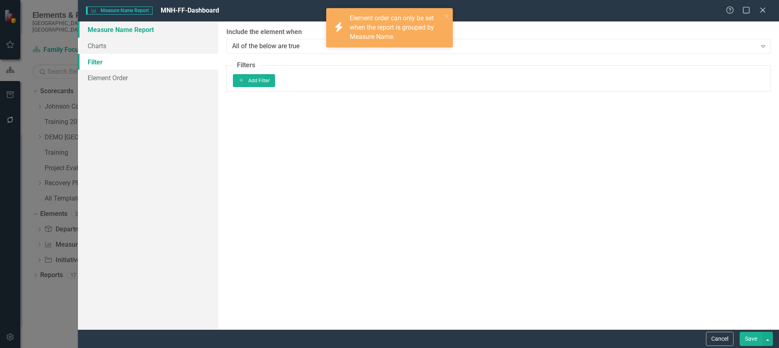
click at [133, 27] on link "Measure Name Report" at bounding box center [148, 29] width 140 height 16
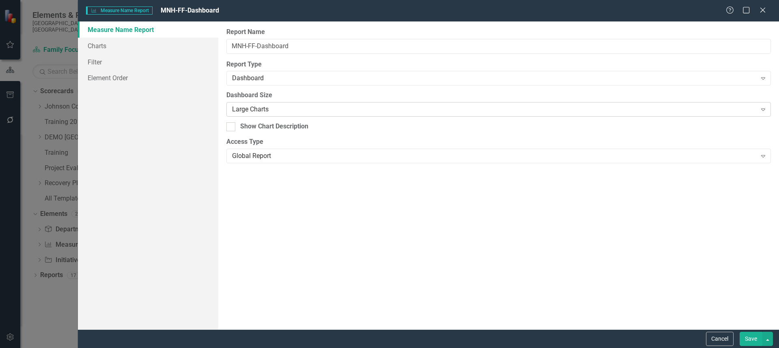
click at [279, 110] on div "Large Charts" at bounding box center [494, 109] width 524 height 9
click at [275, 348] on div "Large Charts" at bounding box center [389, 352] width 779 height 9
click at [227, 127] on input "Show Chart Description" at bounding box center [228, 124] width 5 height 5
checkbox input "true"
click at [754, 340] on button "Save" at bounding box center [750, 339] width 23 height 14
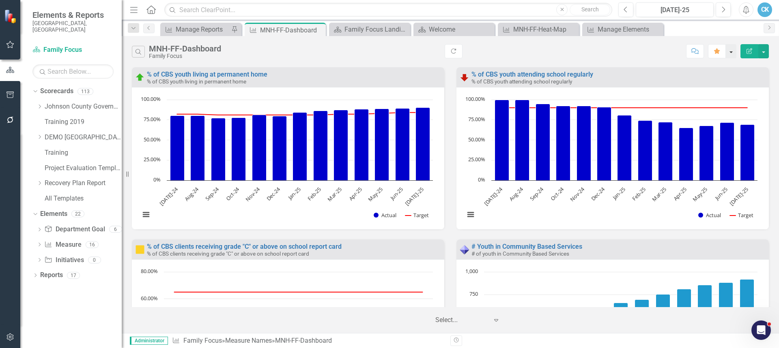
click at [732, 51] on button "button" at bounding box center [730, 51] width 11 height 14
click at [455, 52] on icon "Refresh" at bounding box center [453, 51] width 7 height 6
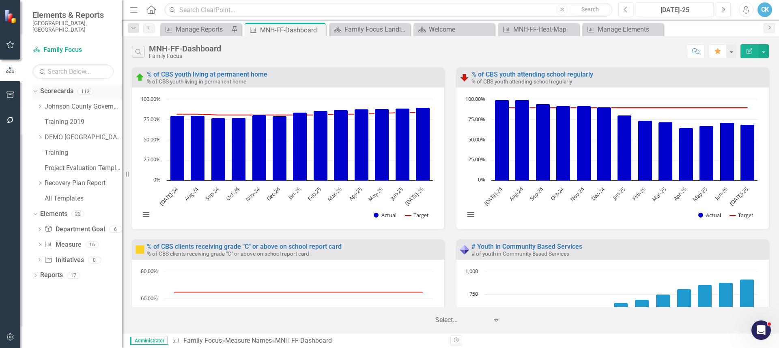
click at [54, 87] on link "Scorecards" at bounding box center [56, 91] width 33 height 9
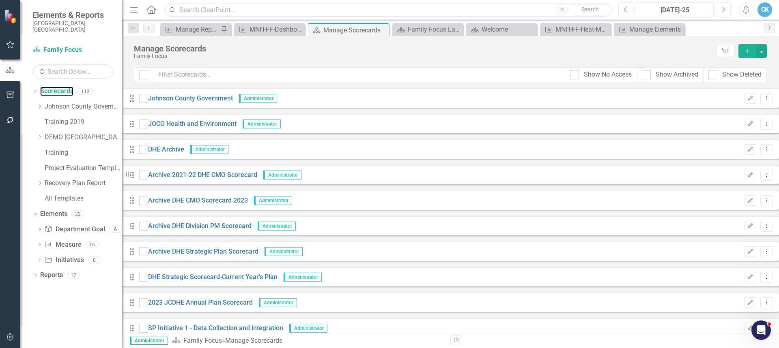
scroll to position [1460, 0]
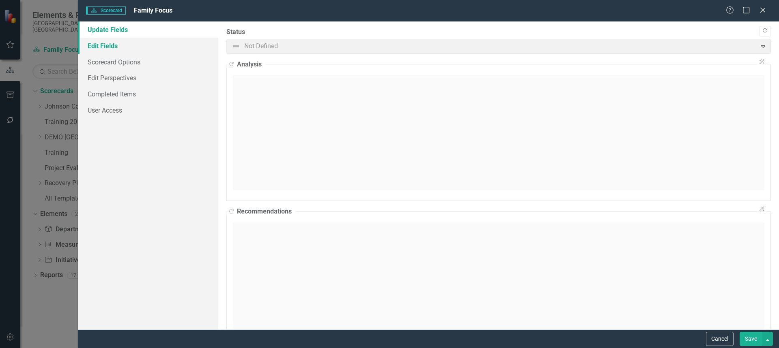
click at [116, 45] on link "Edit Fields" at bounding box center [148, 46] width 140 height 16
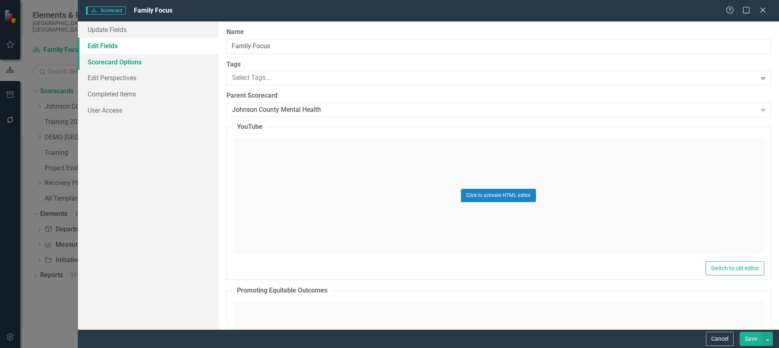
click at [123, 60] on link "Scorecard Options" at bounding box center [148, 62] width 140 height 16
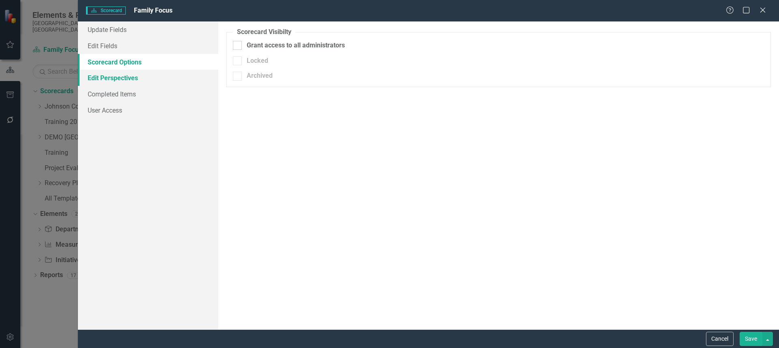
click at [129, 79] on link "Edit Perspectives" at bounding box center [148, 78] width 140 height 16
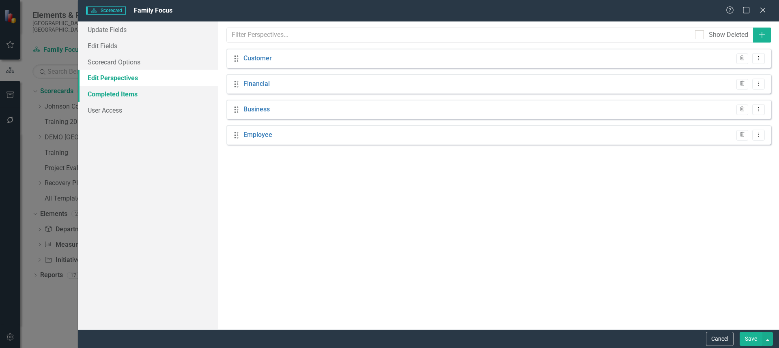
click at [129, 96] on link "Completed Items" at bounding box center [148, 94] width 140 height 16
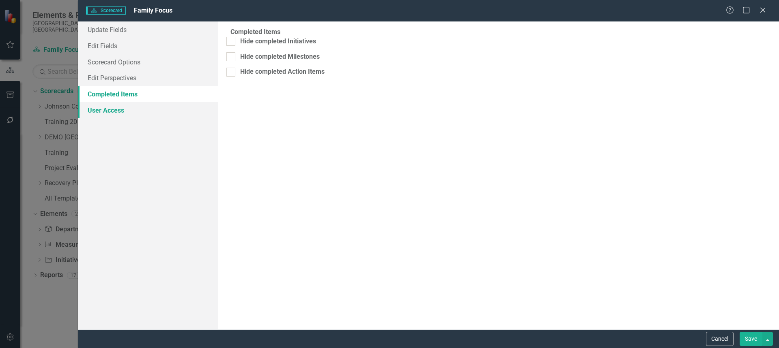
click at [124, 113] on link "User Access" at bounding box center [148, 110] width 140 height 16
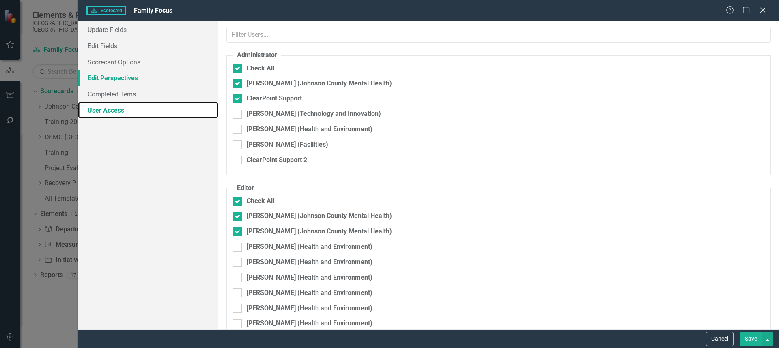
checkbox input "false"
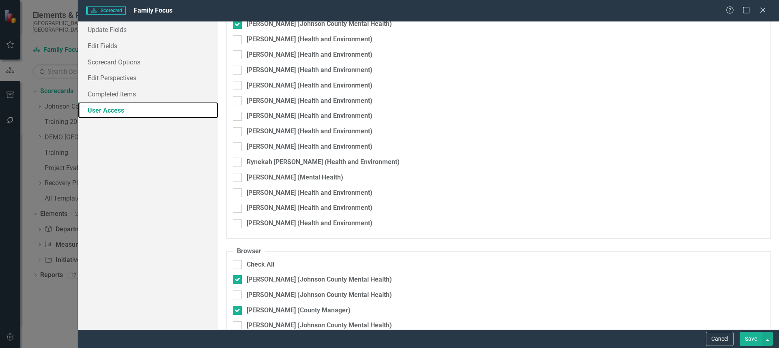
scroll to position [243, 0]
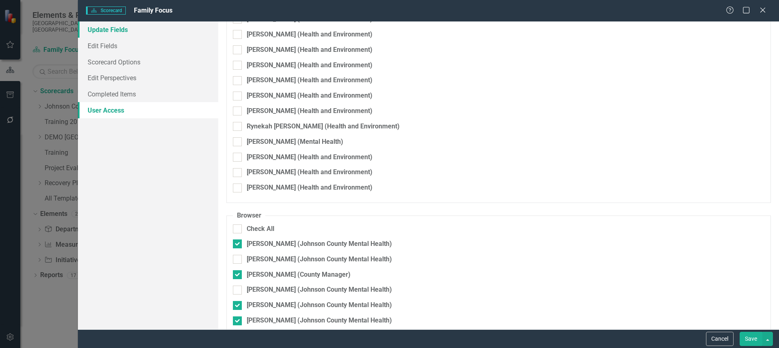
click at [119, 31] on link "Update Fields" at bounding box center [148, 29] width 140 height 16
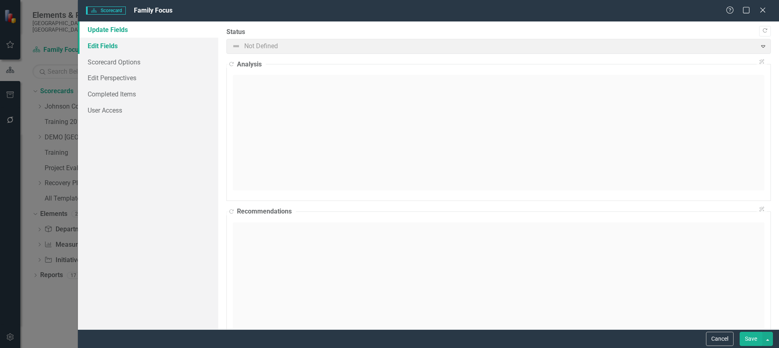
click at [114, 44] on link "Edit Fields" at bounding box center [148, 46] width 140 height 16
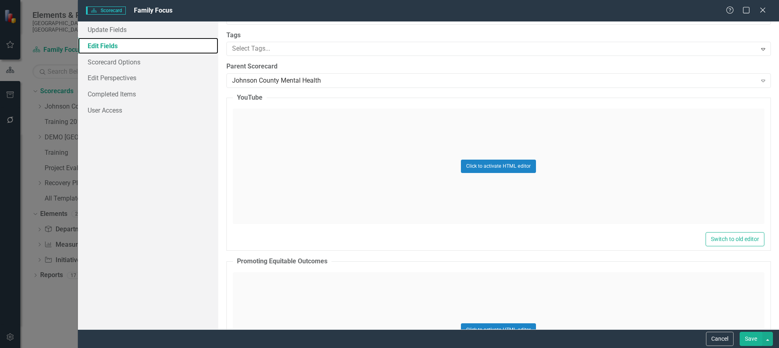
scroll to position [0, 0]
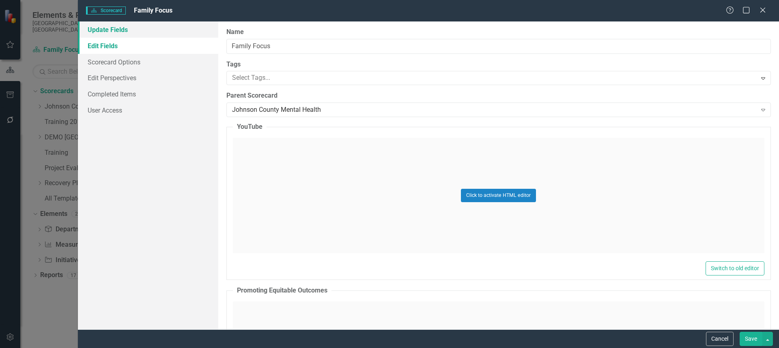
click at [129, 32] on link "Update Fields" at bounding box center [148, 29] width 140 height 16
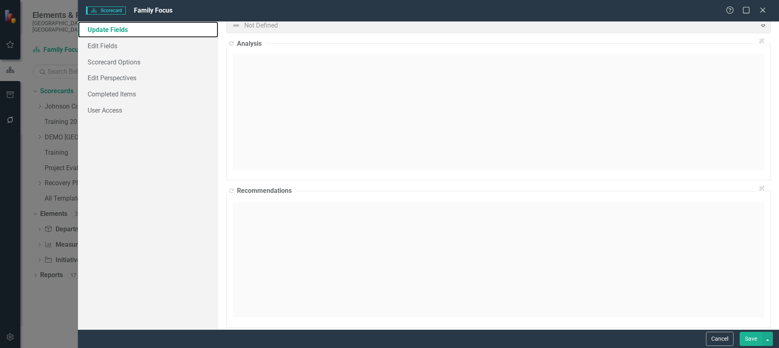
scroll to position [31, 0]
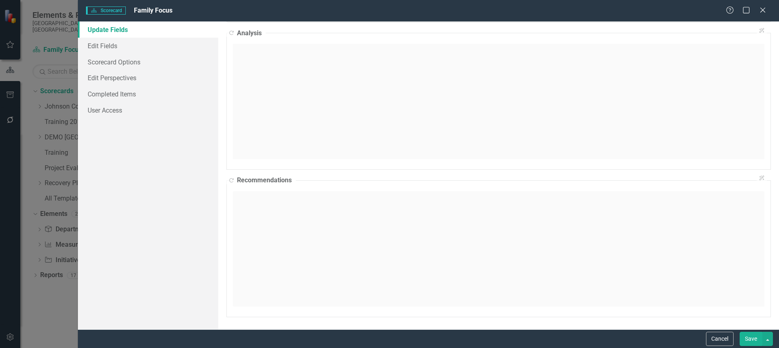
click at [751, 339] on button "Save" at bounding box center [750, 339] width 23 height 14
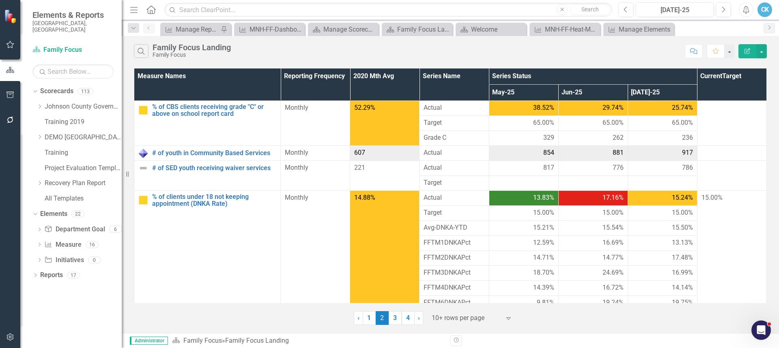
click at [264, 57] on div "Search Family Focus Landing Family Focus" at bounding box center [407, 51] width 547 height 14
click at [40, 104] on icon "Dropdown" at bounding box center [39, 106] width 6 height 5
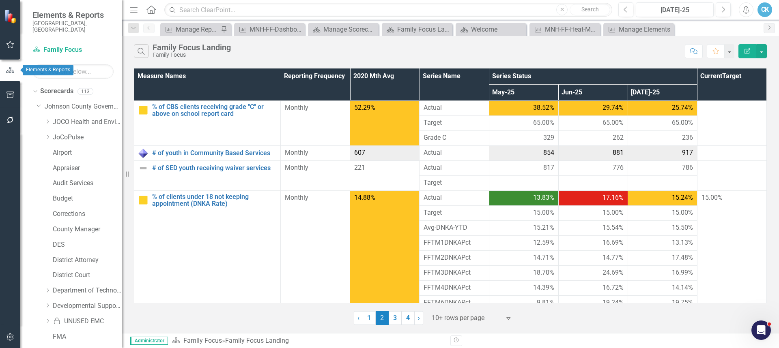
click at [9, 74] on button "button" at bounding box center [10, 70] width 20 height 13
click at [45, 87] on link "Scorecards" at bounding box center [56, 91] width 33 height 9
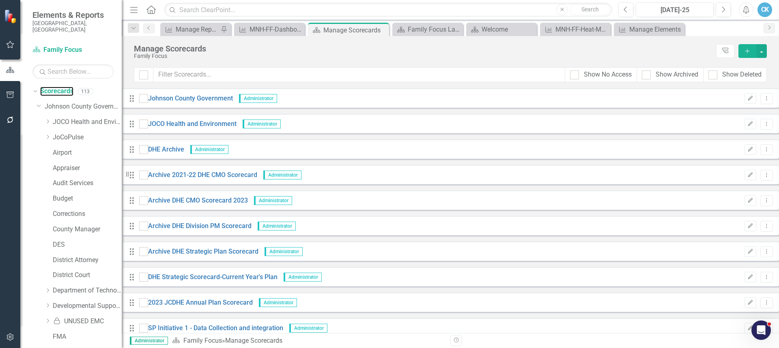
scroll to position [1338, 0]
click at [713, 256] on link "Edit Edit Scorecard" at bounding box center [713, 255] width 90 height 15
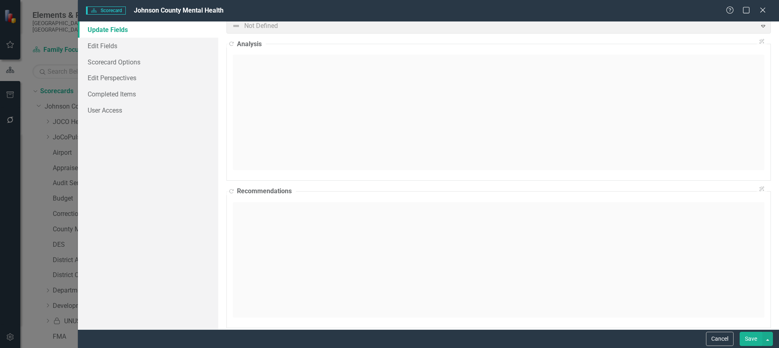
scroll to position [31, 0]
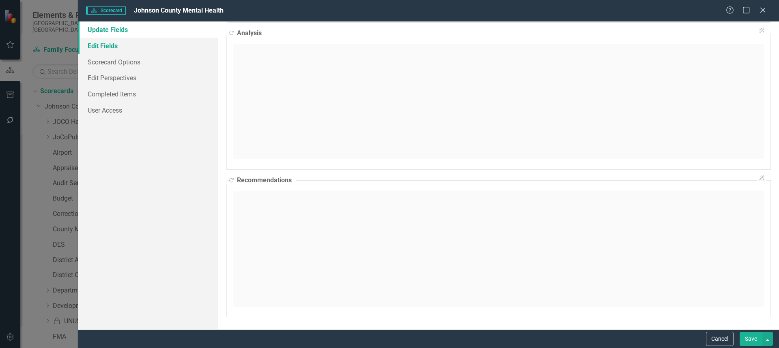
click at [111, 43] on link "Edit Fields" at bounding box center [148, 46] width 140 height 16
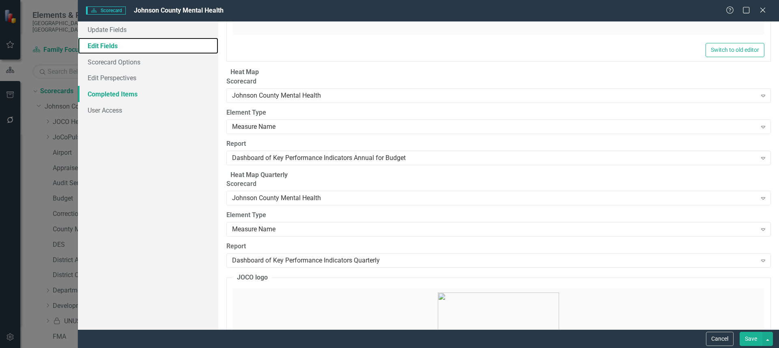
scroll to position [1176, 0]
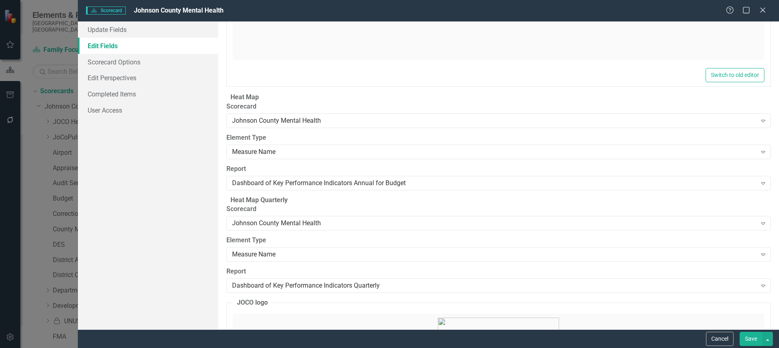
drag, startPoint x: 721, startPoint y: 340, endPoint x: 711, endPoint y: 331, distance: 13.6
click at [721, 340] on button "Cancel" at bounding box center [720, 339] width 28 height 14
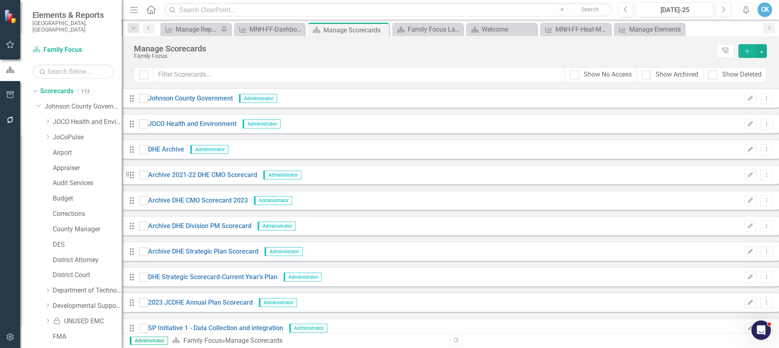
scroll to position [1460, 0]
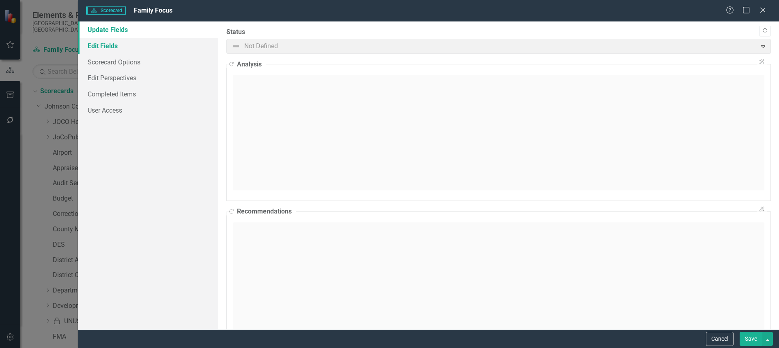
click at [125, 47] on link "Edit Fields" at bounding box center [148, 46] width 140 height 16
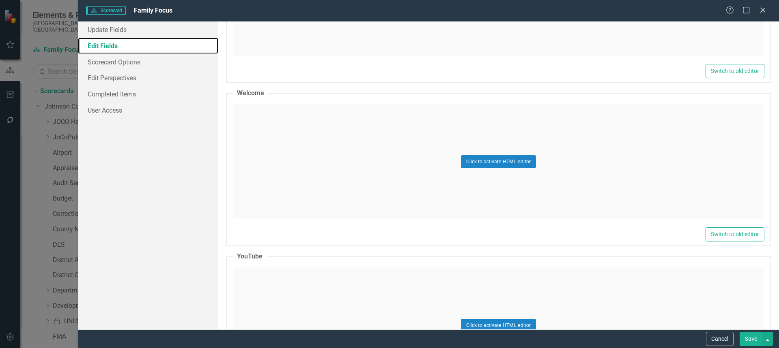
scroll to position [689, 0]
click at [488, 161] on button "Click to activate HTML editor" at bounding box center [498, 161] width 75 height 13
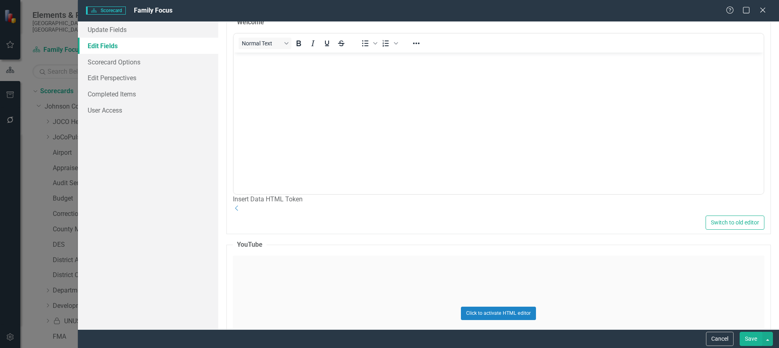
scroll to position [770, 0]
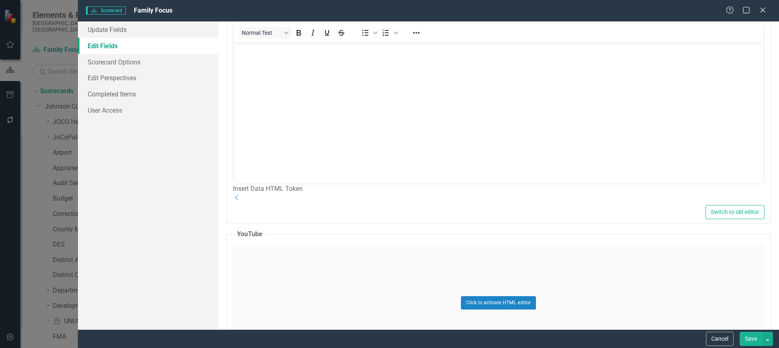
click at [350, 203] on div "Insert Data HTML Token Dropdown" at bounding box center [498, 194] width 531 height 19
click at [238, 201] on icon at bounding box center [236, 197] width 3 height 5
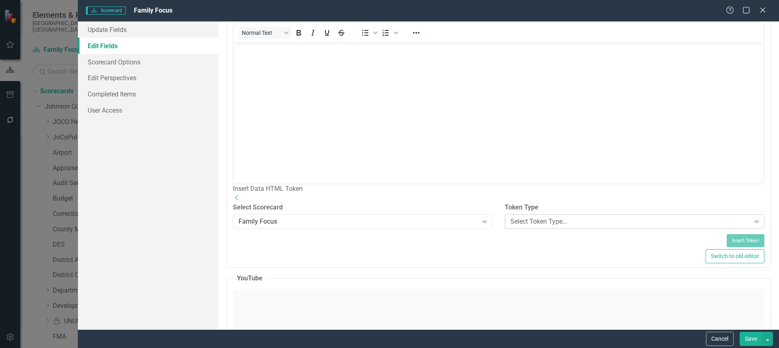
click at [531, 227] on div "Select Token Type..." at bounding box center [630, 221] width 240 height 9
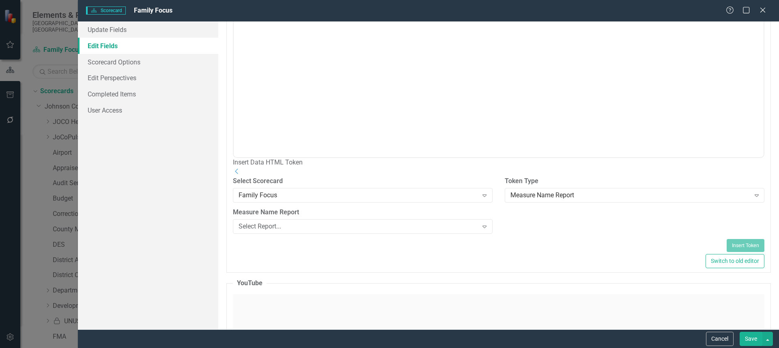
scroll to position [811, 0]
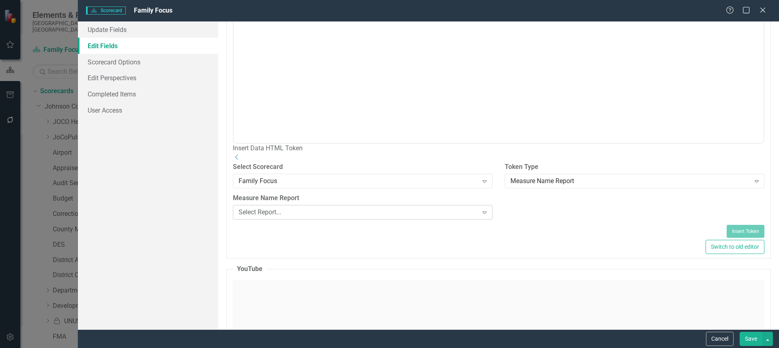
click at [480, 216] on icon "Expand" at bounding box center [484, 212] width 8 height 6
click at [296, 348] on div "MNH-FF-Dashboard" at bounding box center [389, 352] width 779 height 9
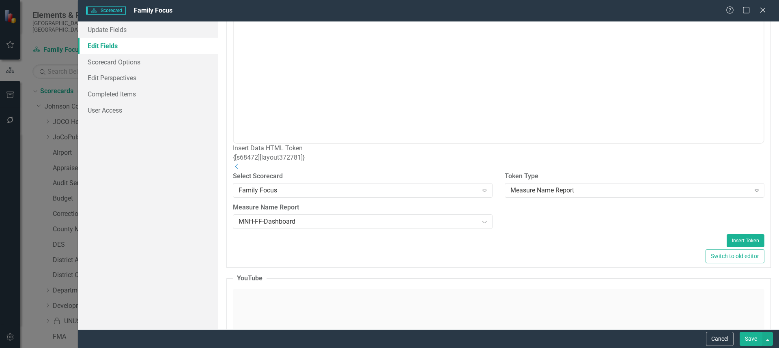
click at [557, 223] on div "Select Scorecard Family Focus Expand Token Type Measure Name Report Expand Meas…" at bounding box center [498, 203] width 543 height 62
click at [736, 247] on button "Insert Token" at bounding box center [745, 240] width 38 height 13
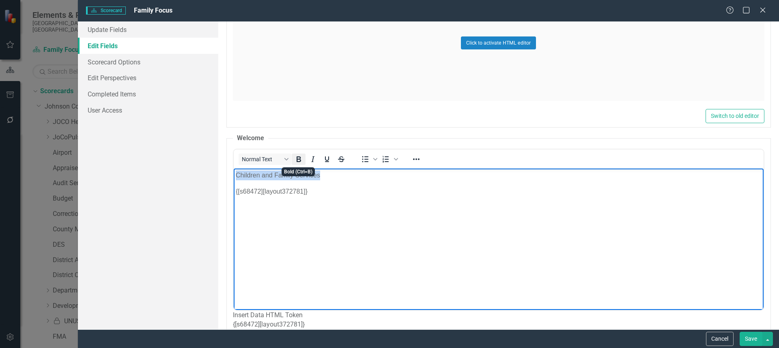
click at [296, 160] on icon "Bold" at bounding box center [299, 160] width 10 height 10
click at [417, 160] on icon "Reveal or hide additional toolbar items" at bounding box center [416, 160] width 10 height 10
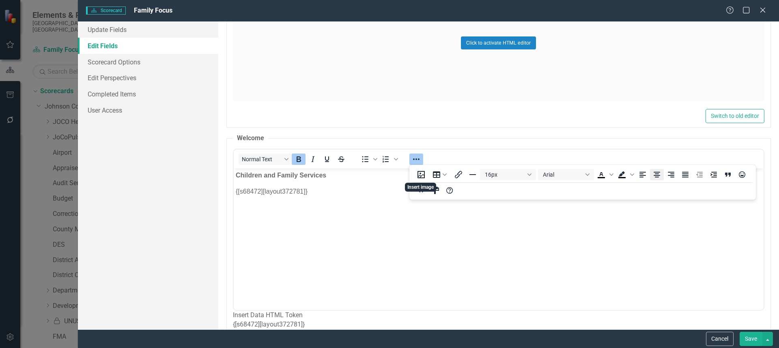
click at [656, 174] on icon "Align center" at bounding box center [656, 175] width 6 height 6
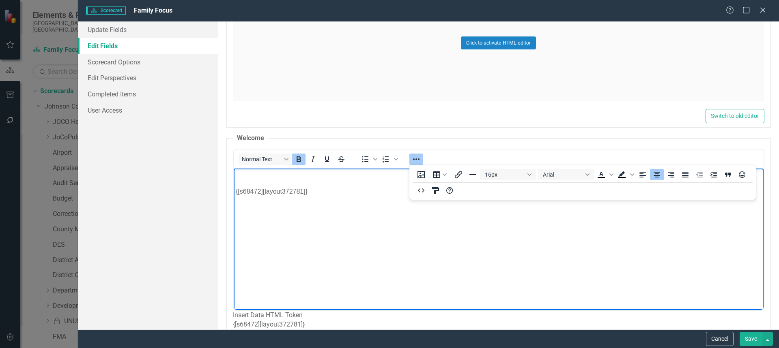
click at [421, 226] on body "Children and Family Services {[s68472][layout372781]}" at bounding box center [498, 230] width 530 height 122
click at [415, 159] on icon "Reveal or hide additional toolbar items" at bounding box center [416, 160] width 6 height 2
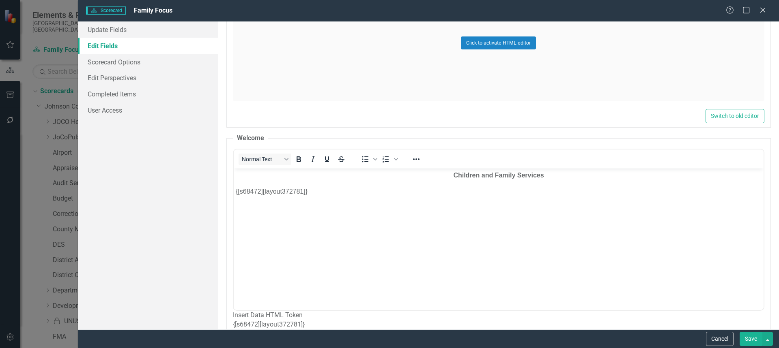
click at [746, 337] on button "Save" at bounding box center [750, 339] width 23 height 14
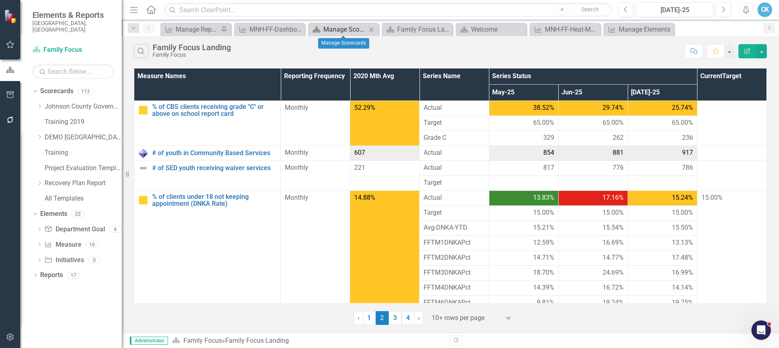
click at [333, 27] on div "Manage Scorecards" at bounding box center [344, 29] width 43 height 10
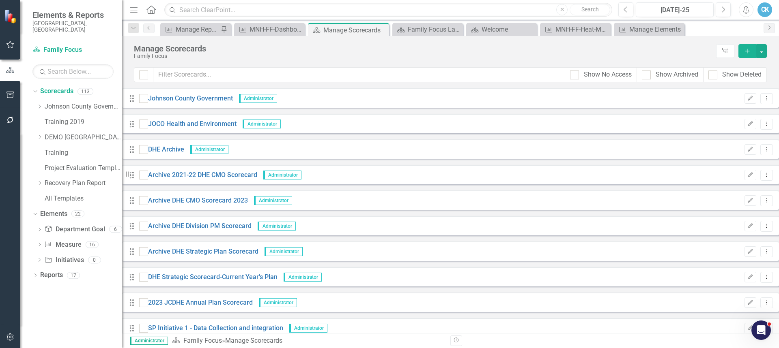
scroll to position [1419, 0]
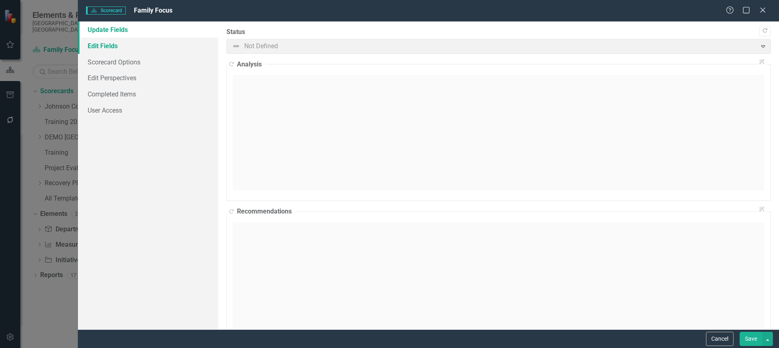
click at [110, 45] on link "Edit Fields" at bounding box center [148, 46] width 140 height 16
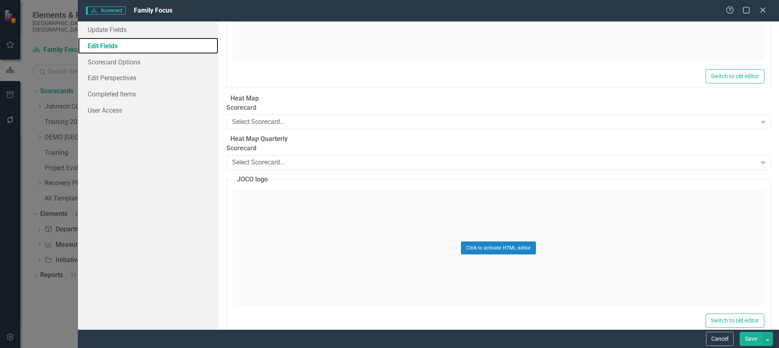
scroll to position [1176, 0]
click at [315, 125] on div "Select Scorecard..." at bounding box center [494, 120] width 524 height 9
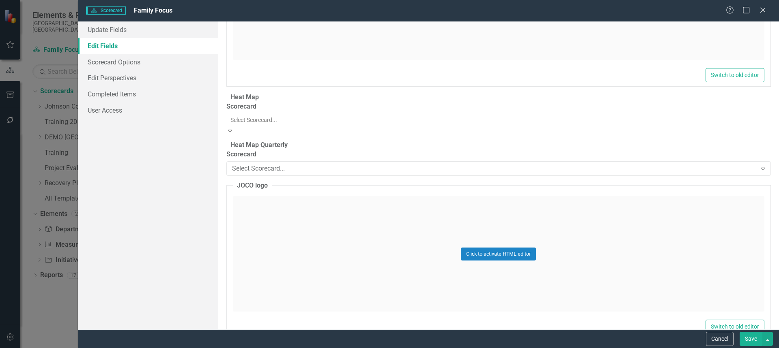
scroll to position [770, 0]
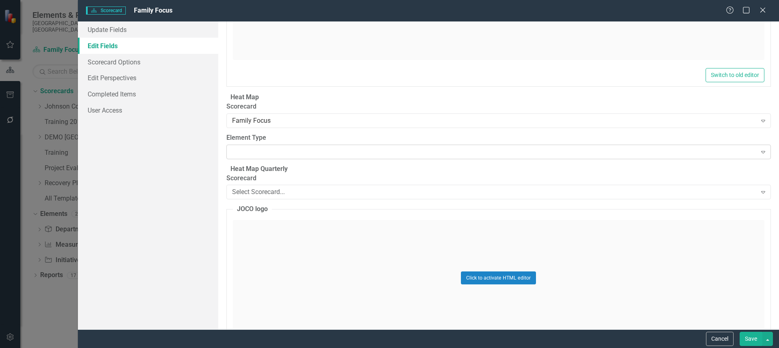
click at [330, 159] on div "Expand" at bounding box center [498, 152] width 544 height 15
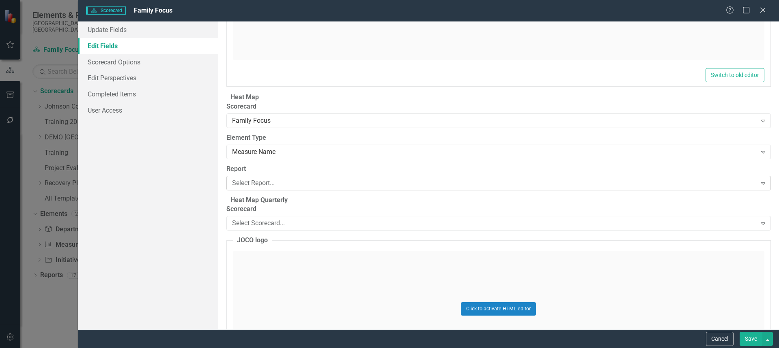
click at [316, 187] on div "Select Report..." at bounding box center [494, 182] width 524 height 9
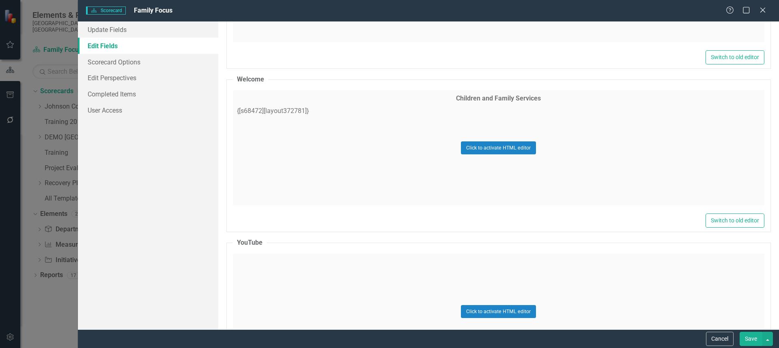
scroll to position [689, 0]
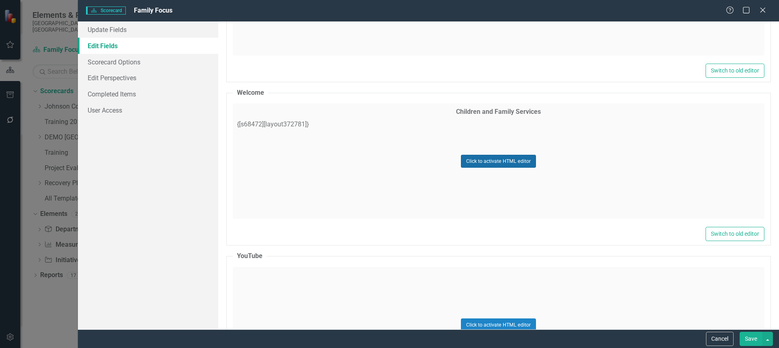
click at [468, 161] on button "Click to activate HTML editor" at bounding box center [498, 161] width 75 height 13
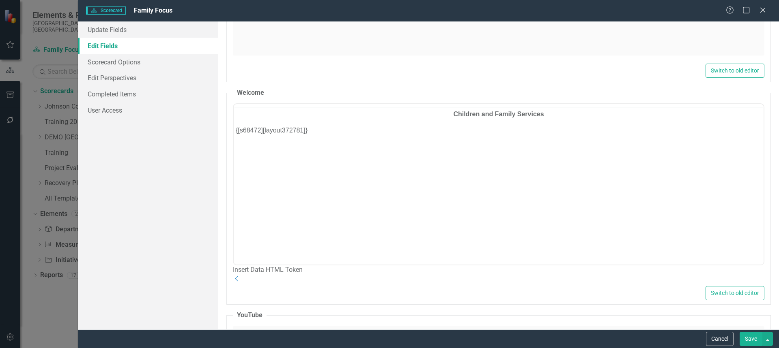
scroll to position [0, 0]
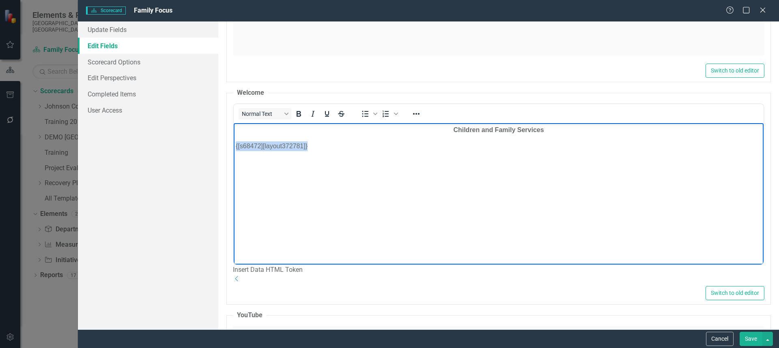
drag, startPoint x: 343, startPoint y: 148, endPoint x: 459, endPoint y: 271, distance: 169.3
click at [233, 148] on html "Children and Family Services {[s68472][layout372781]}" at bounding box center [498, 184] width 530 height 122
click at [336, 275] on div "Insert Data HTML Token" at bounding box center [498, 270] width 531 height 9
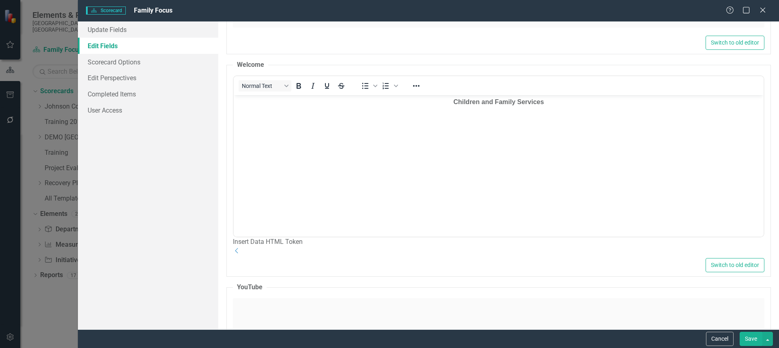
scroll to position [730, 0]
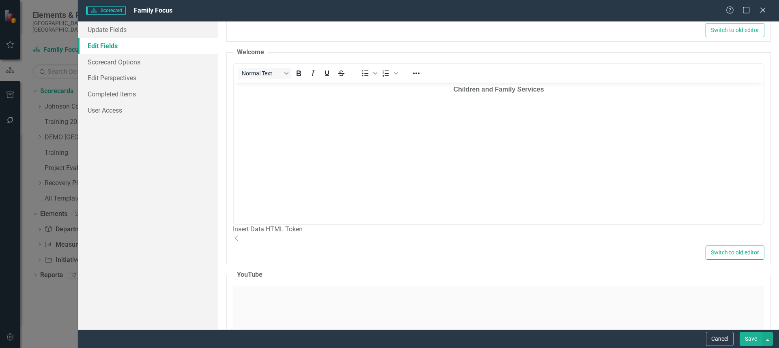
click at [301, 234] on div "Insert Data HTML Token" at bounding box center [498, 229] width 531 height 9
click at [271, 234] on div "Insert Data HTML Token" at bounding box center [498, 229] width 531 height 9
click at [290, 234] on div "Insert Data HTML Token" at bounding box center [498, 229] width 531 height 9
click at [285, 260] on div "Switch to old editor" at bounding box center [498, 253] width 531 height 14
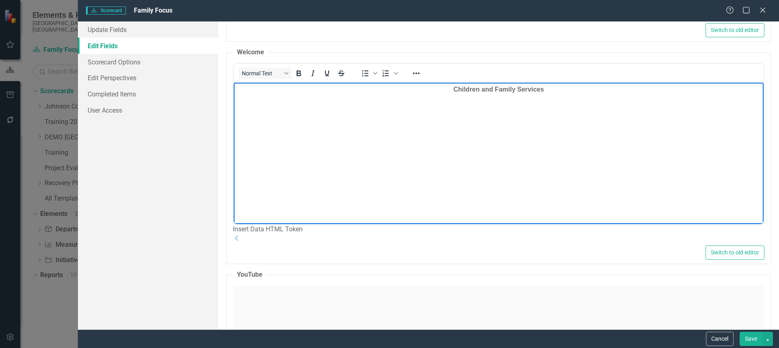
click at [397, 140] on body "Children and Family Services" at bounding box center [498, 144] width 530 height 122
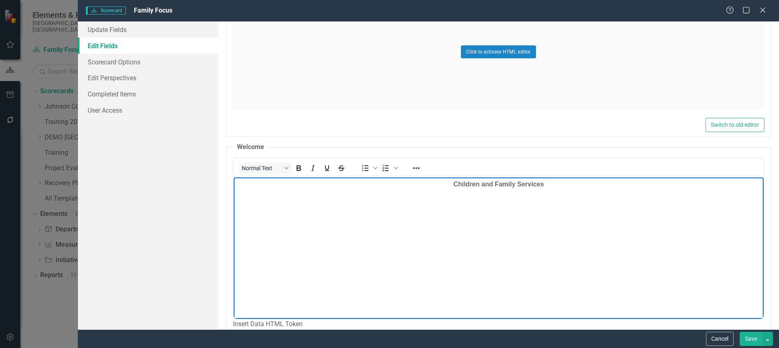
scroll to position [689, 0]
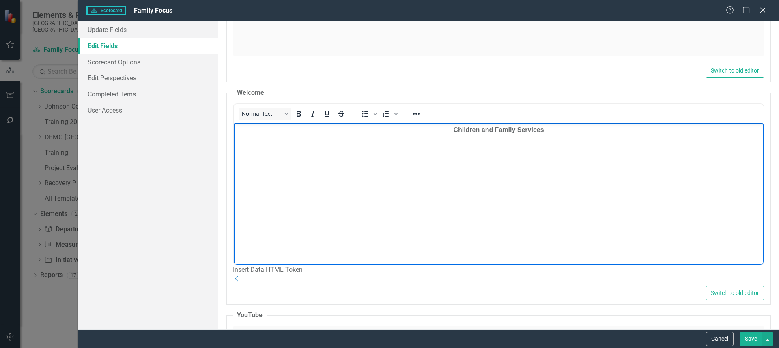
click at [241, 282] on icon "Dropdown" at bounding box center [237, 279] width 8 height 6
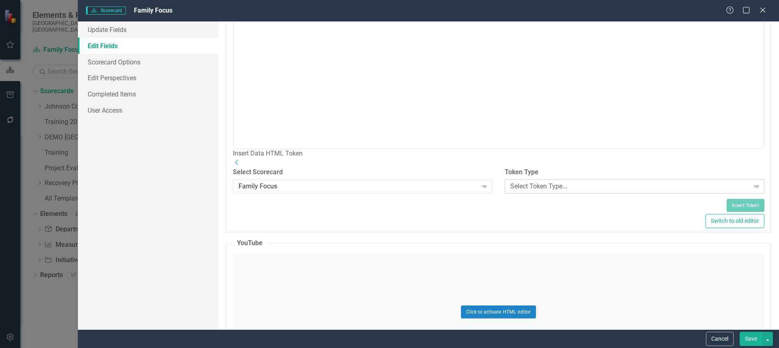
scroll to position [811, 0]
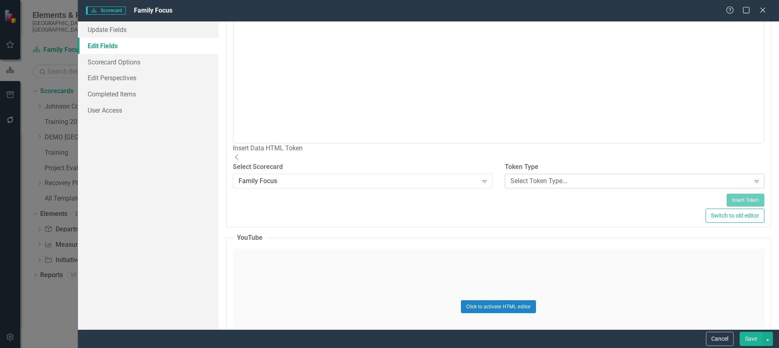
click at [548, 186] on div "Select Token Type..." at bounding box center [630, 181] width 240 height 9
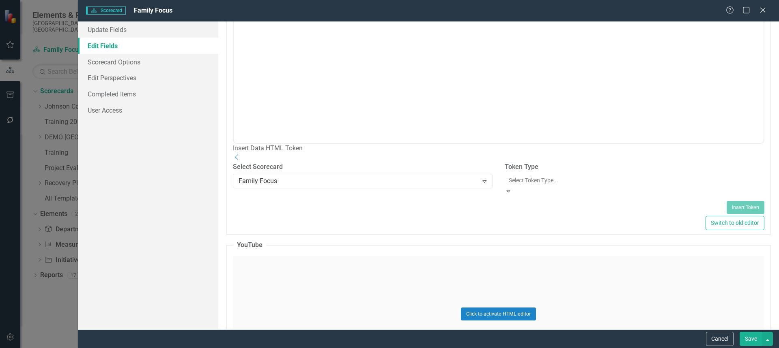
scroll to position [122, 0]
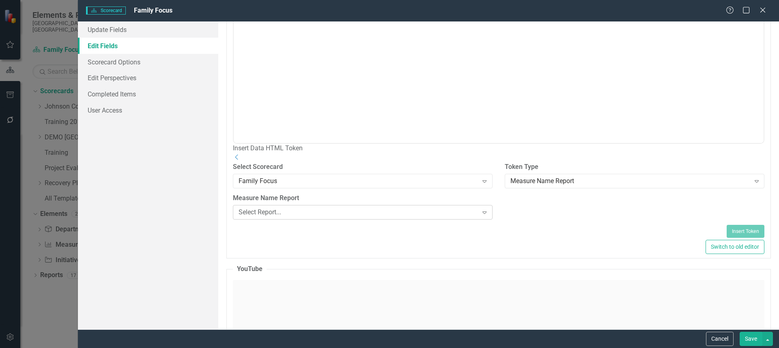
click at [361, 217] on div "Select Report..." at bounding box center [358, 212] width 240 height 9
click at [319, 348] on div "MNH-FF-Dashboard" at bounding box center [389, 352] width 779 height 9
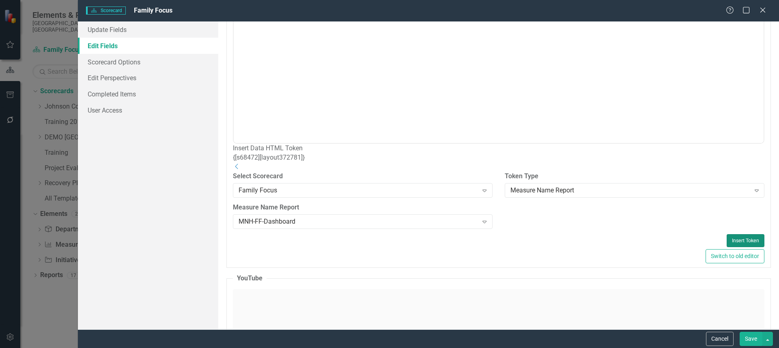
click at [727, 247] on button "Insert Token" at bounding box center [745, 240] width 38 height 13
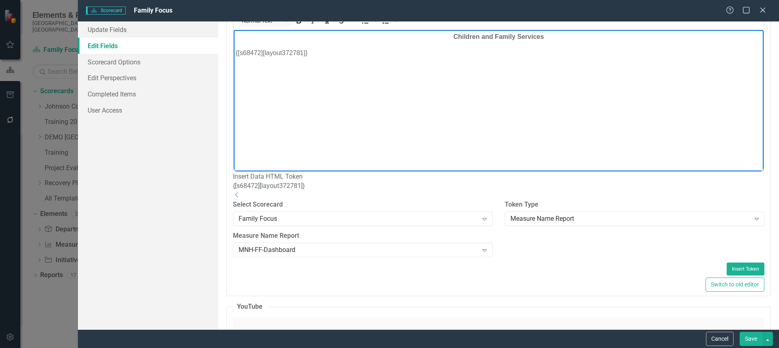
scroll to position [770, 0]
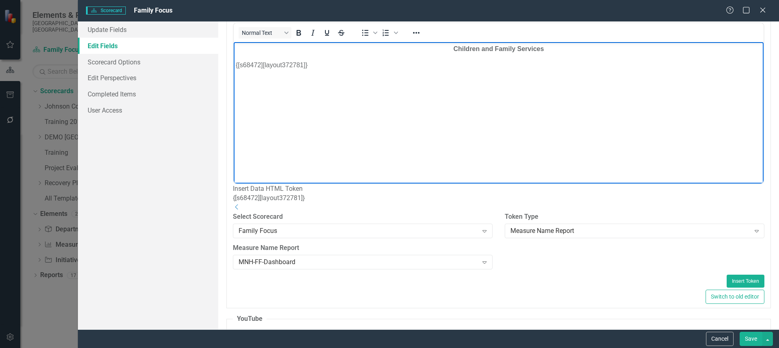
click at [756, 344] on button "Save" at bounding box center [750, 339] width 23 height 14
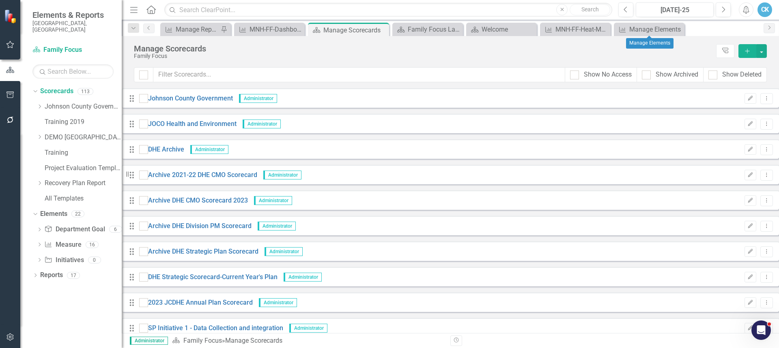
click at [0, 0] on icon "Close" at bounding box center [0, 0] width 0 height 0
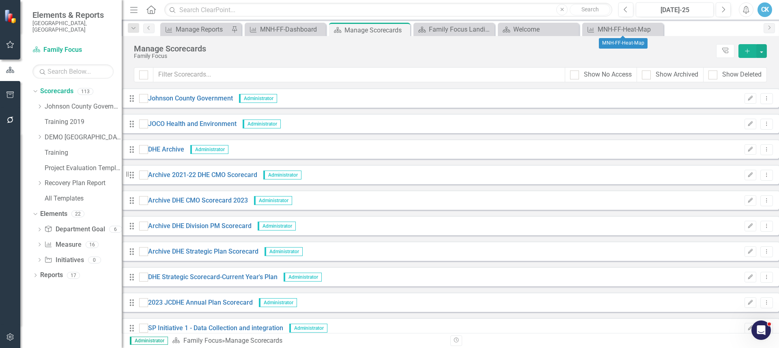
drag, startPoint x: 656, startPoint y: 30, endPoint x: 640, endPoint y: 30, distance: 15.8
click at [0, 0] on icon "Close" at bounding box center [0, 0] width 0 height 0
click at [570, 29] on icon "Close" at bounding box center [571, 29] width 8 height 6
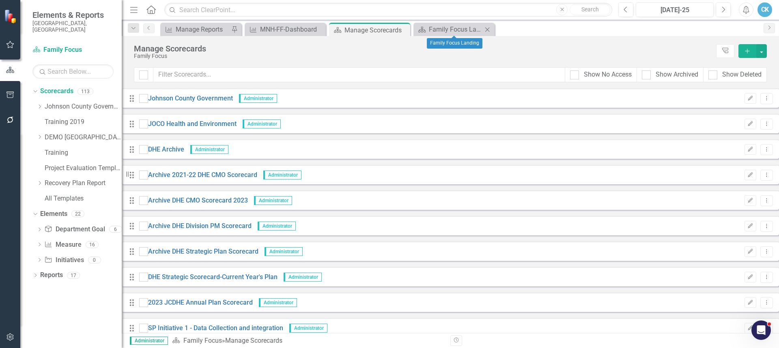
click at [487, 30] on icon at bounding box center [487, 29] width 4 height 4
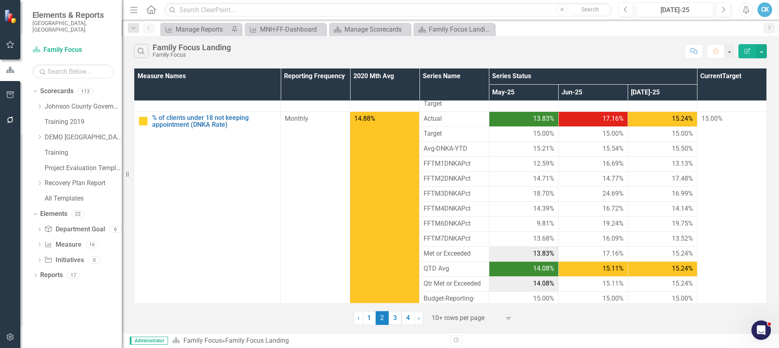
drag, startPoint x: 397, startPoint y: 210, endPoint x: 392, endPoint y: 206, distance: 6.9
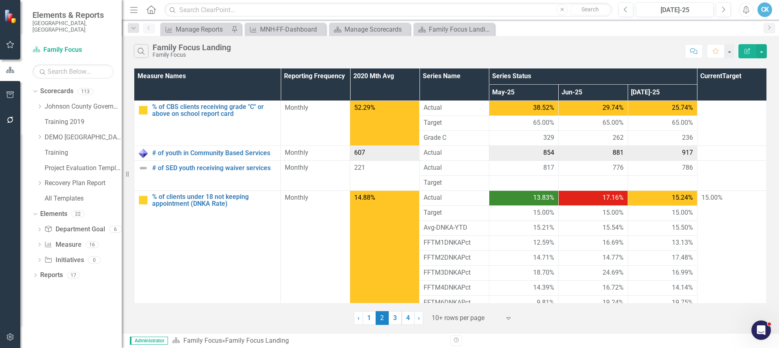
click at [745, 50] on icon "Edit Report" at bounding box center [746, 51] width 7 height 6
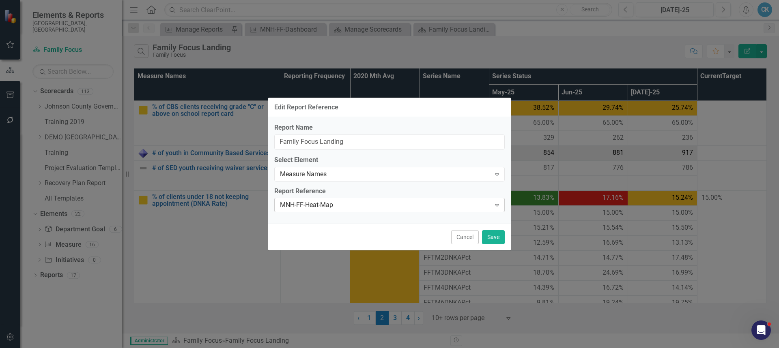
click at [339, 208] on div "MNH-FF-Heat-Map" at bounding box center [385, 205] width 210 height 9
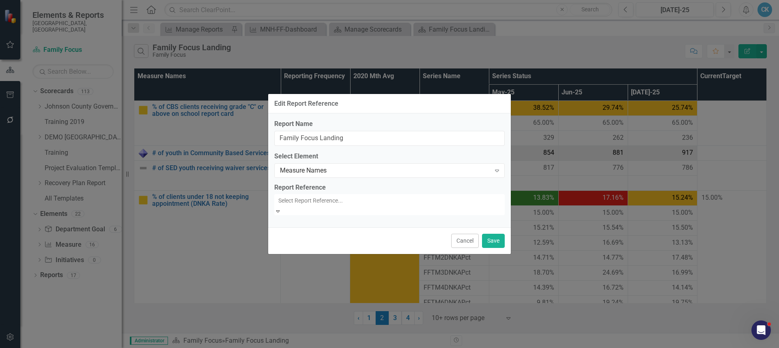
click at [337, 348] on div "MNH-FF-Dashboard" at bounding box center [389, 352] width 779 height 9
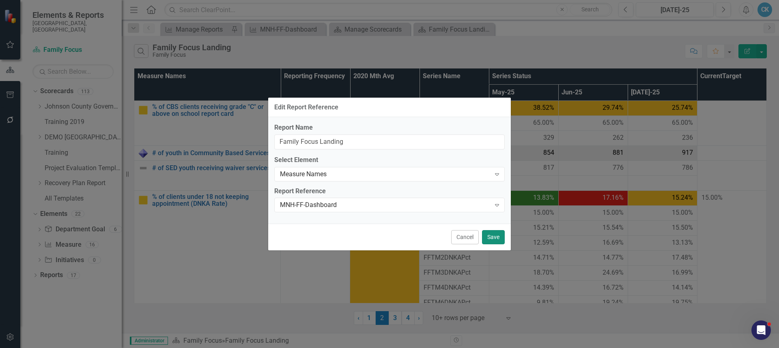
click at [496, 236] on button "Save" at bounding box center [493, 237] width 23 height 14
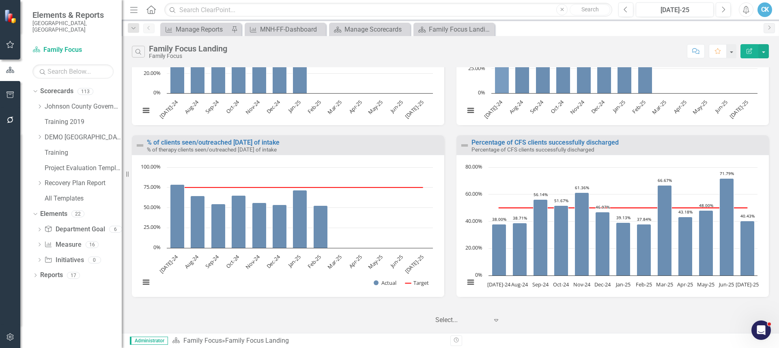
scroll to position [864, 0]
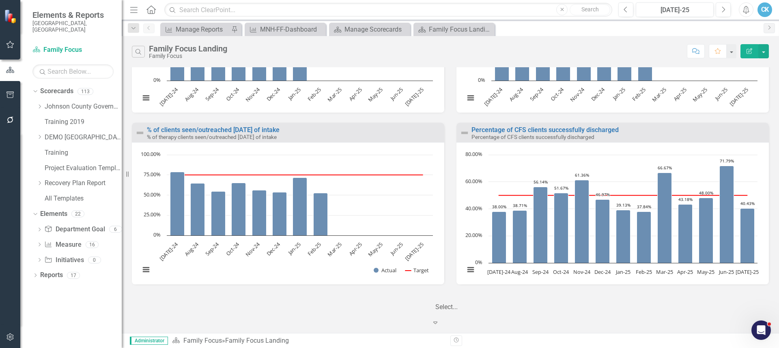
click at [439, 321] on icon "Expand" at bounding box center [435, 323] width 8 height 6
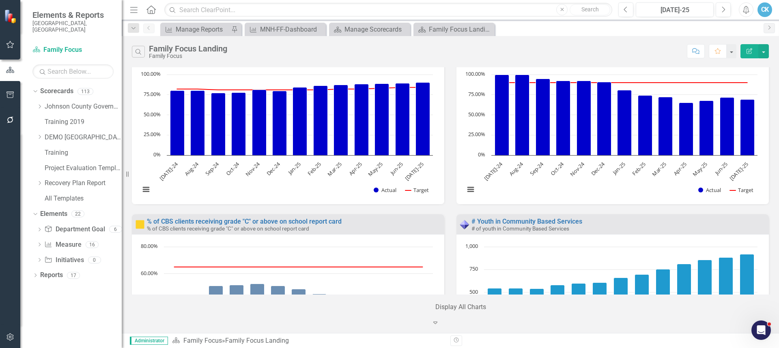
scroll to position [0, 0]
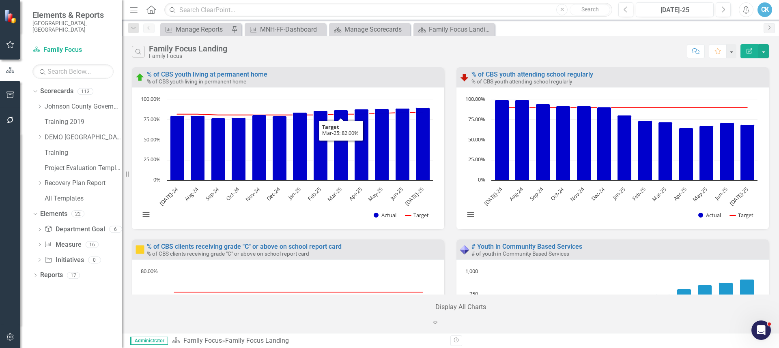
drag, startPoint x: 324, startPoint y: 67, endPoint x: 314, endPoint y: 63, distance: 10.2
click at [322, 66] on div "Search Family Focus Landing Family Focus Comment Favorite Edit Report % of CBS …" at bounding box center [450, 184] width 657 height 297
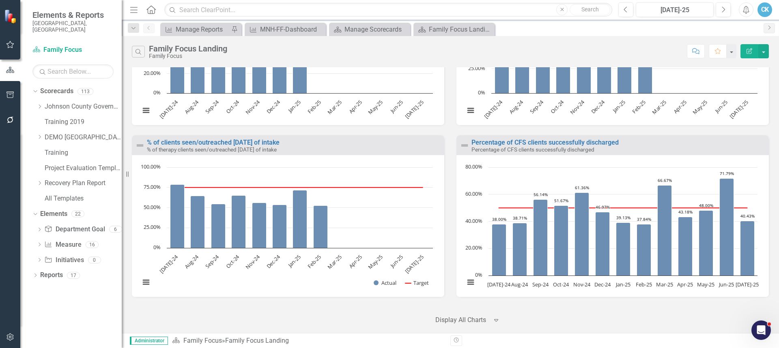
scroll to position [864, 0]
click at [431, 61] on div "Search Family Focus Landing Family Focus Comment Favorite Edit Report % of CBS …" at bounding box center [450, 184] width 657 height 297
click at [9, 333] on button "button" at bounding box center [10, 337] width 18 height 17
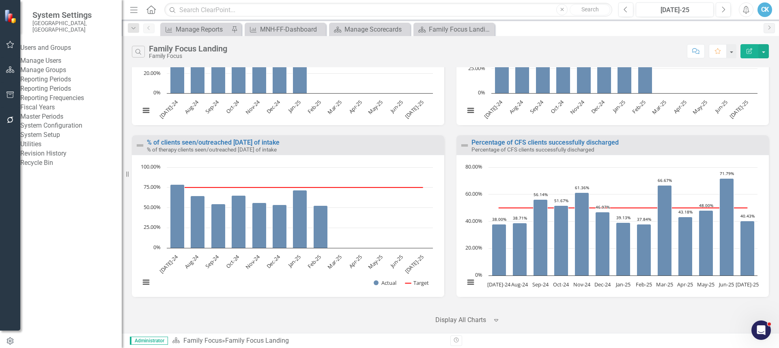
click at [57, 57] on link "Manage Users" at bounding box center [70, 60] width 101 height 9
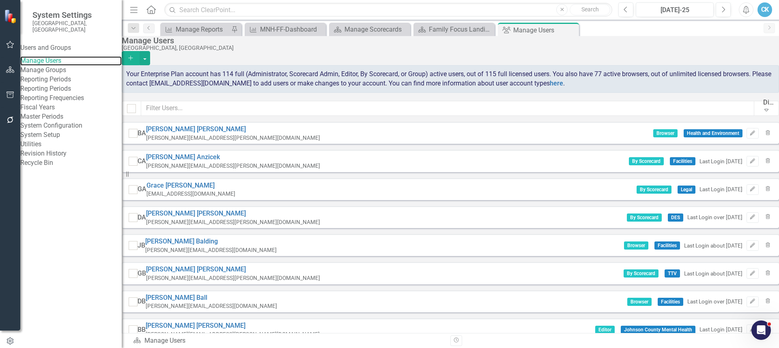
checkbox input "false"
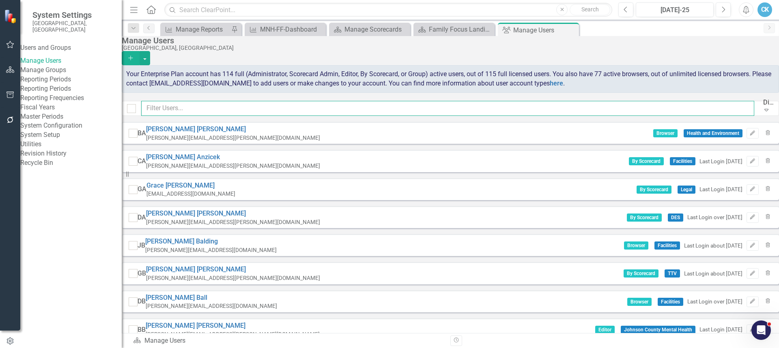
click at [301, 112] on input "text" at bounding box center [447, 108] width 613 height 15
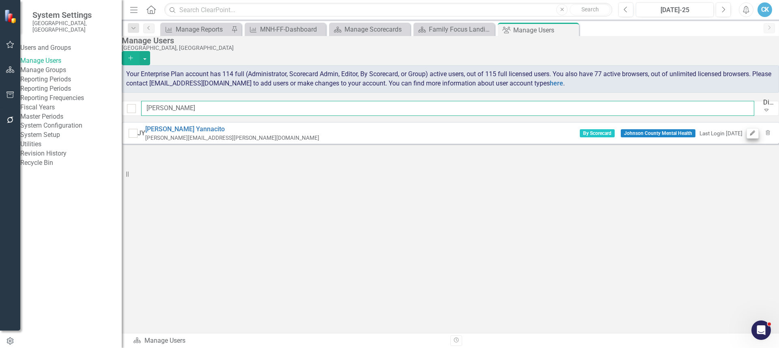
type input "[PERSON_NAME]"
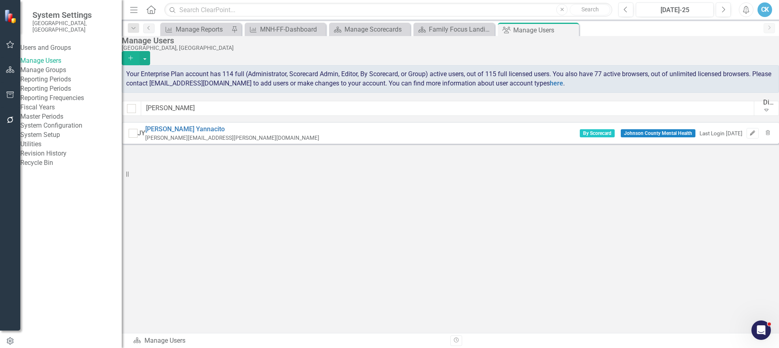
click at [749, 135] on icon "Edit" at bounding box center [752, 133] width 6 height 5
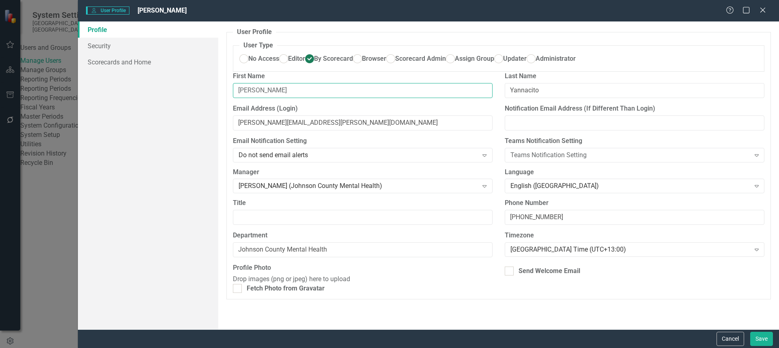
drag, startPoint x: 258, startPoint y: 116, endPoint x: 229, endPoint y: 113, distance: 29.8
click at [229, 104] on div "First Name [PERSON_NAME]" at bounding box center [363, 88] width 272 height 32
type input "[PERSON_NAME]"
click at [284, 131] on input "[PERSON_NAME][EMAIL_ADDRESS][PERSON_NAME][DOMAIN_NAME]" at bounding box center [363, 123] width 260 height 15
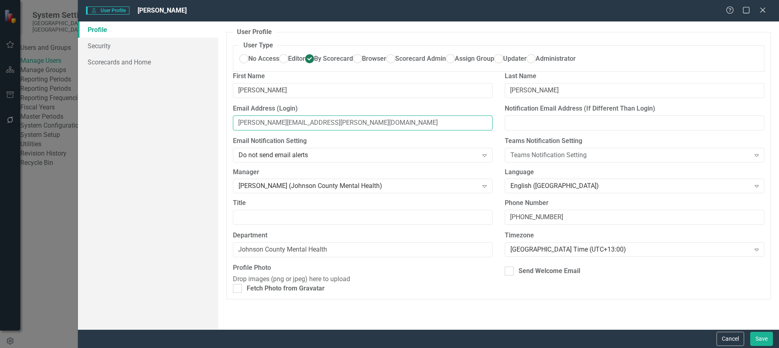
type input "[PERSON_NAME][EMAIL_ADDRESS][PERSON_NAME][DOMAIN_NAME]"
click at [554, 225] on input "[PHONE_NUMBER]" at bounding box center [634, 217] width 260 height 15
type input "[PHONE_NUMBER]"
click at [305, 225] on input "Title" at bounding box center [363, 217] width 260 height 15
type input "Director of Children and Family Services"
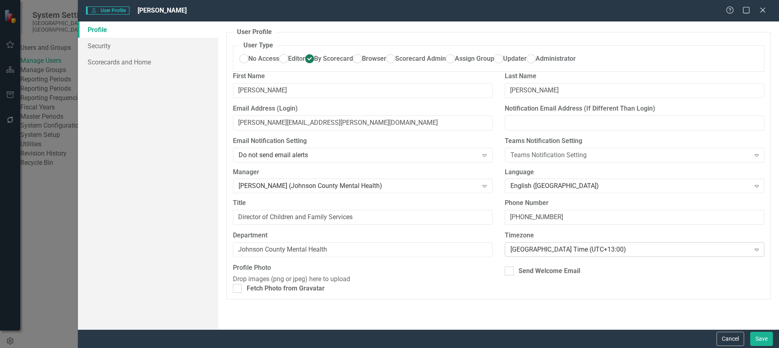
click at [526, 255] on div "[GEOGRAPHIC_DATA] Time (UTC+13:00)" at bounding box center [630, 249] width 240 height 9
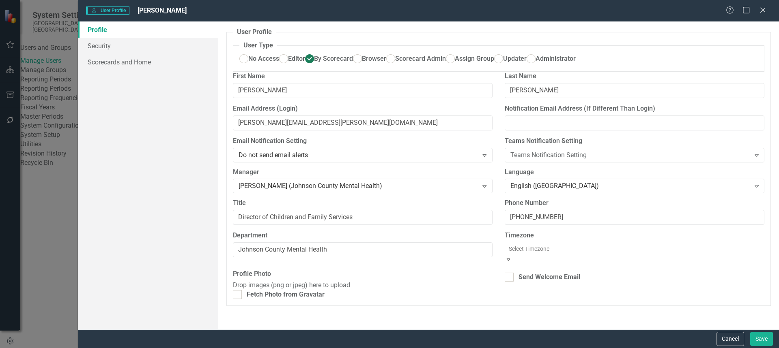
scroll to position [48, 0]
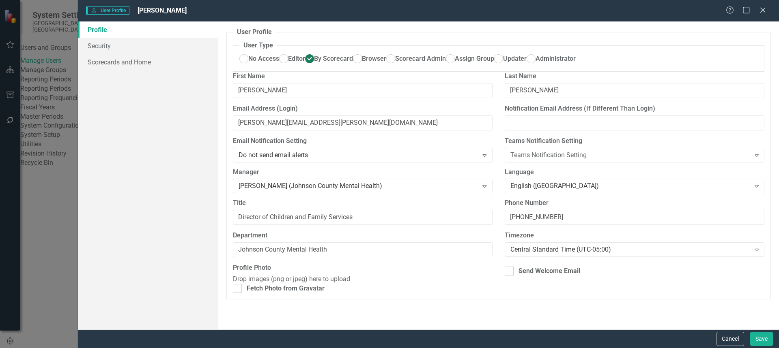
click at [156, 113] on div "Profile Security Scorecards and Home" at bounding box center [148, 175] width 140 height 308
click at [505, 270] on div at bounding box center [508, 271] width 9 height 9
click at [505, 270] on input "Send Welcome Email" at bounding box center [506, 269] width 5 height 5
checkbox input "true"
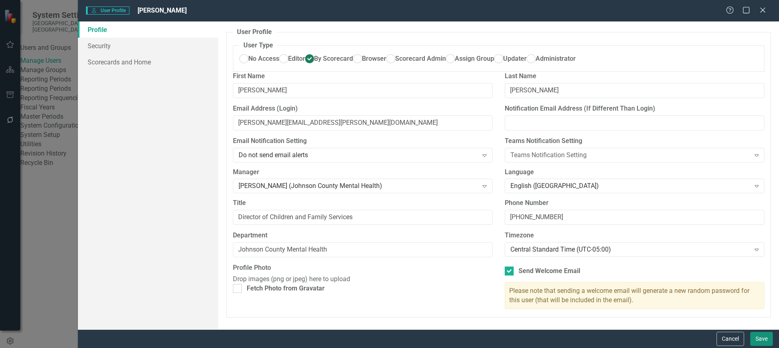
click at [761, 341] on button "Save" at bounding box center [761, 339] width 23 height 14
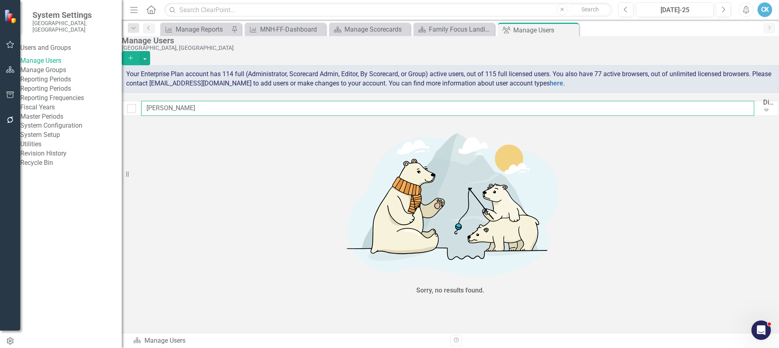
drag, startPoint x: 193, startPoint y: 107, endPoint x: 152, endPoint y: 109, distance: 41.0
click at [152, 110] on div "yanna Display All Users Expand" at bounding box center [450, 108] width 657 height 15
type input "[PERSON_NAME]"
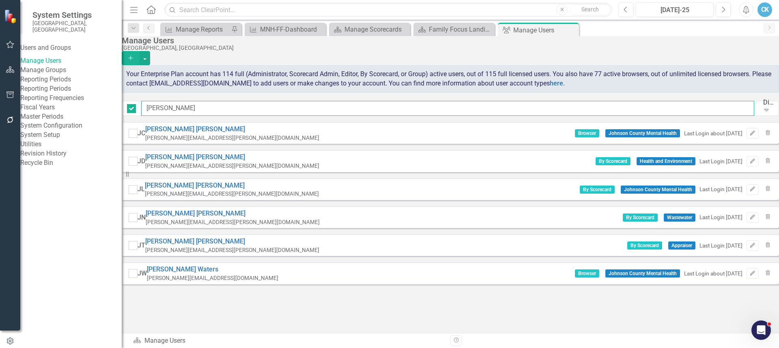
checkbox input "false"
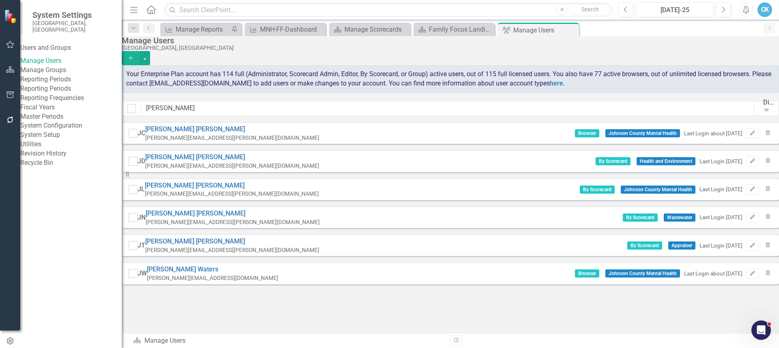
click at [761, 6] on div "CK" at bounding box center [764, 9] width 15 height 15
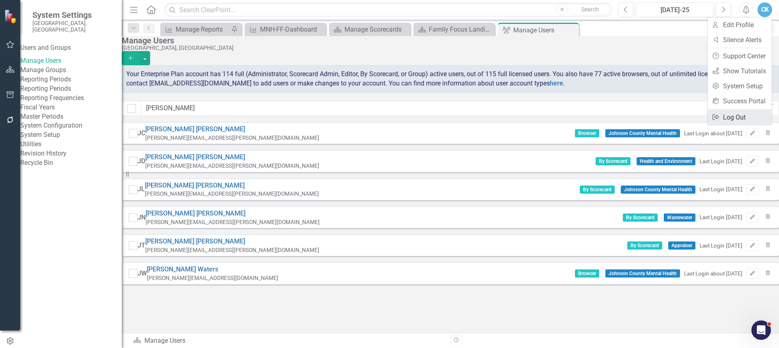
click at [726, 121] on link "Logout Log Out" at bounding box center [739, 117] width 64 height 15
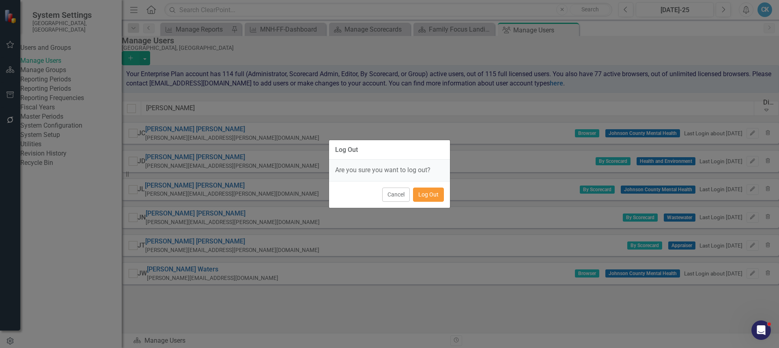
drag, startPoint x: 434, startPoint y: 198, endPoint x: 381, endPoint y: 191, distance: 52.8
click at [433, 198] on button "Log Out" at bounding box center [428, 195] width 31 height 14
